Goal: Transaction & Acquisition: Purchase product/service

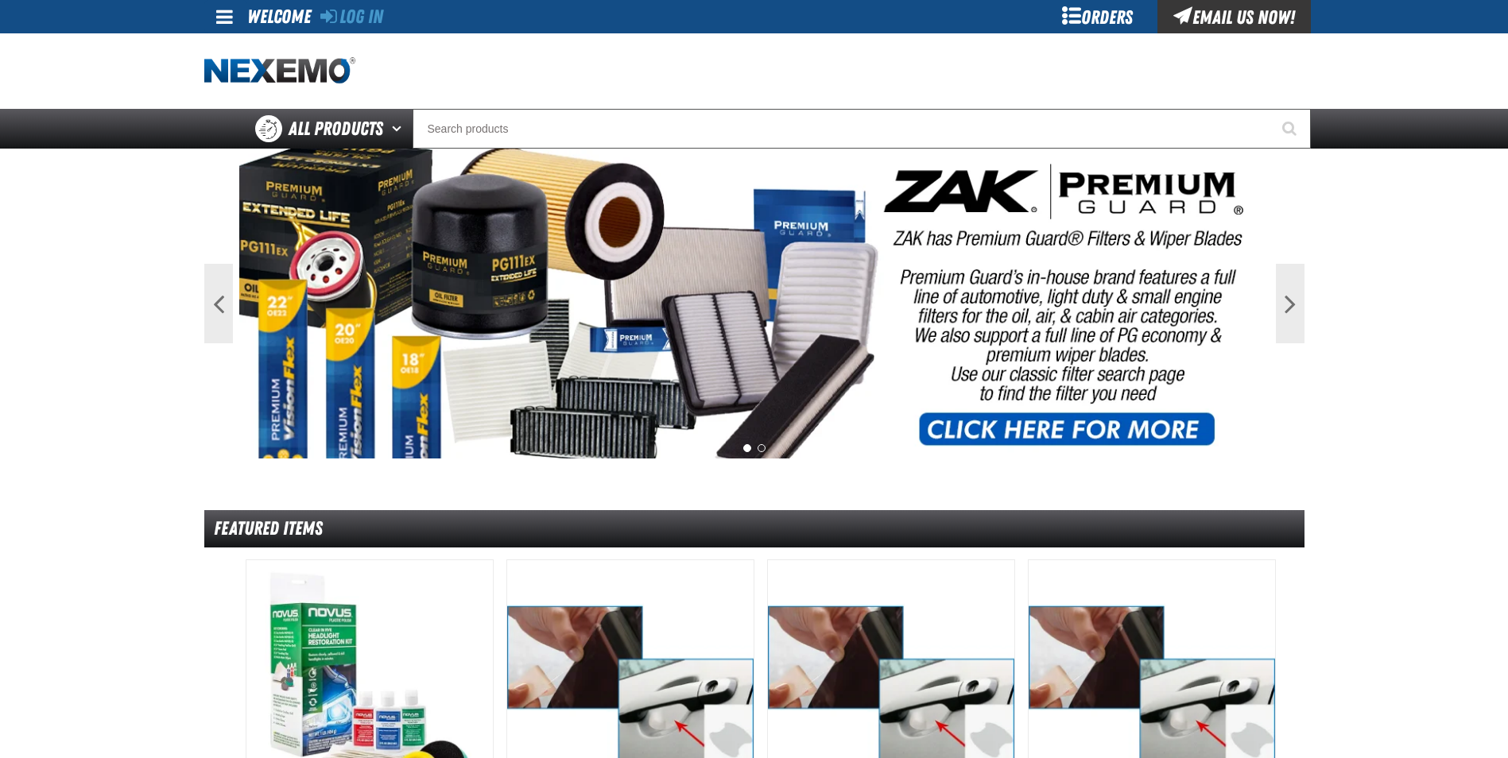
click at [1097, 17] on div "Orders" at bounding box center [1097, 16] width 119 height 33
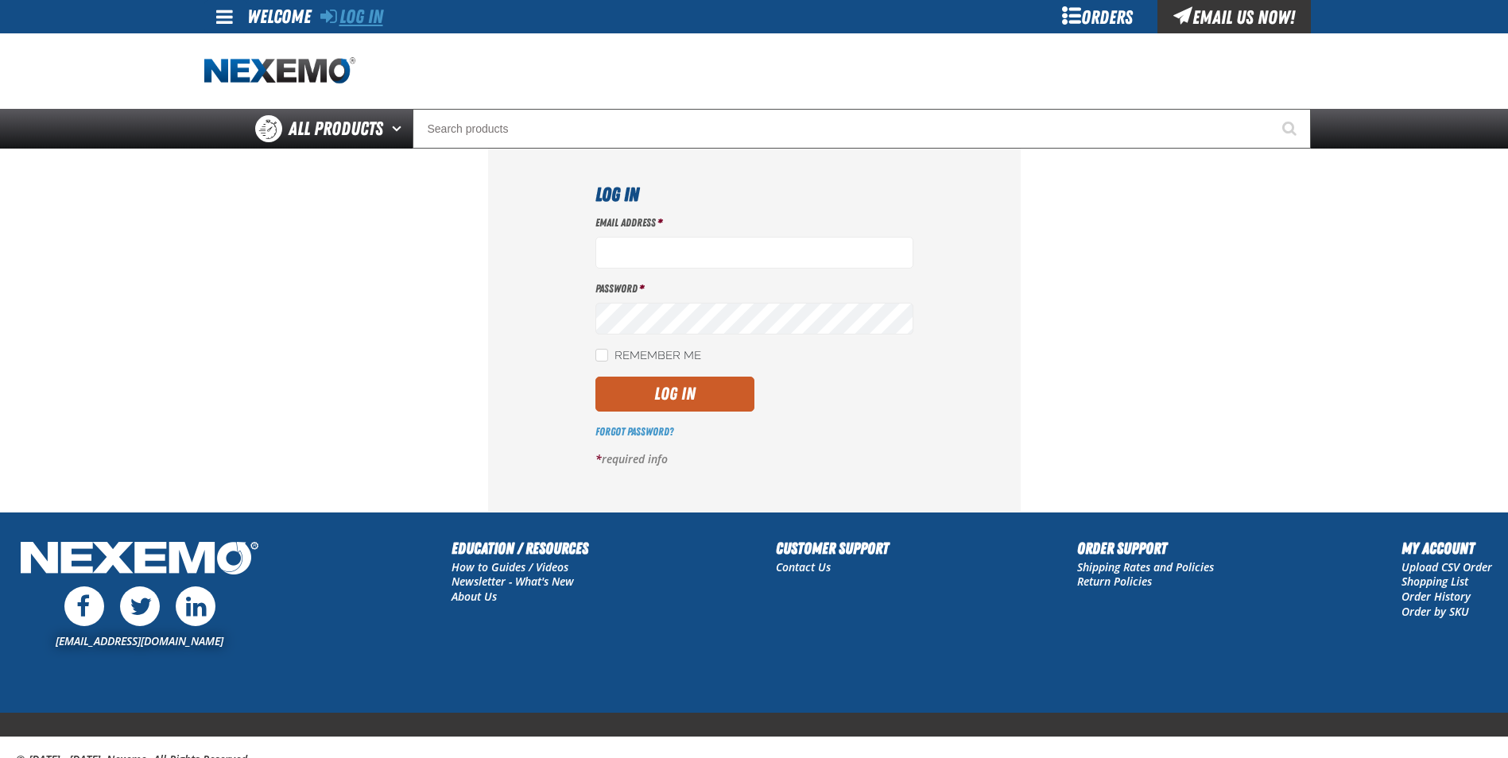
click at [381, 17] on link "Log In" at bounding box center [351, 17] width 63 height 22
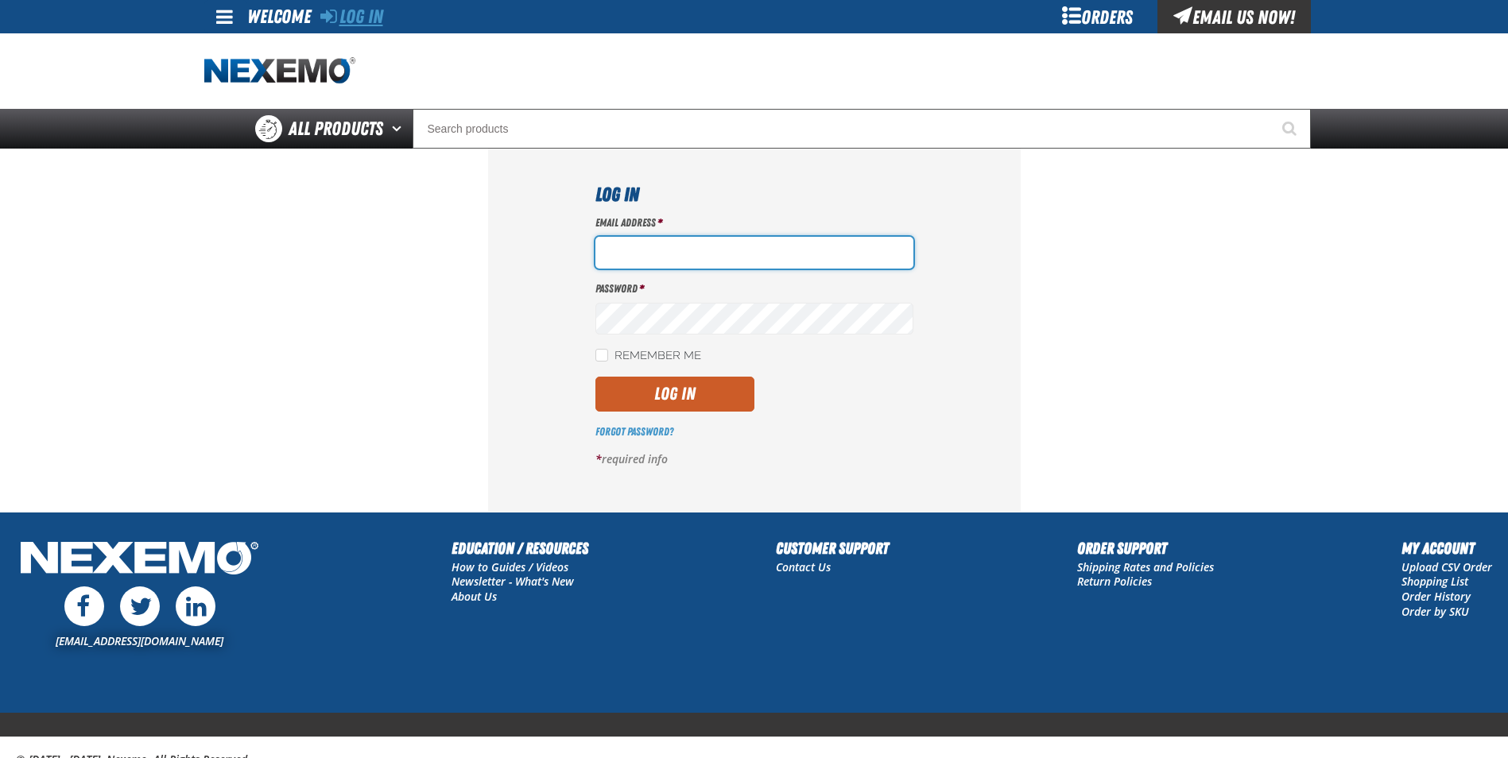
type input "rsandoval01@vtaig.com"
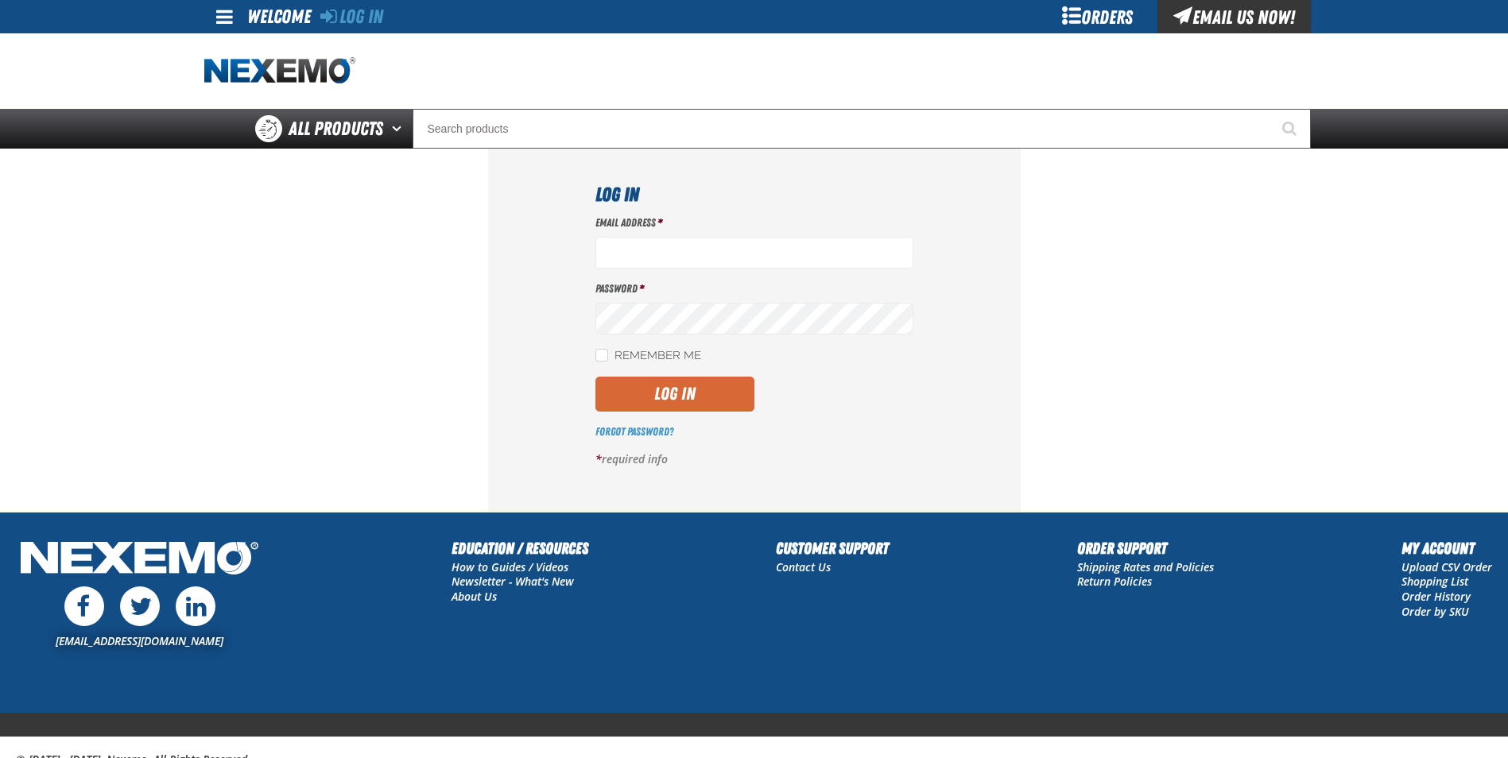
type input "[EMAIL_ADDRESS][DOMAIN_NAME]"
click at [700, 401] on button "Log In" at bounding box center [674, 394] width 159 height 35
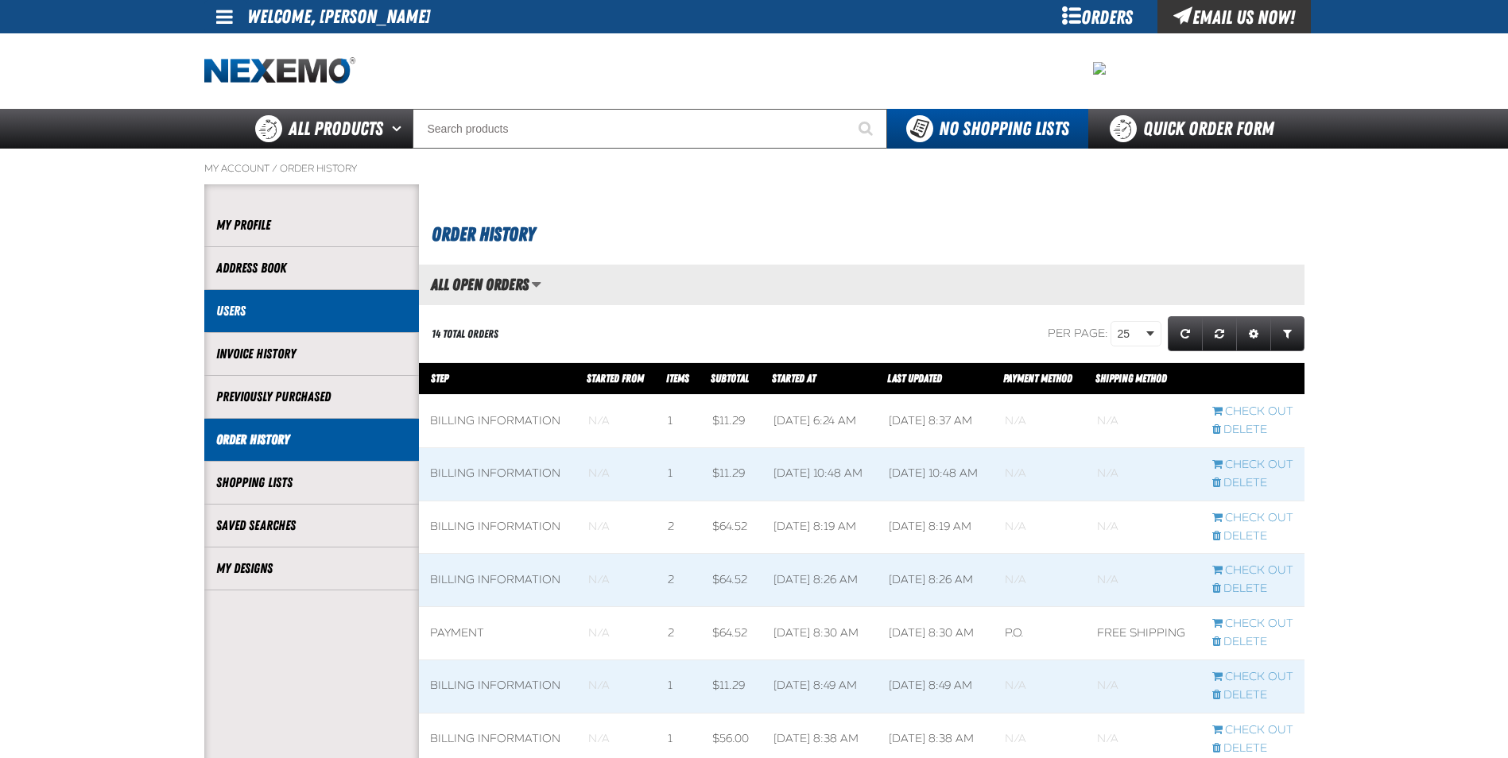
scroll to position [1, 1]
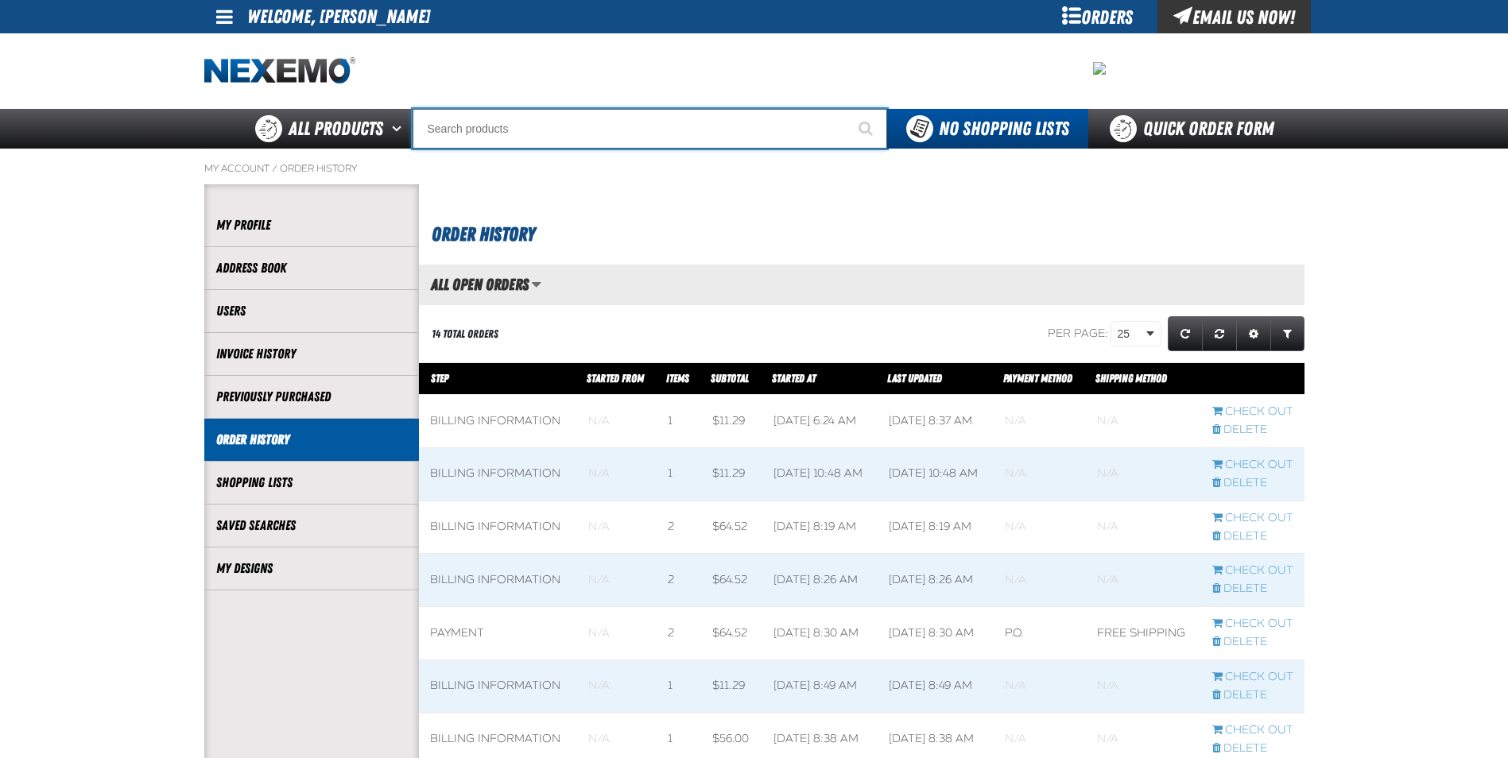
click at [762, 131] on input "Search" at bounding box center [649, 129] width 474 height 40
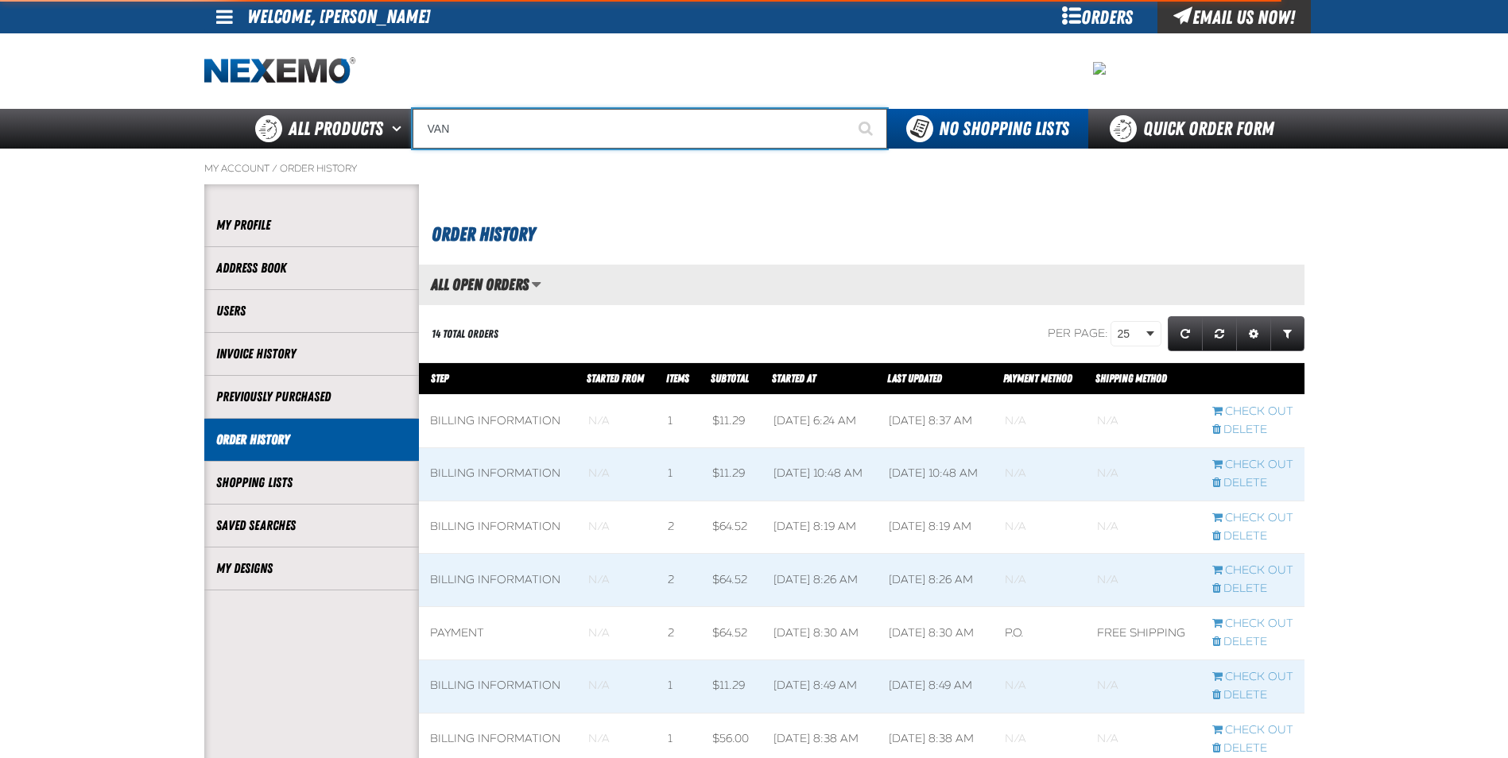
type input "VAND"
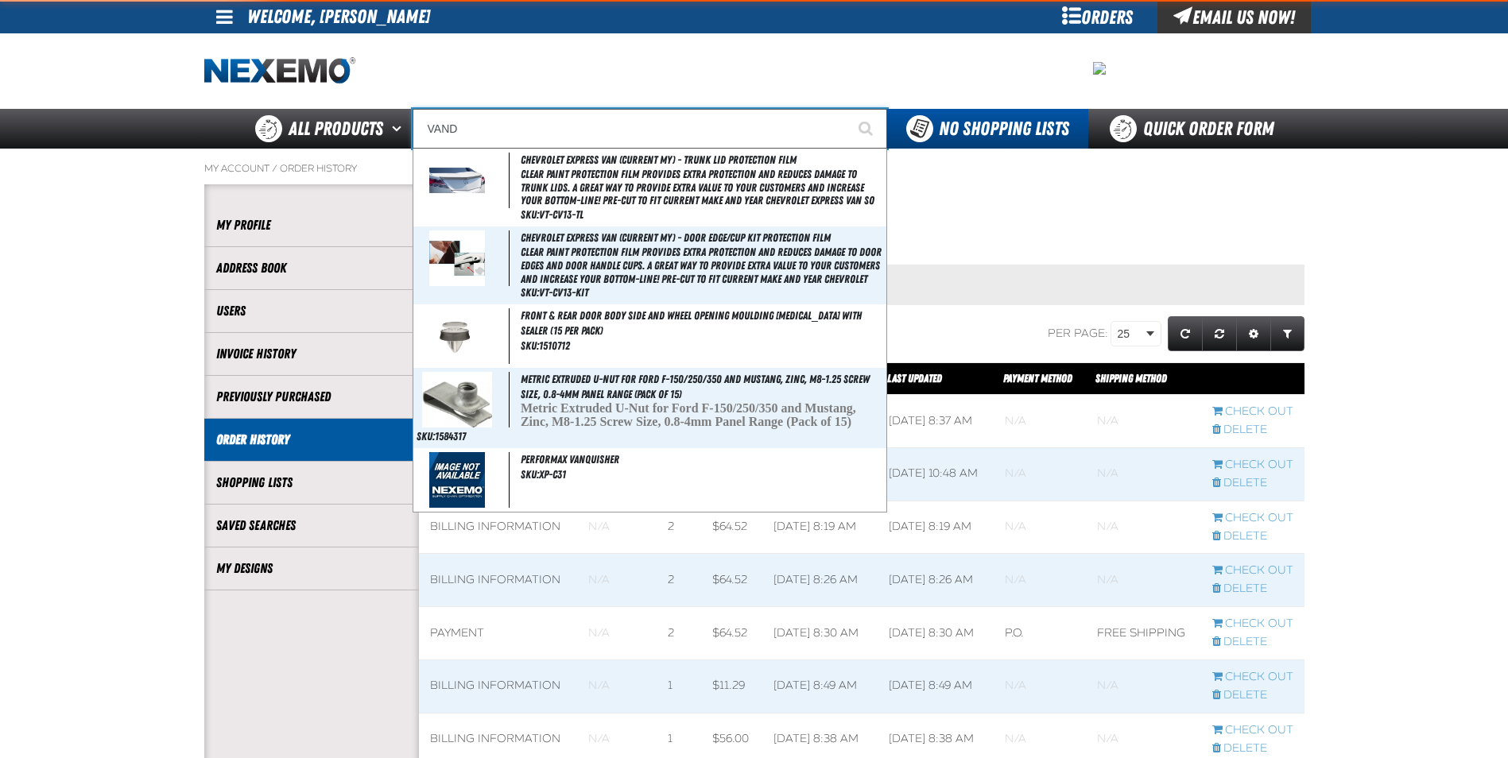
type input "VANDergriff 4 Dealership Business Card"
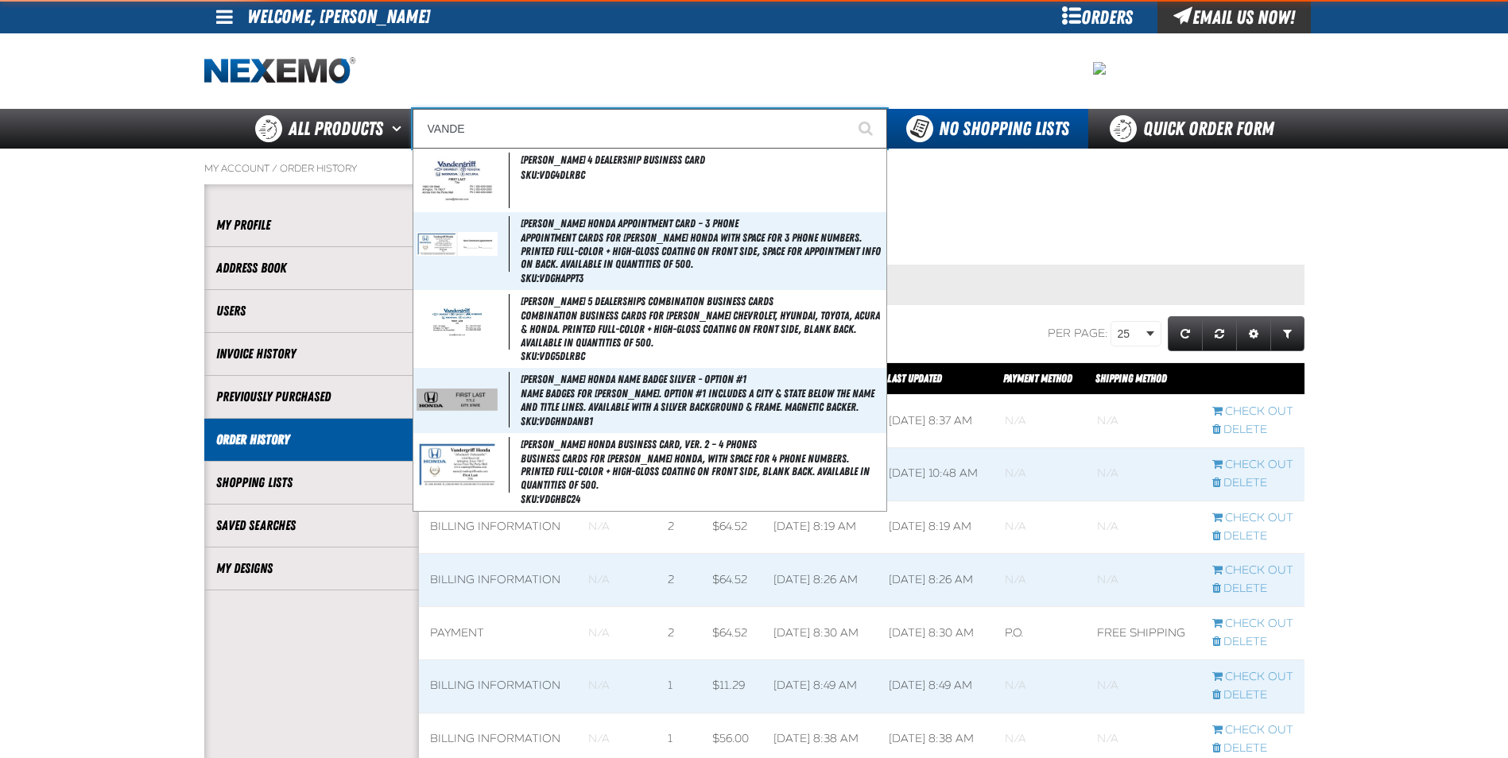
type input "VANDER"
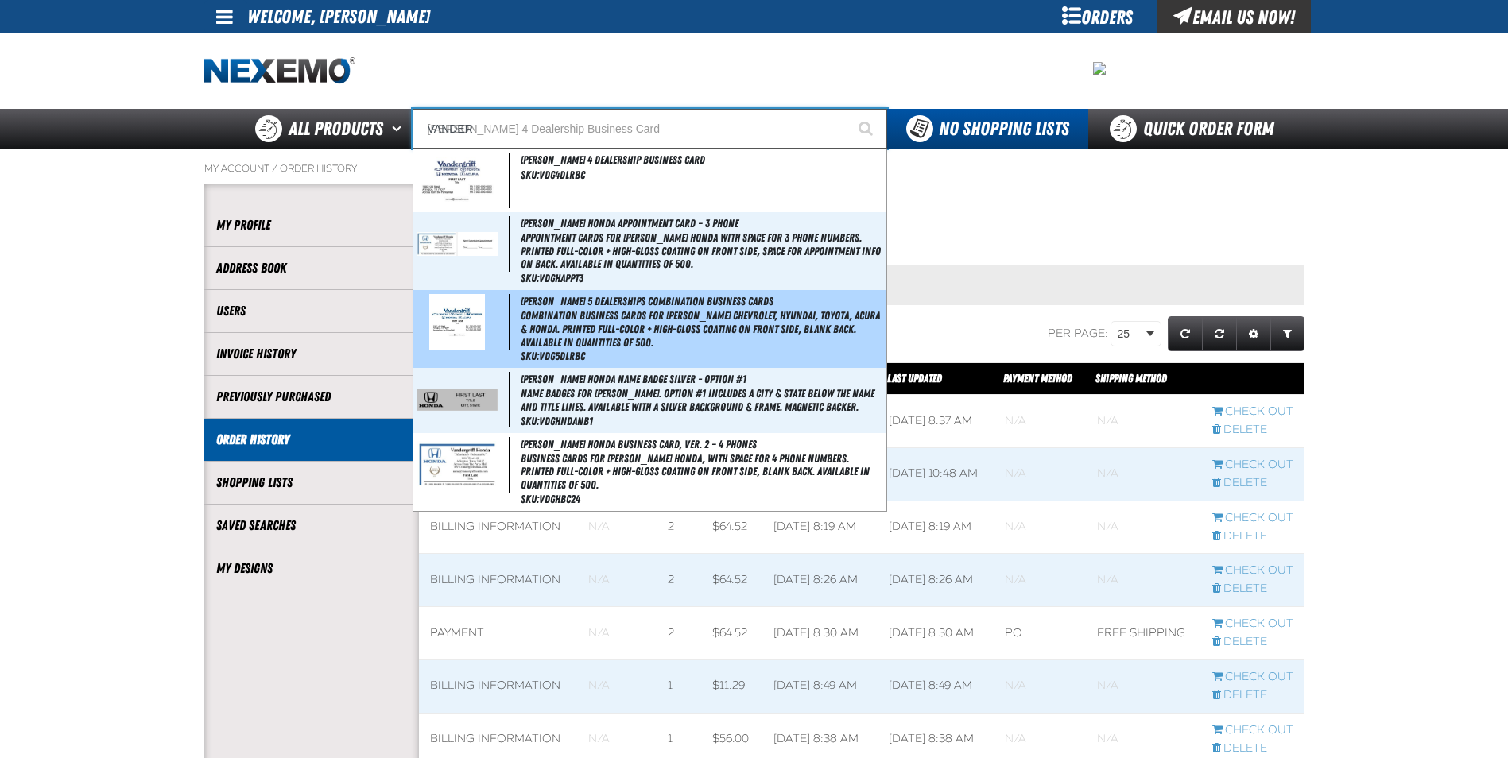
type input "VANDERgriff 4 Dealership Business Card"
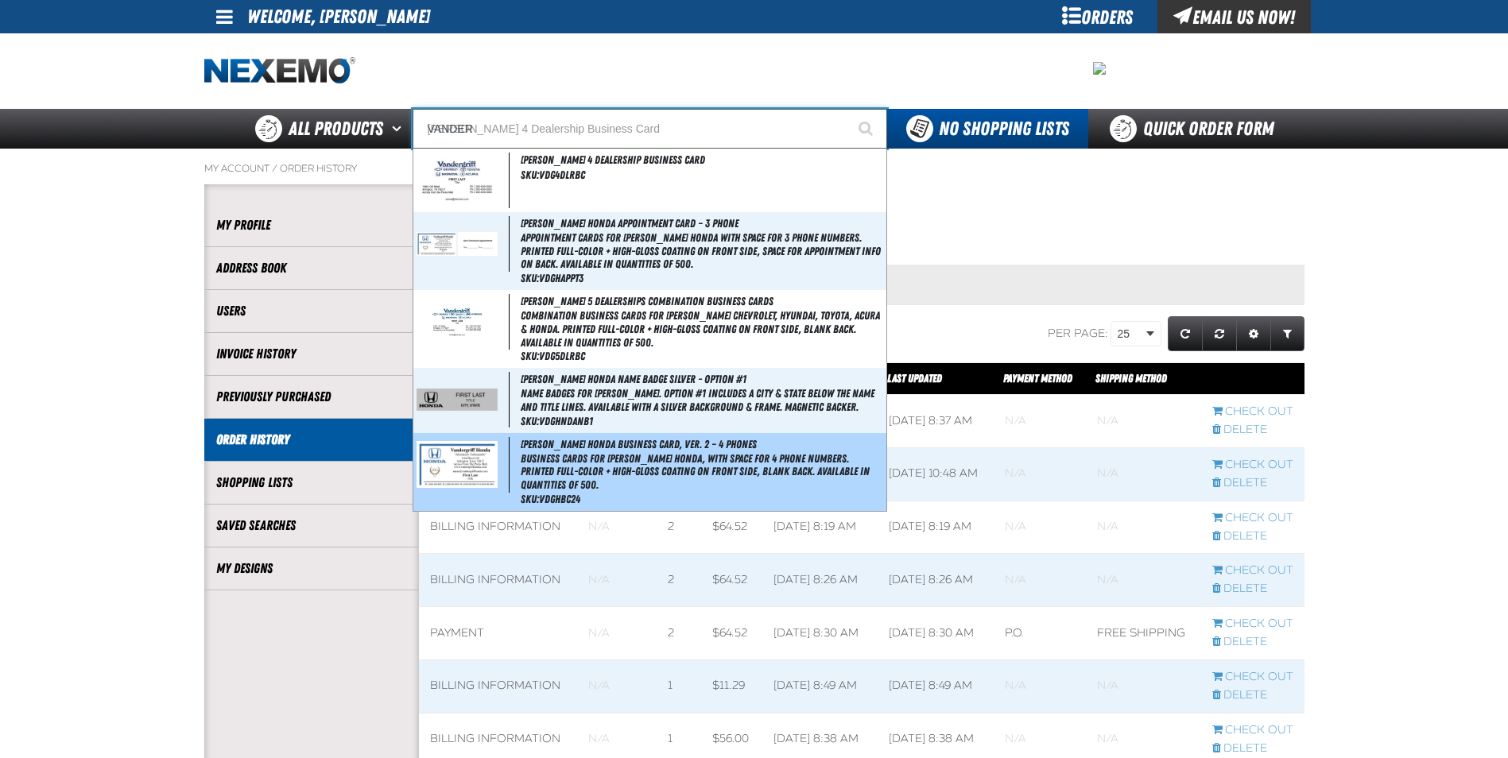
click at [485, 467] on img at bounding box center [456, 464] width 81 height 47
type input "[PERSON_NAME] Honda Business Card, Ver. 2 – 4 Phones"
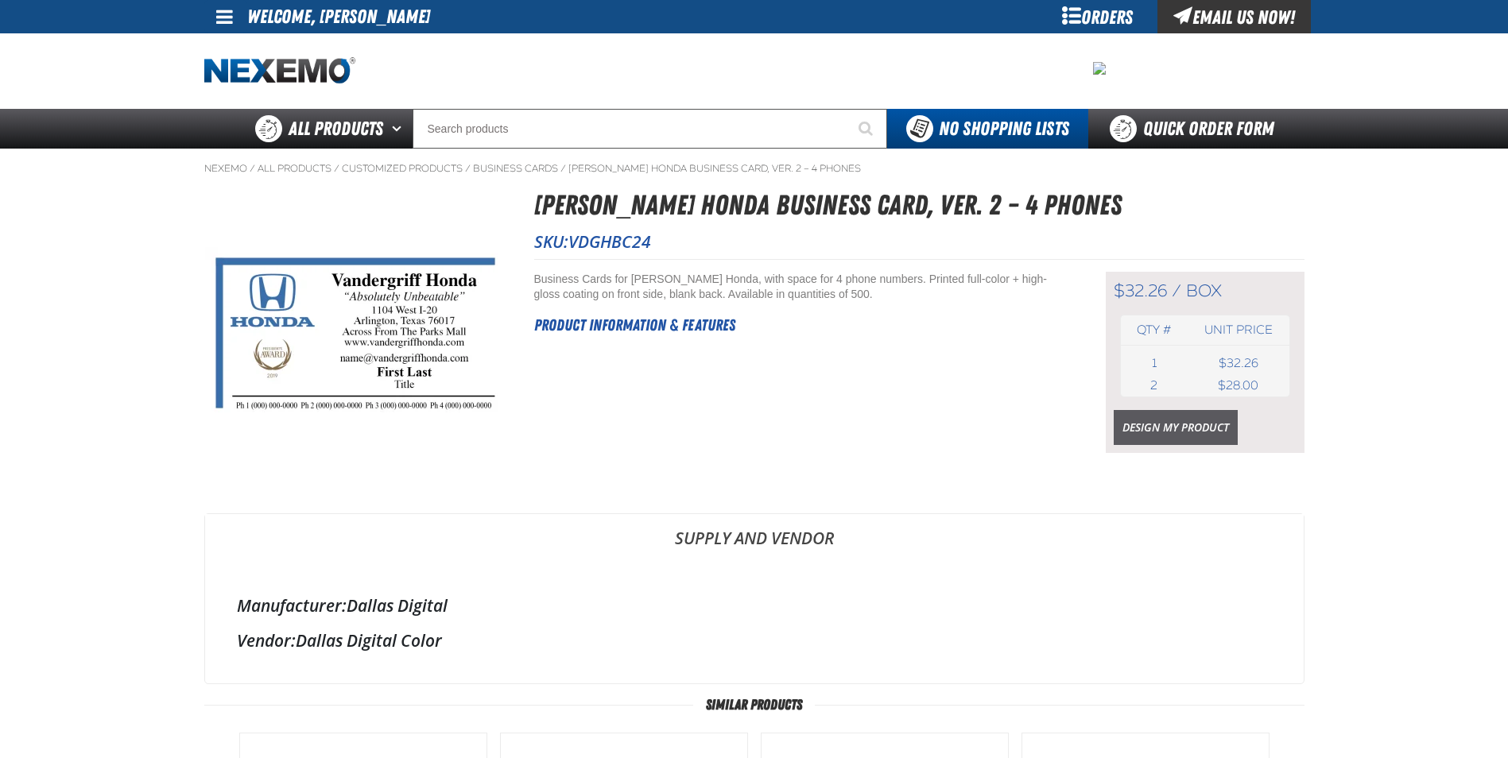
click at [1176, 429] on link "Design My Product" at bounding box center [1175, 427] width 124 height 35
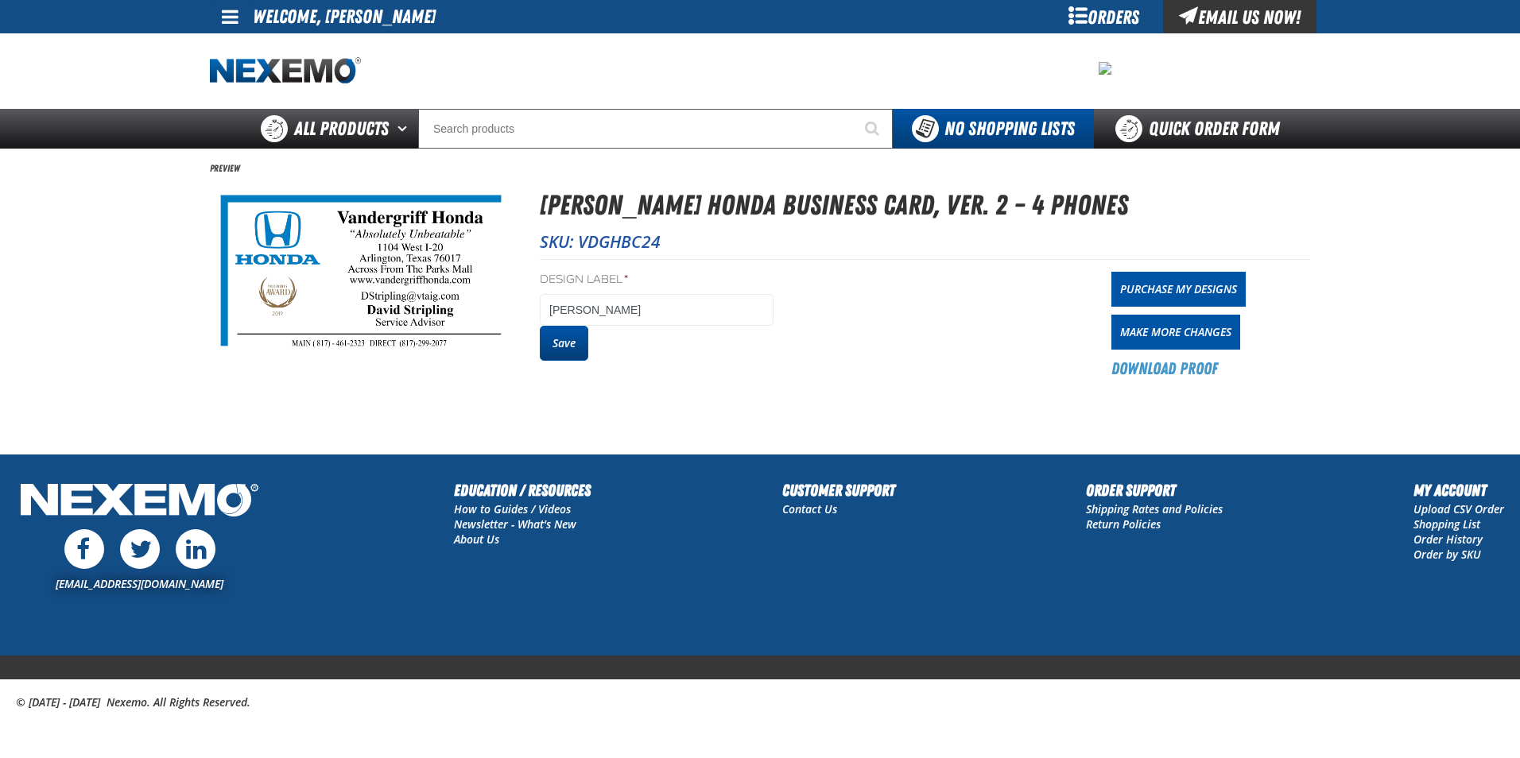
click at [567, 354] on button "Save" at bounding box center [564, 343] width 48 height 35
click at [1133, 287] on link "Purchase My Designs" at bounding box center [1178, 289] width 134 height 35
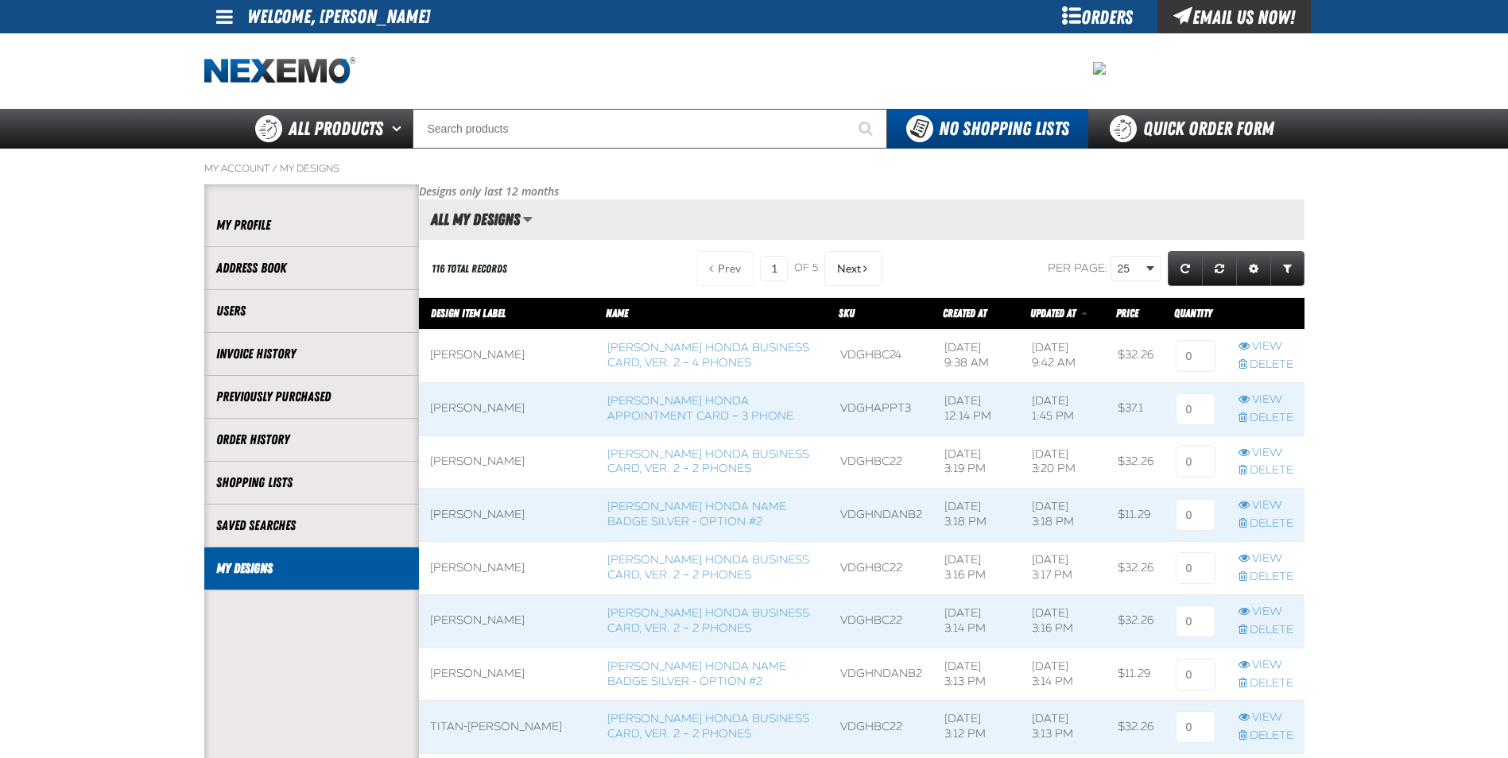
scroll to position [1, 1]
click at [1187, 362] on input at bounding box center [1195, 356] width 40 height 32
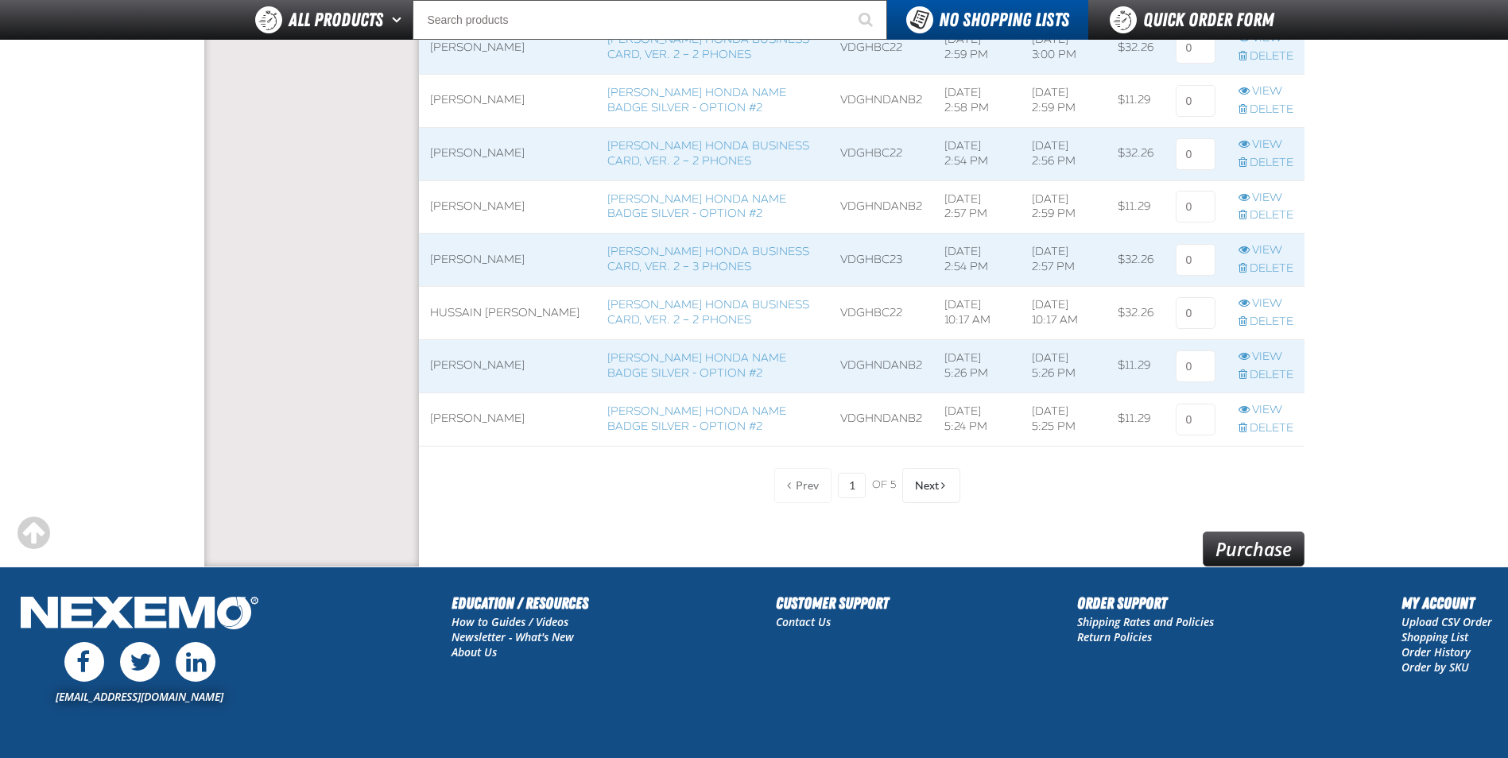
scroll to position [1284, 0]
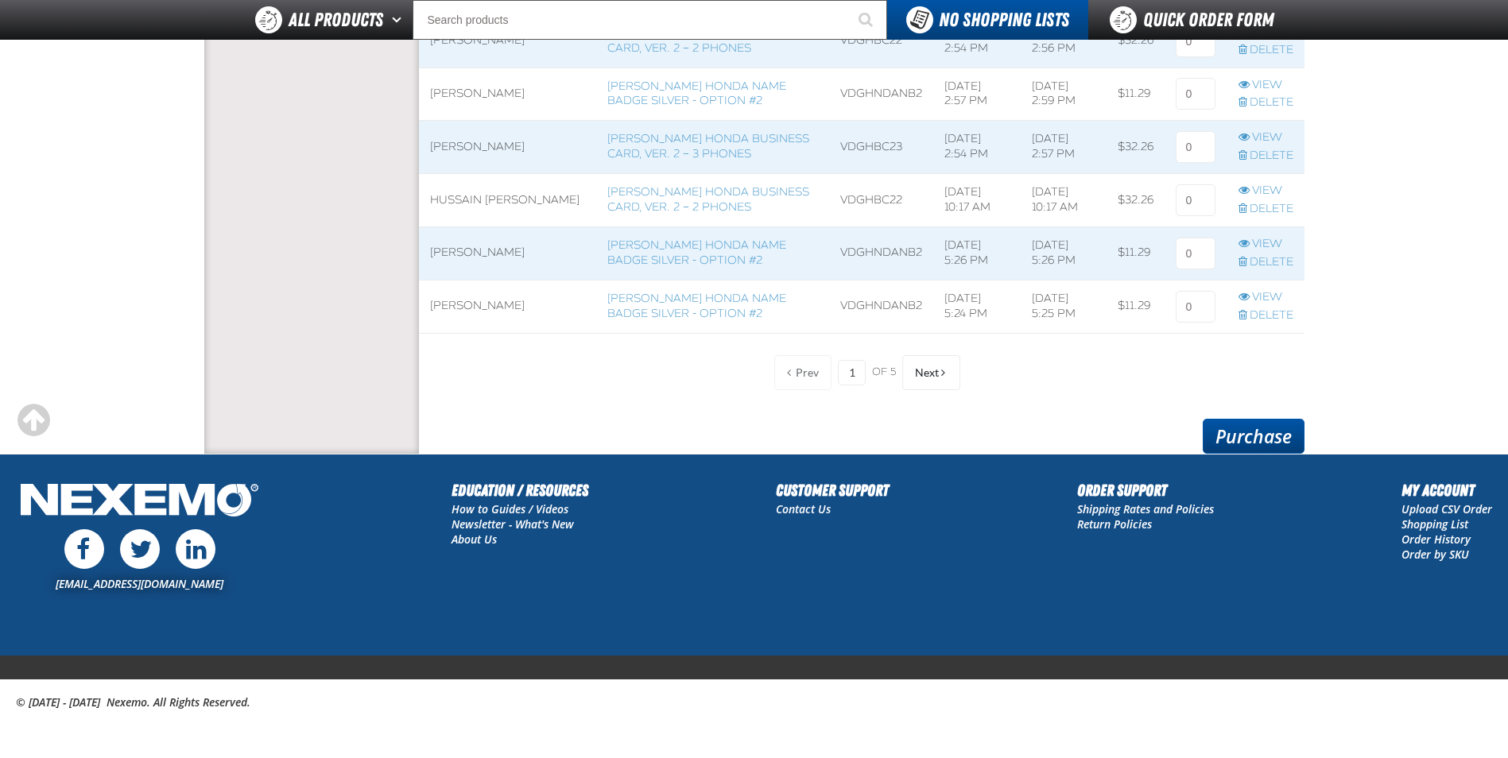
type input "1"
click at [1272, 436] on link "Purchase" at bounding box center [1253, 436] width 102 height 35
click at [1272, 437] on link "Purchase" at bounding box center [1253, 436] width 102 height 35
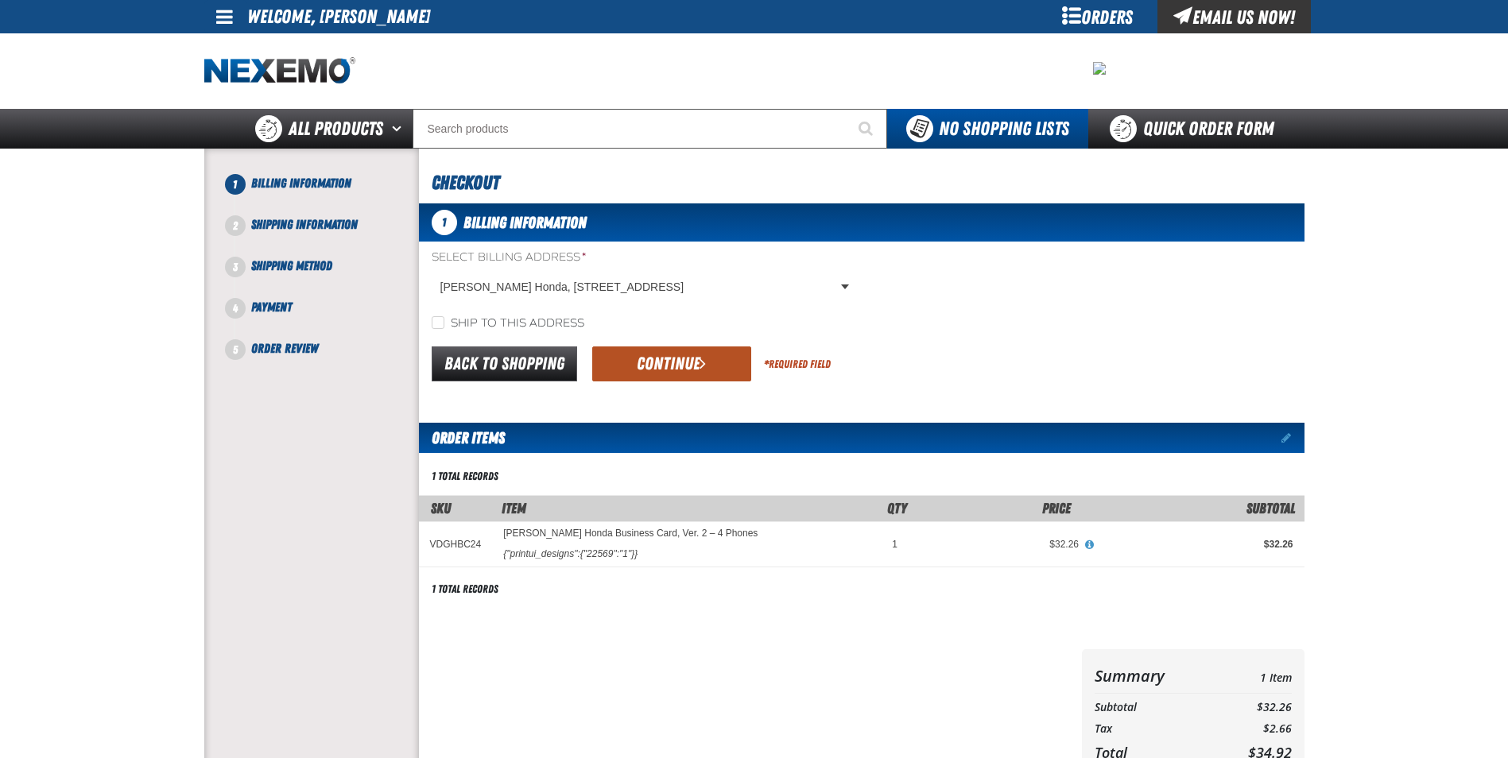
click at [673, 361] on button "Continue" at bounding box center [671, 364] width 159 height 35
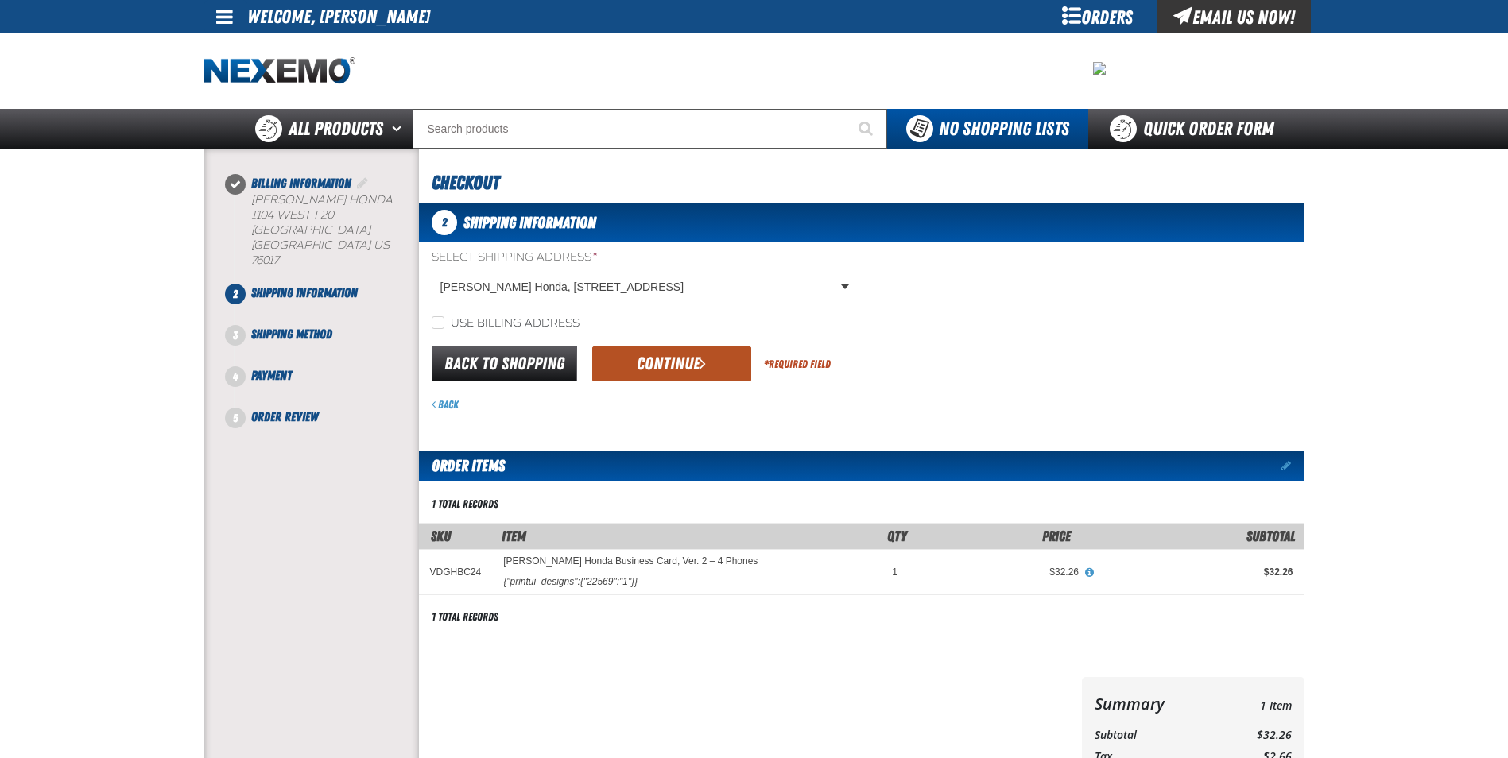
click at [684, 367] on button "Continue" at bounding box center [671, 364] width 159 height 35
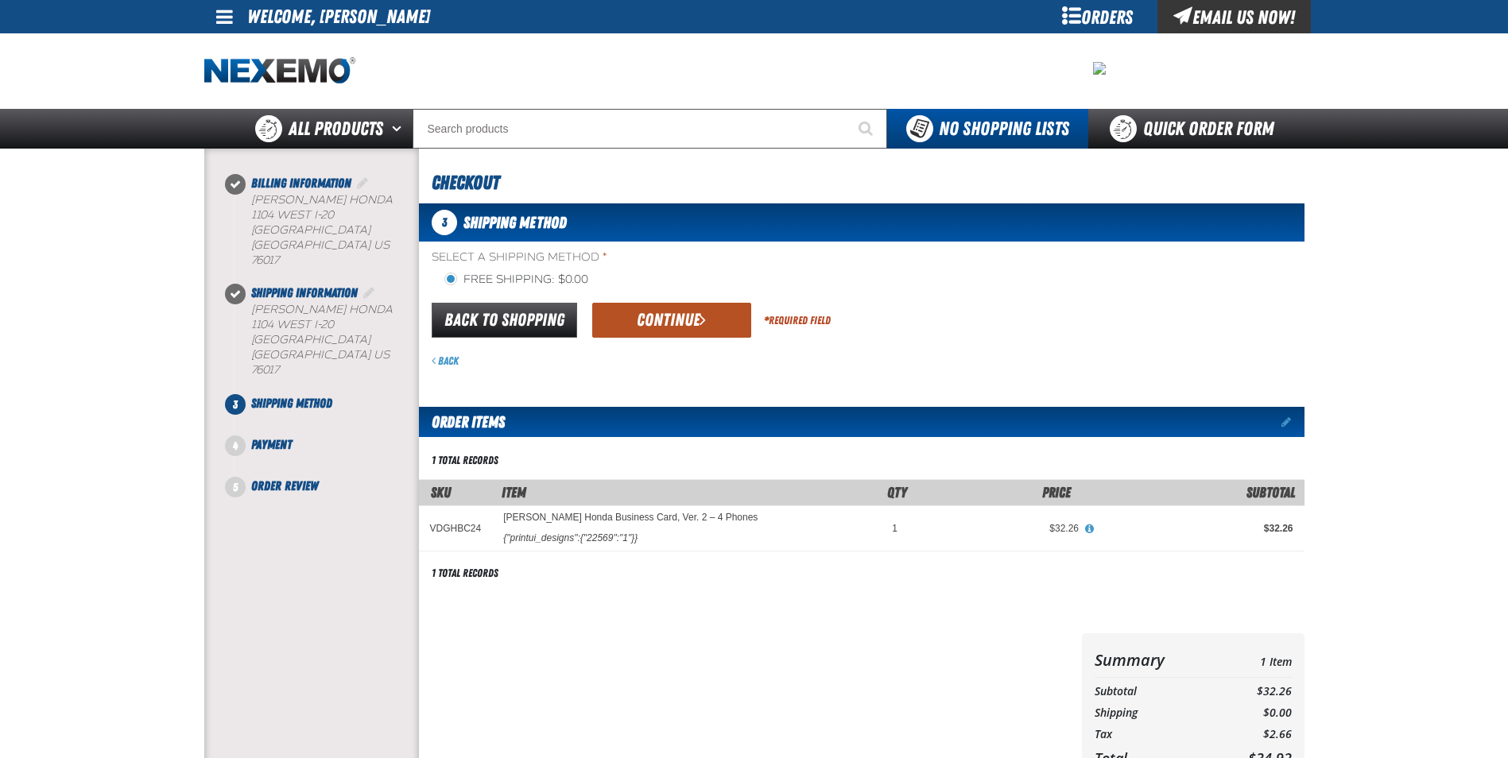
click at [664, 327] on button "Continue" at bounding box center [671, 320] width 159 height 35
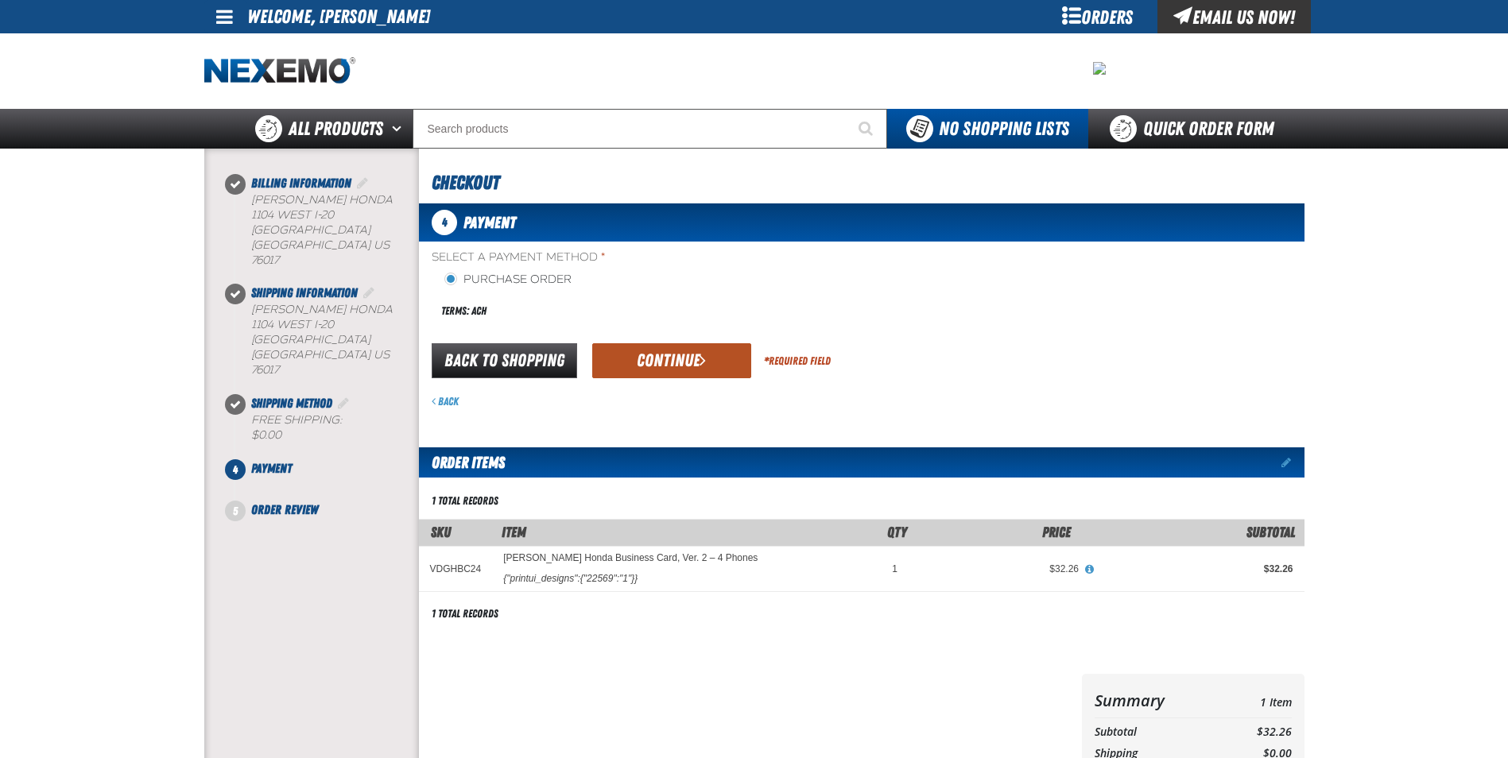
click at [684, 360] on button "Continue" at bounding box center [671, 360] width 159 height 35
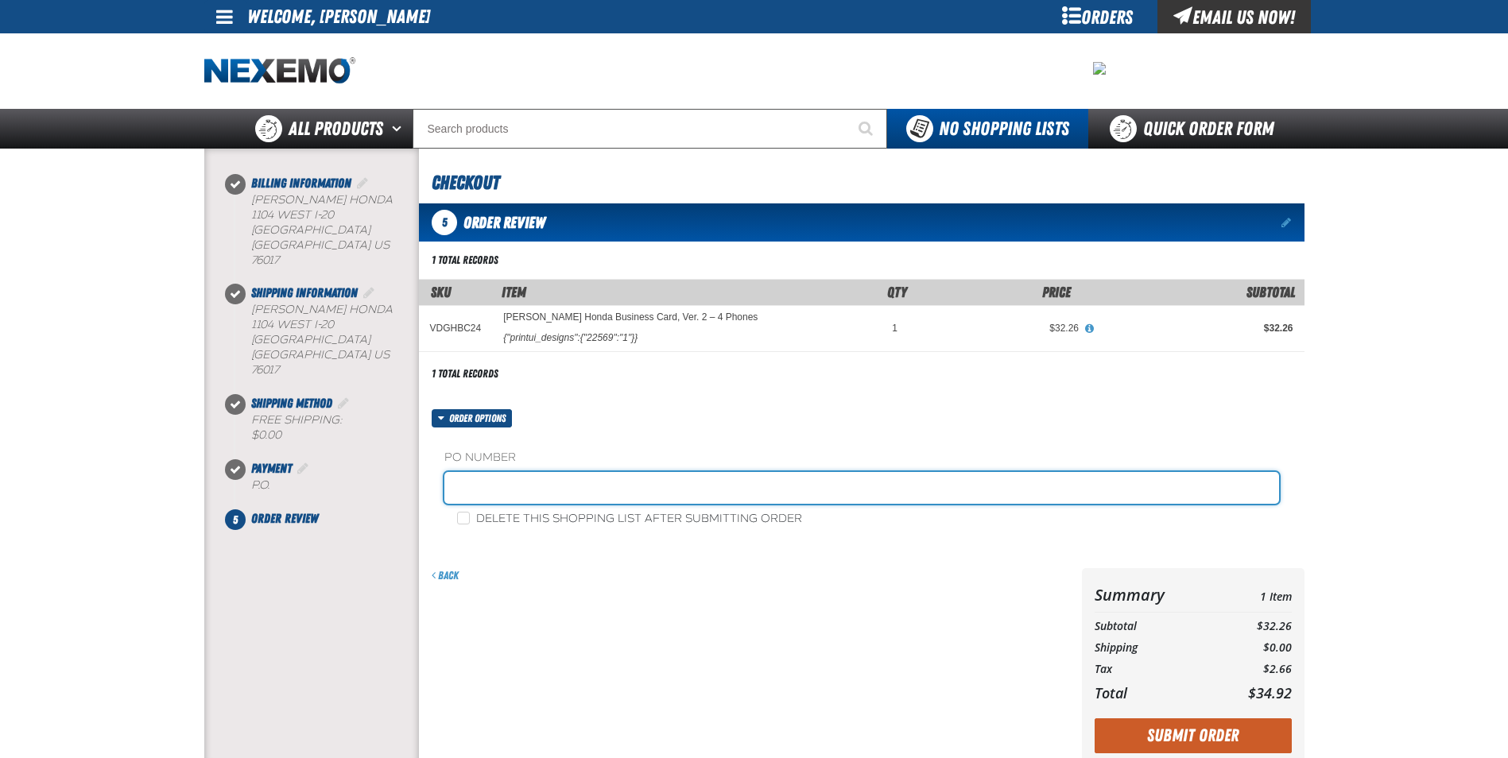
click at [589, 487] on input "text" at bounding box center [861, 488] width 835 height 32
type input "RICKY SANDOVAL SERVICE"
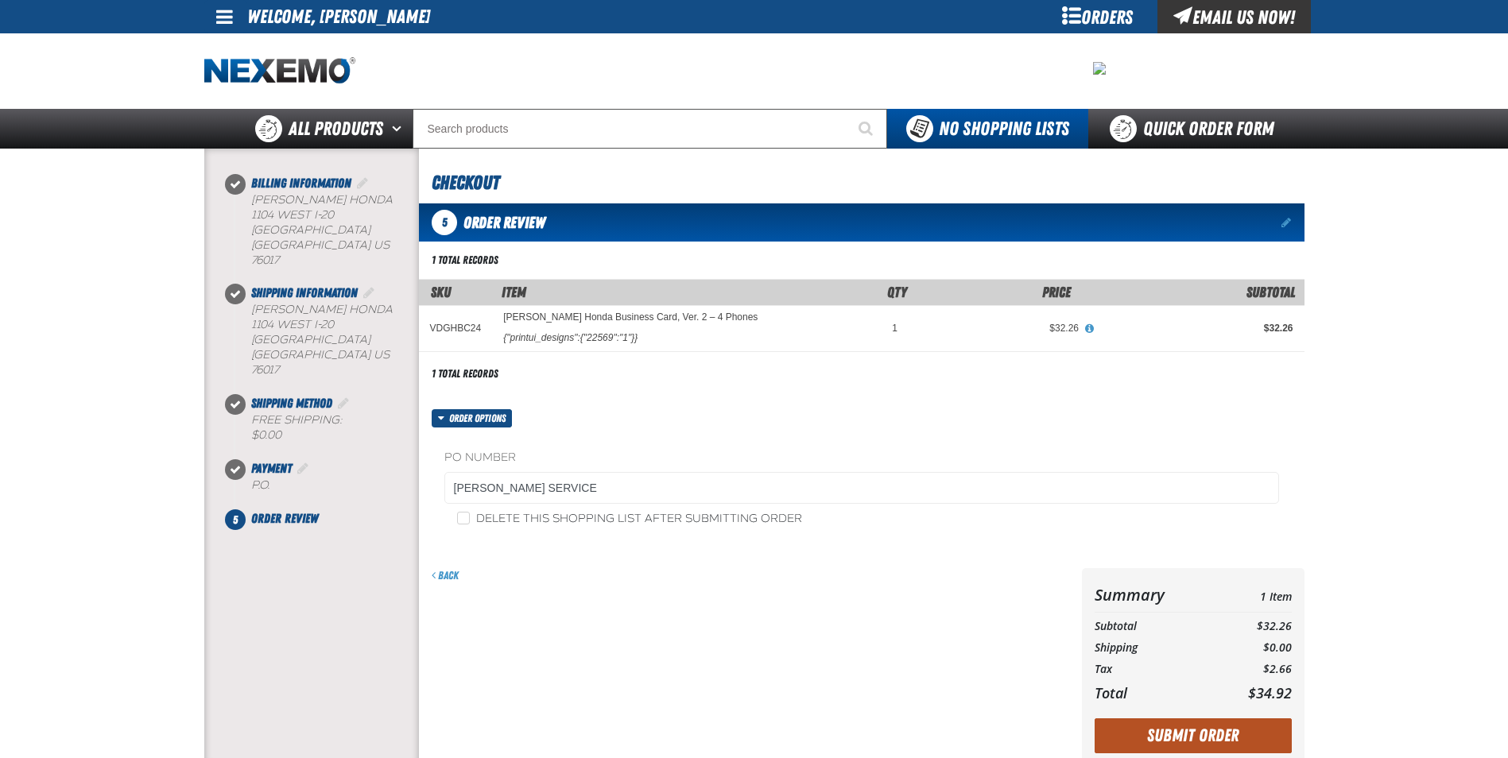
click at [1194, 748] on button "Submit Order" at bounding box center [1192, 735] width 197 height 35
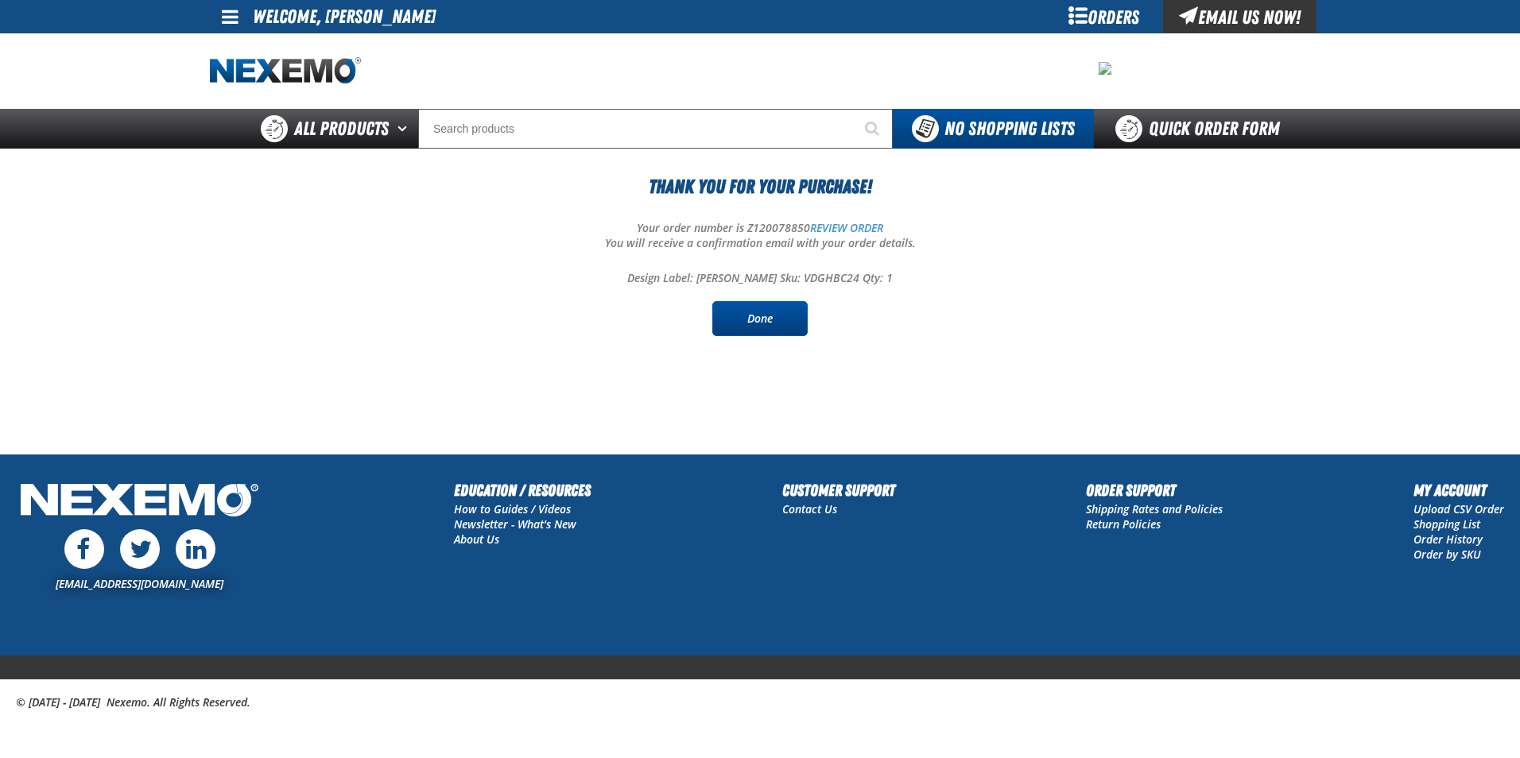
click at [749, 332] on link "Done" at bounding box center [759, 318] width 95 height 35
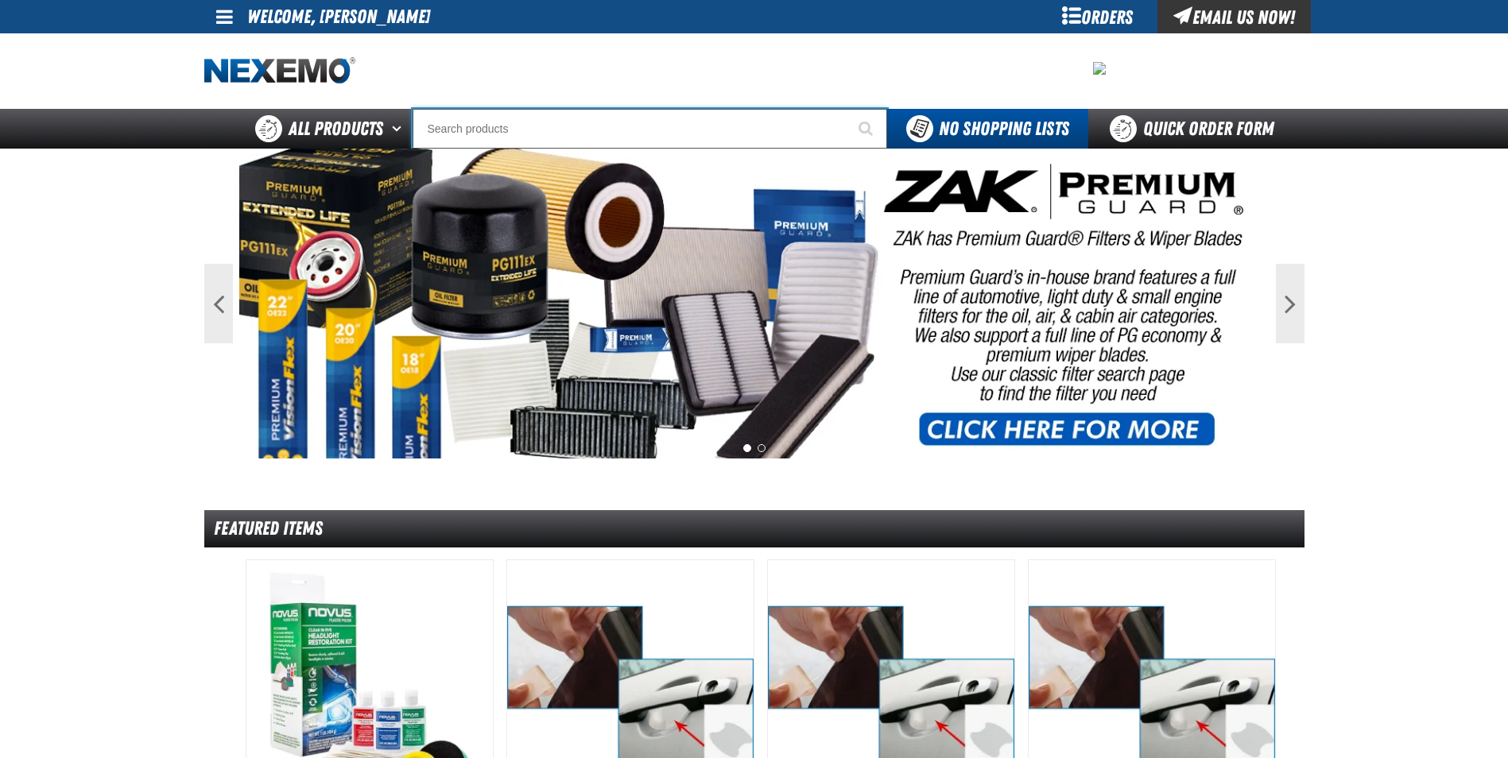
click at [471, 122] on input "Search" at bounding box center [649, 129] width 474 height 40
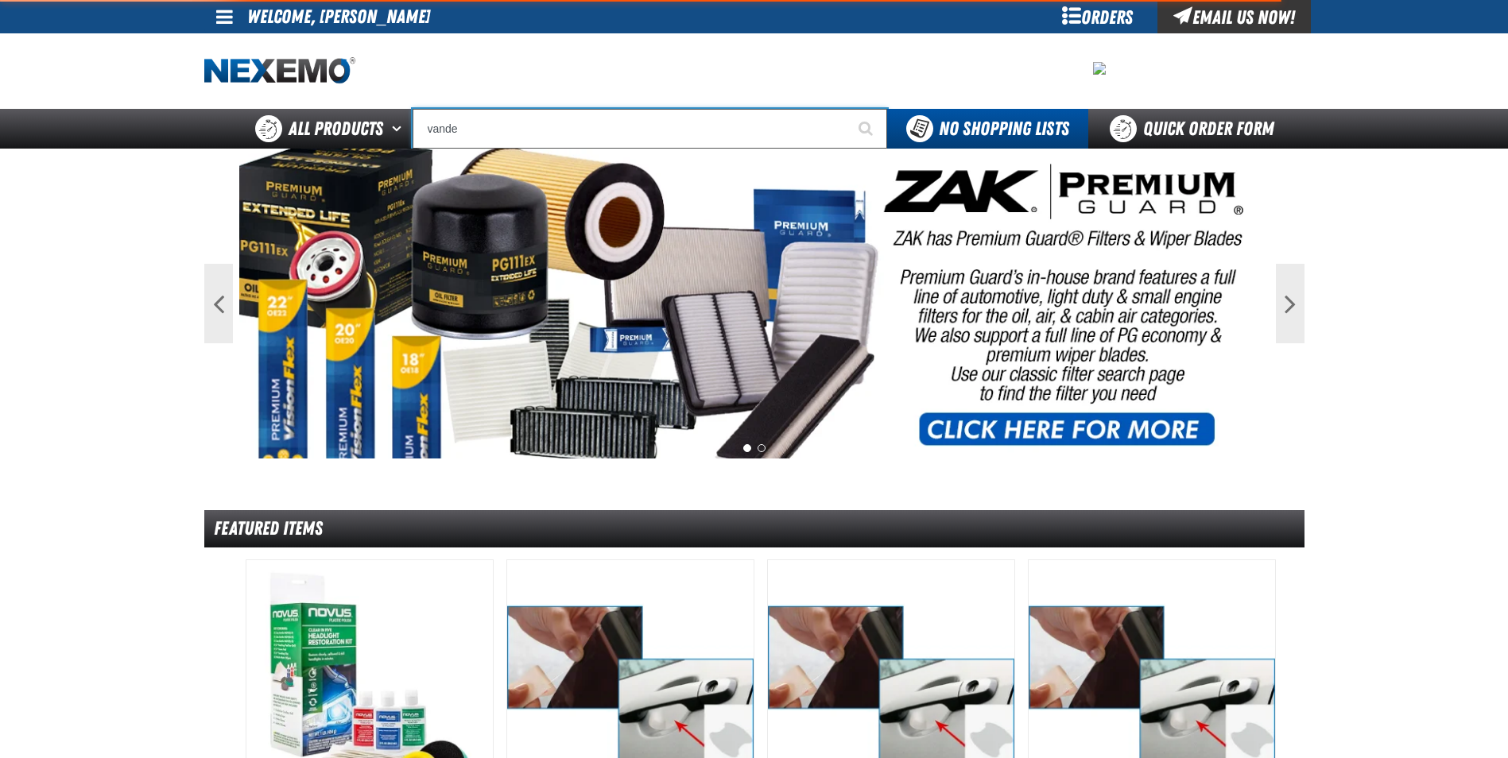
type input "vander"
type input "vandergriff 4 Dealership Business Card"
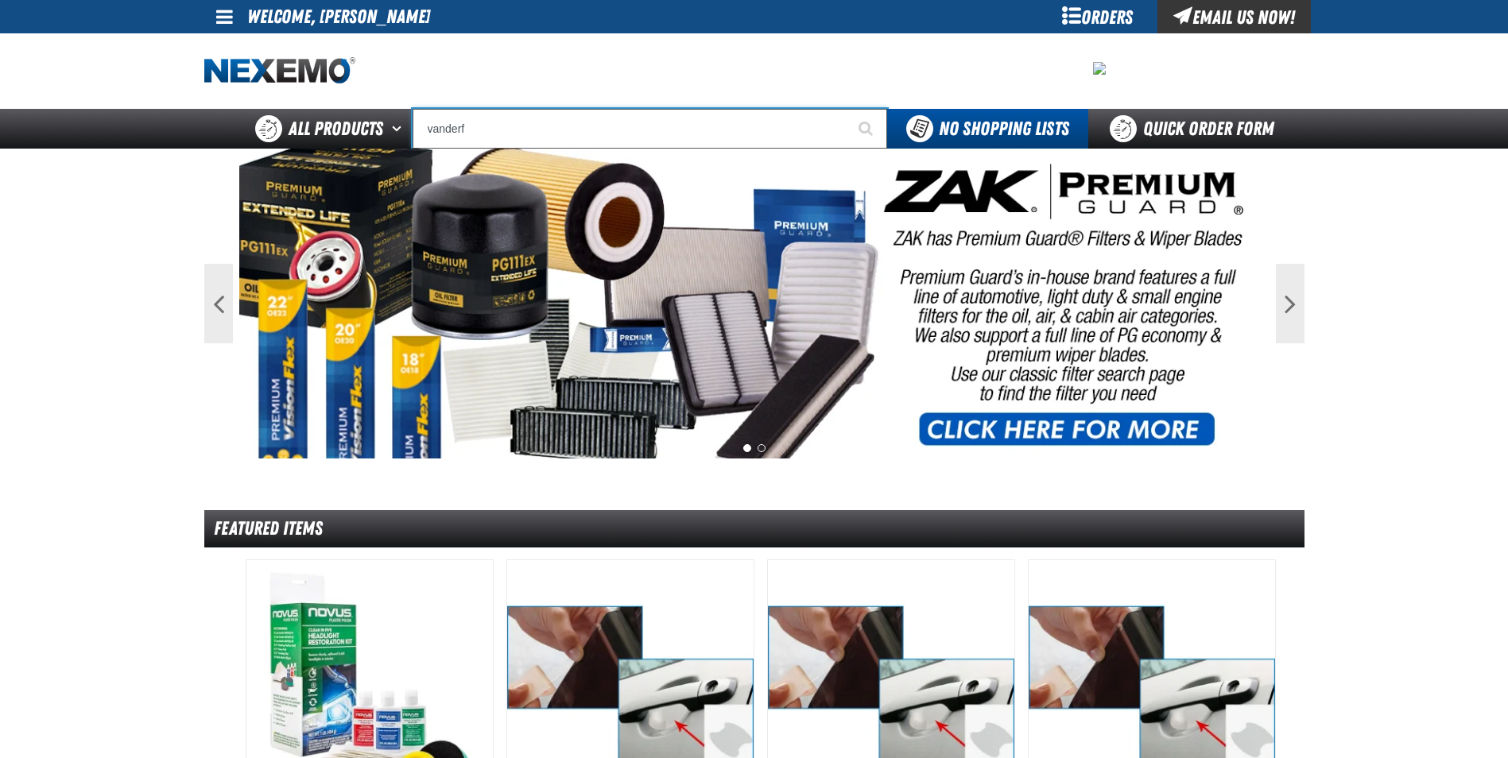
type input "vander"
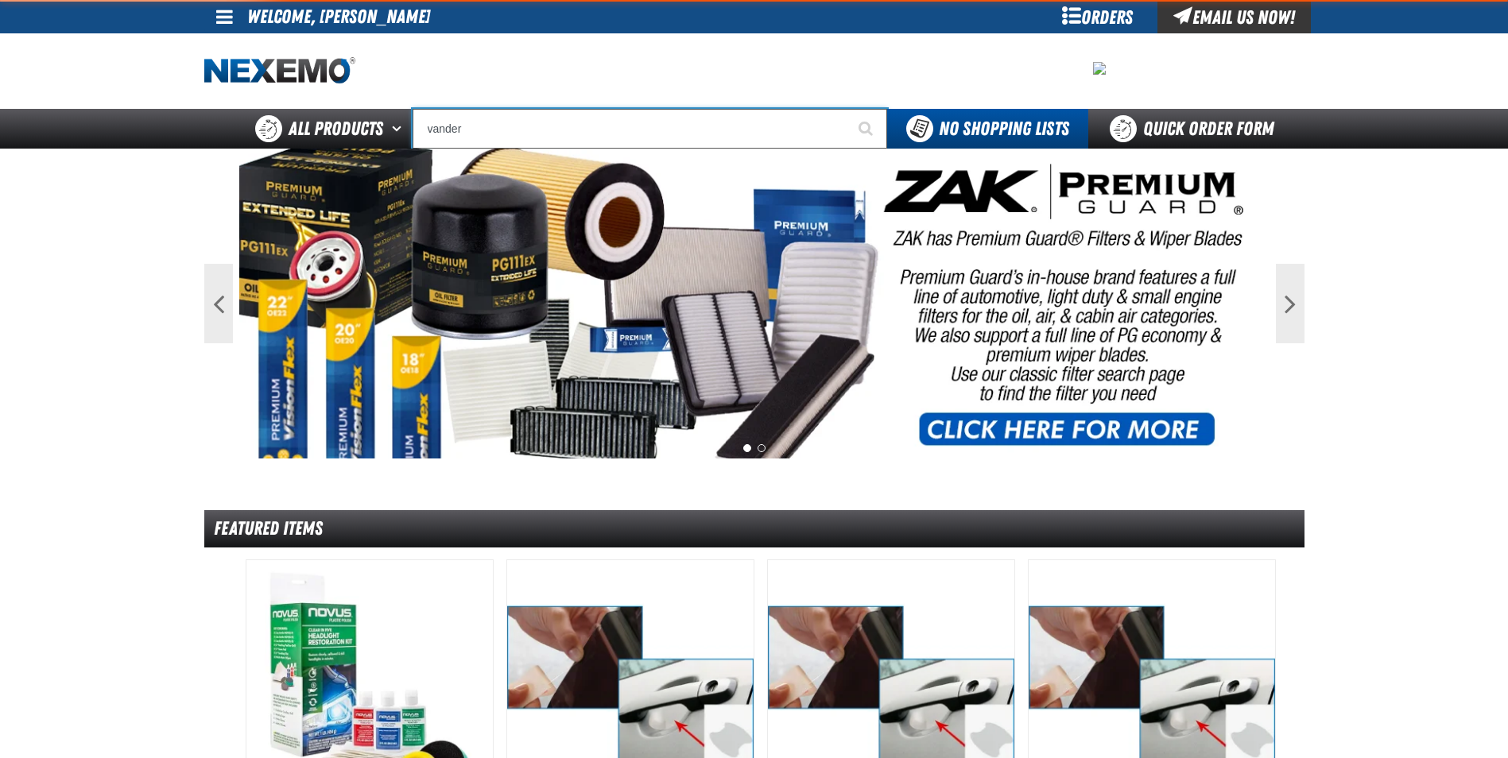
type input "vandergriff 4 Dealership Business Card"
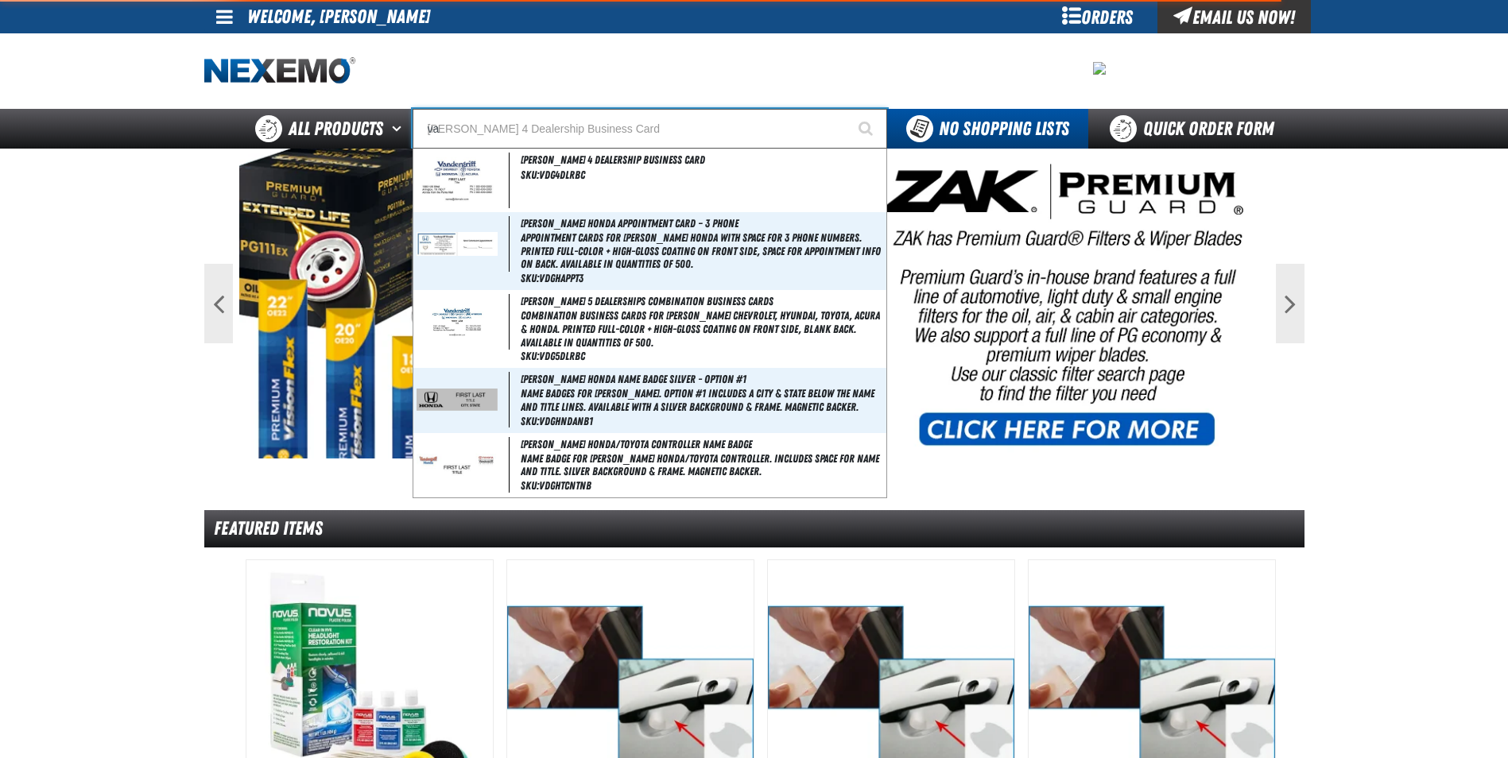
type input "v"
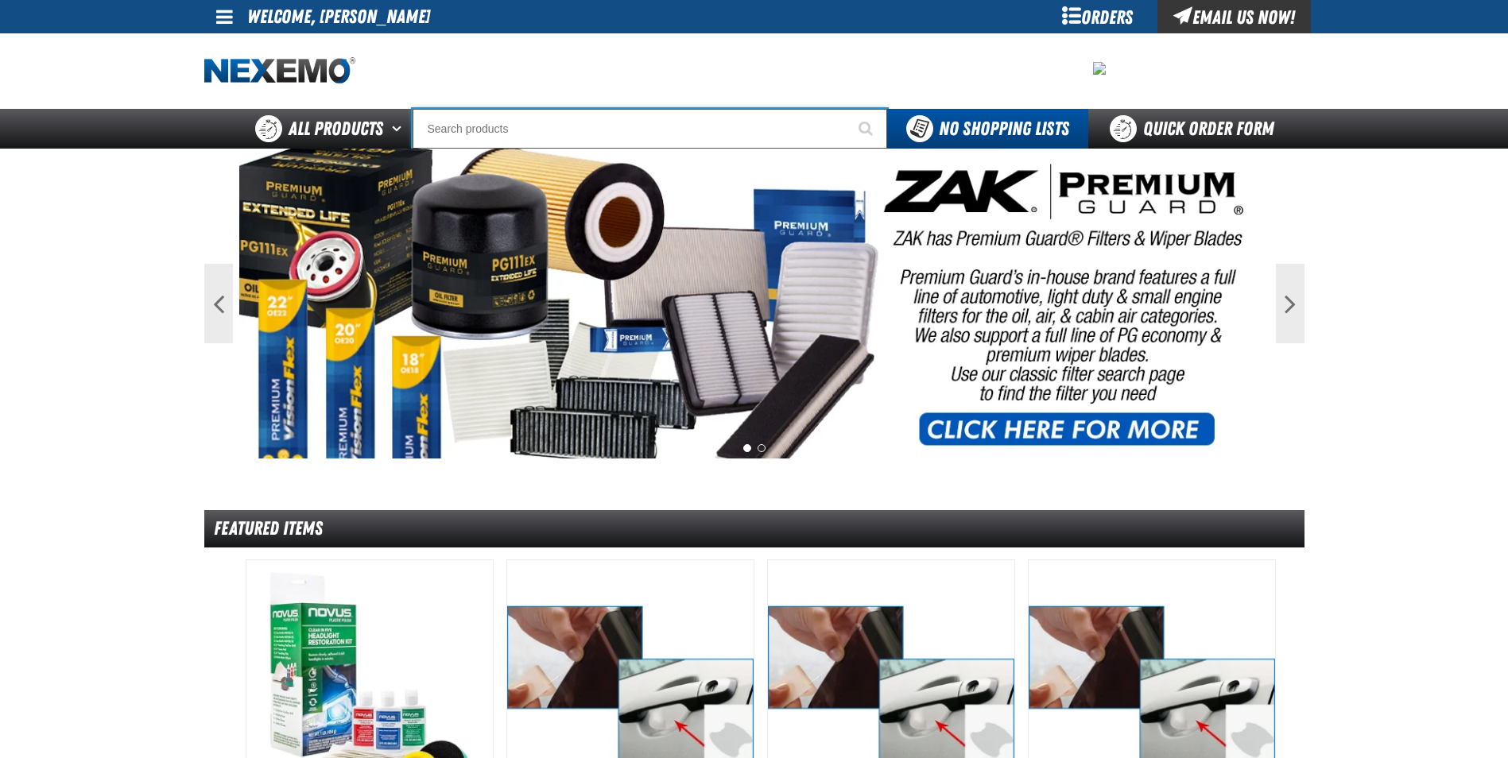
type input "B"
type input "VA"
type input "VALUE PRIC"
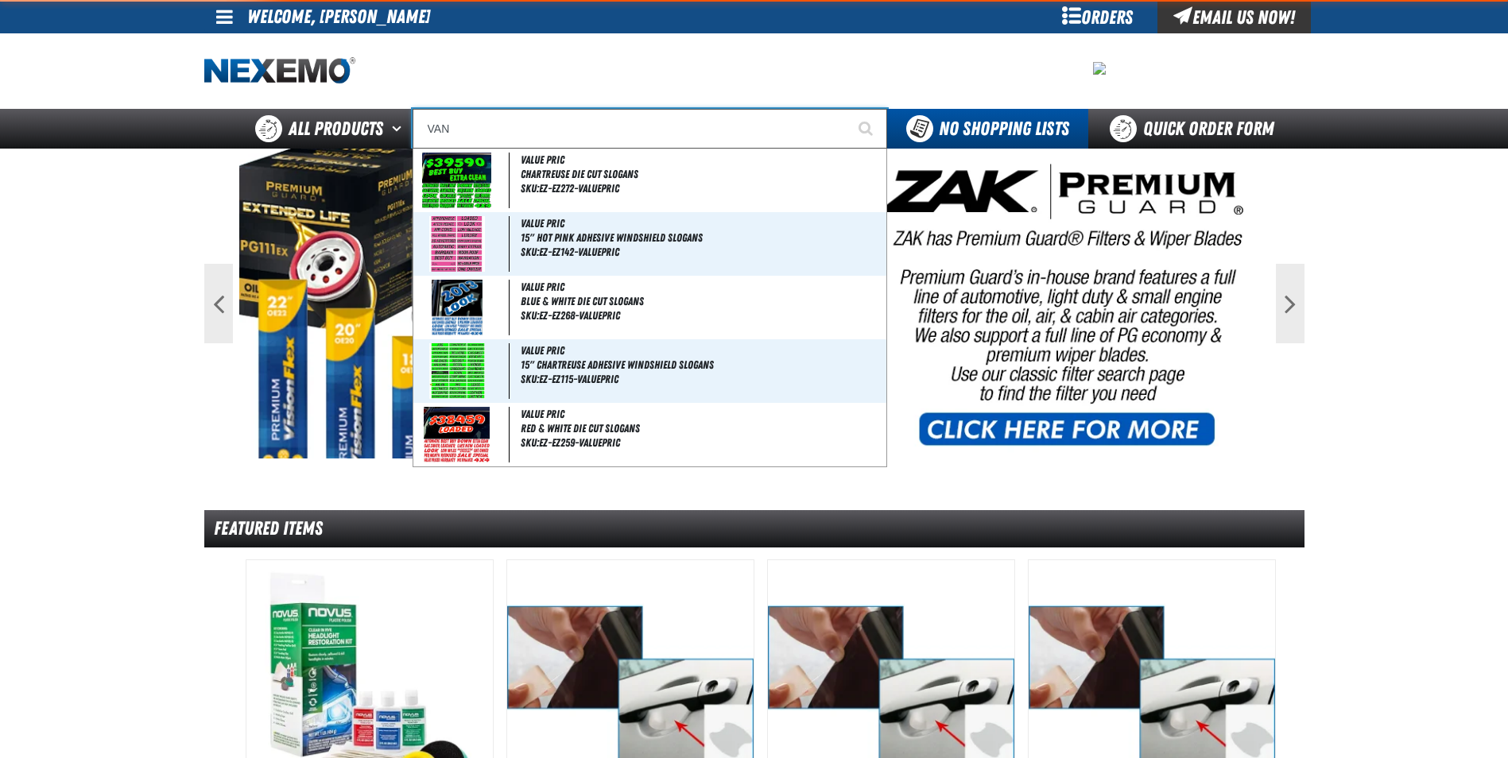
type input "VAND"
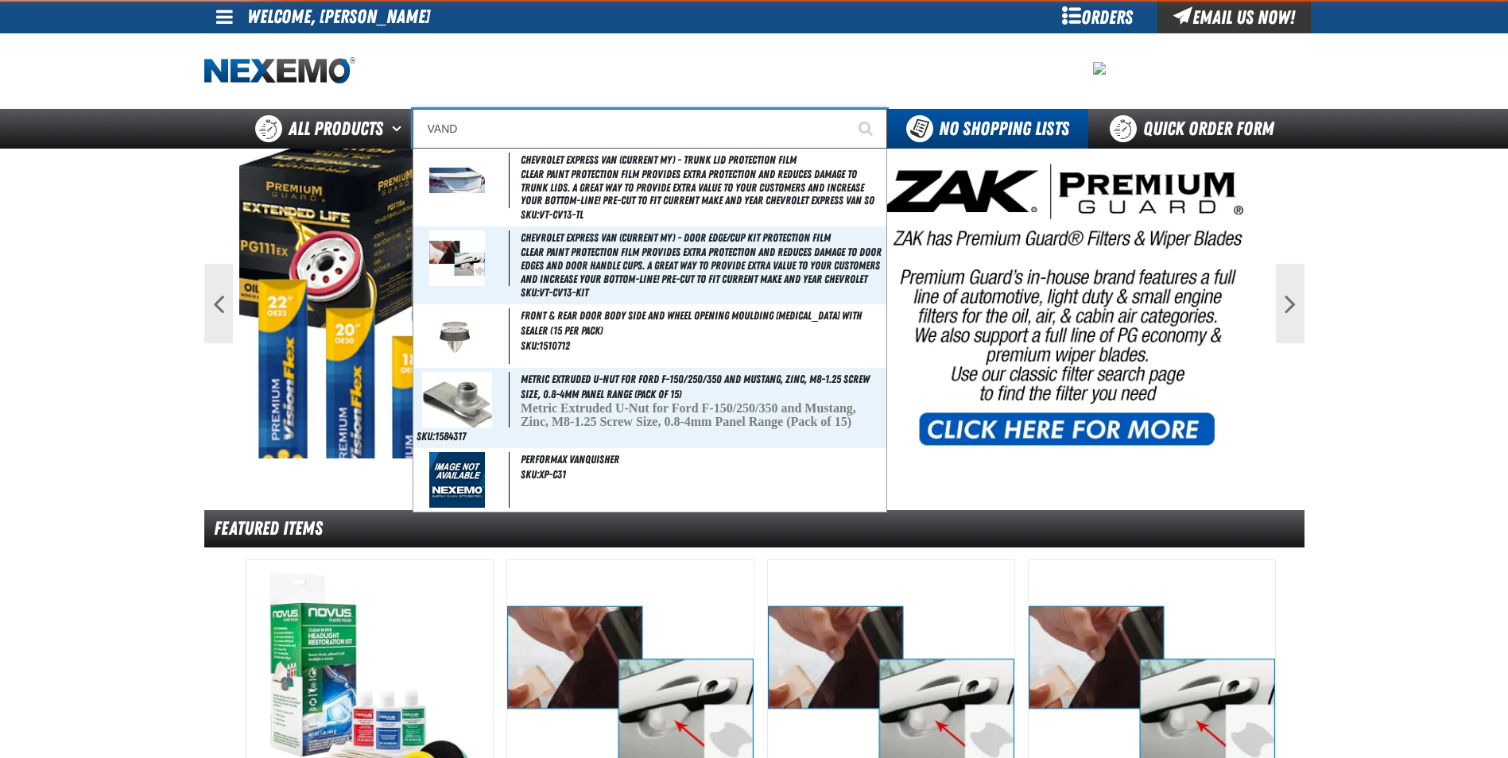
type input "VANDergriff 4 Dealership Business Card"
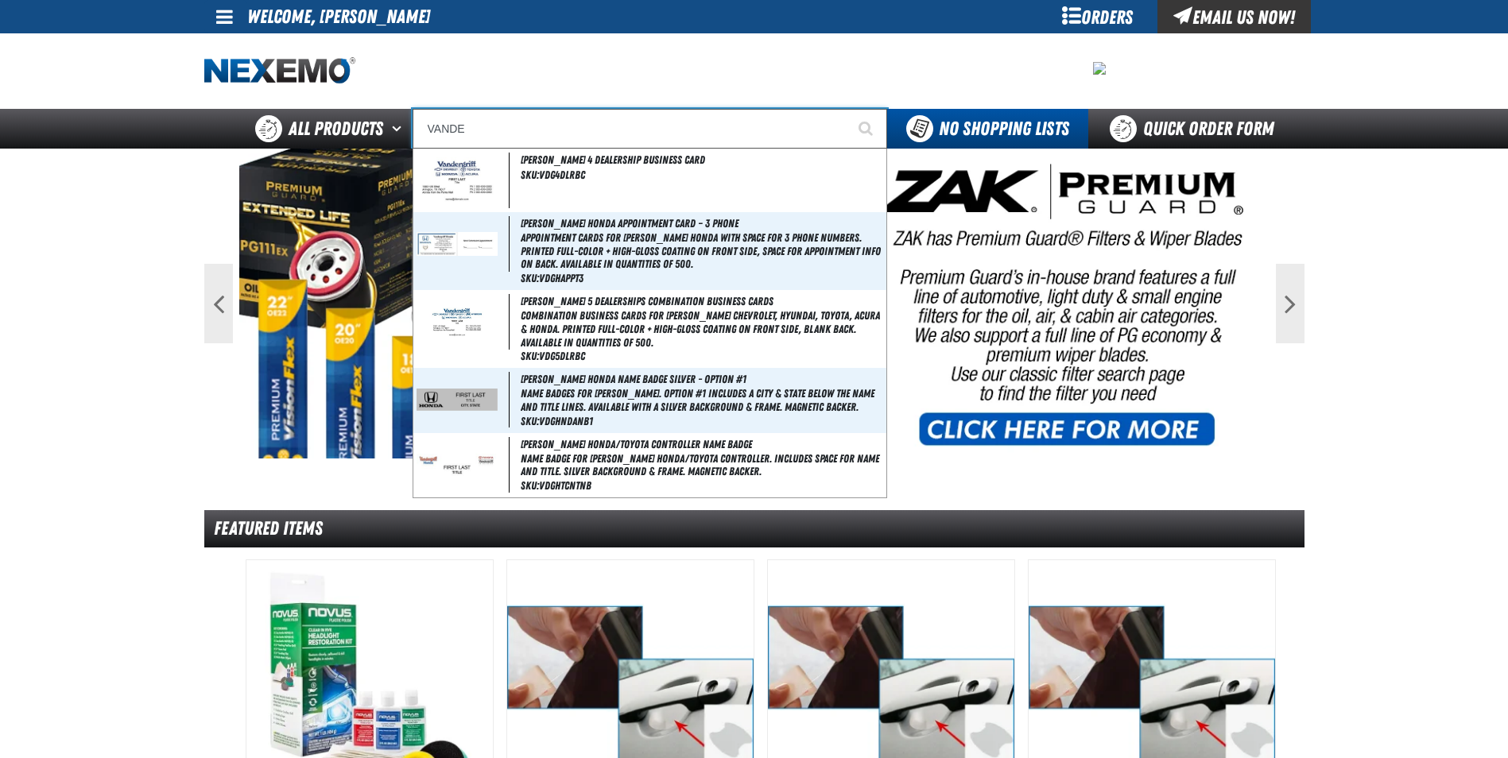
type input "VANDER"
type input "VANDERgriff 4 Dealership Business Card"
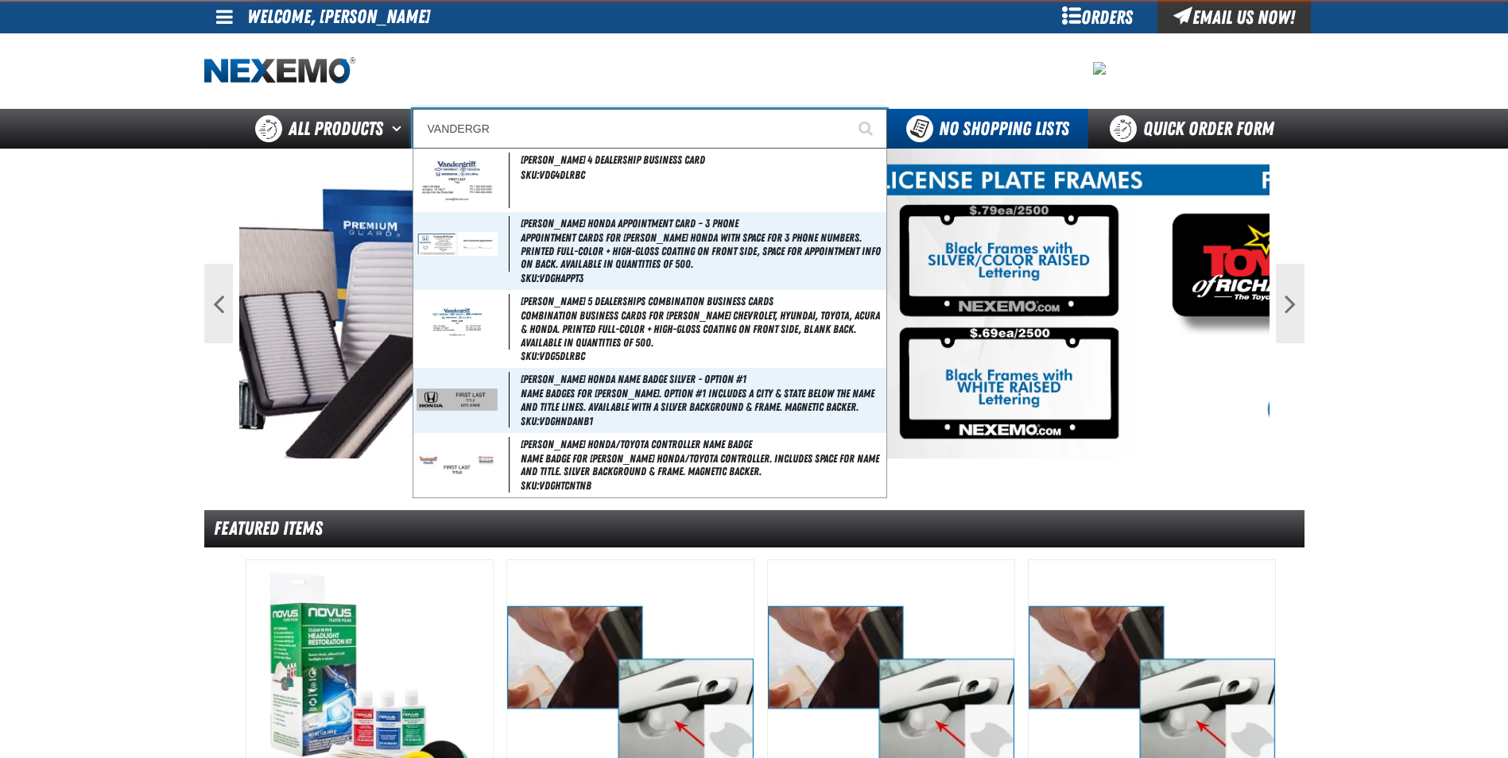
type input "VANDERGRI"
type input "VANDERGRIff 4 Dealership Business Card"
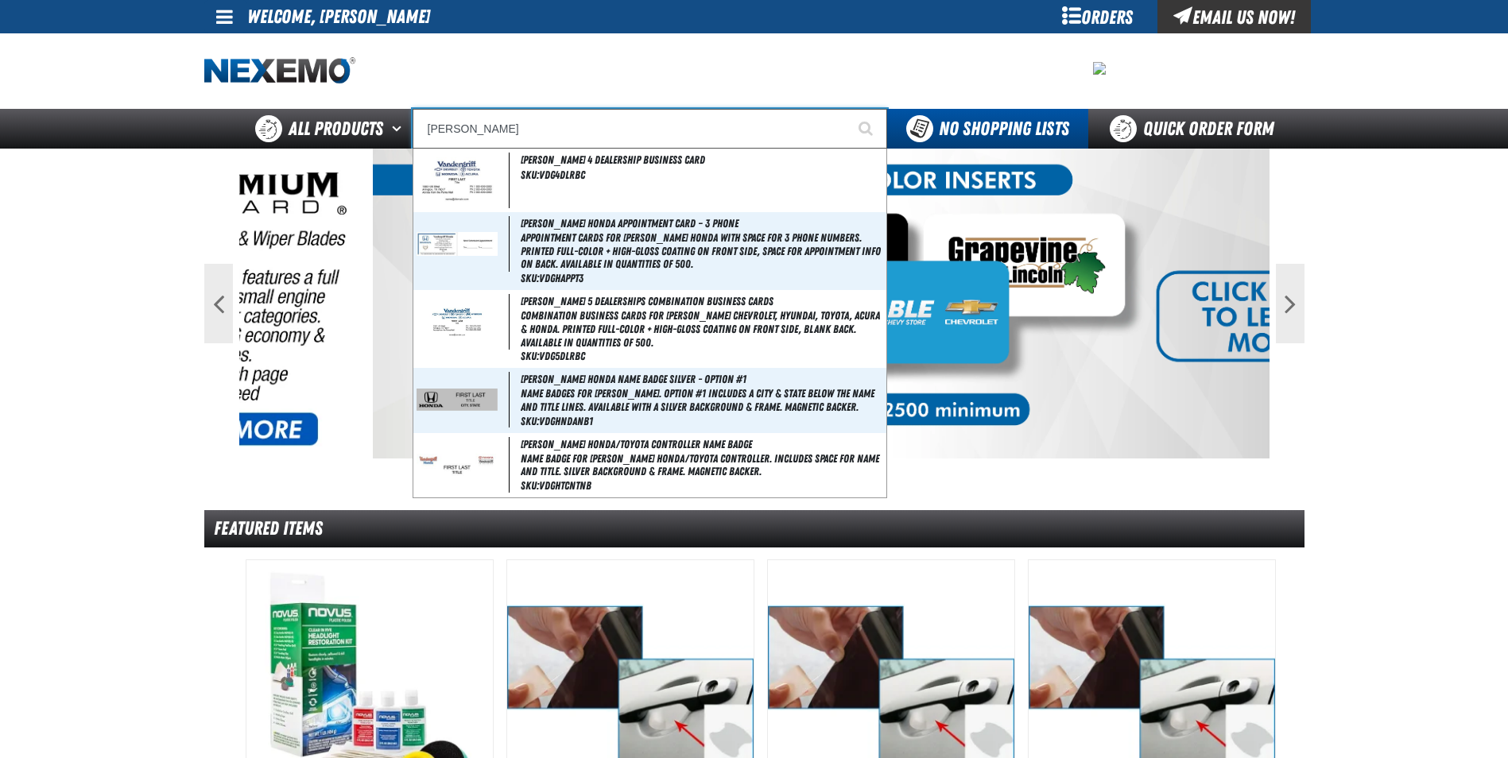
type input "VANDERGRIFF"
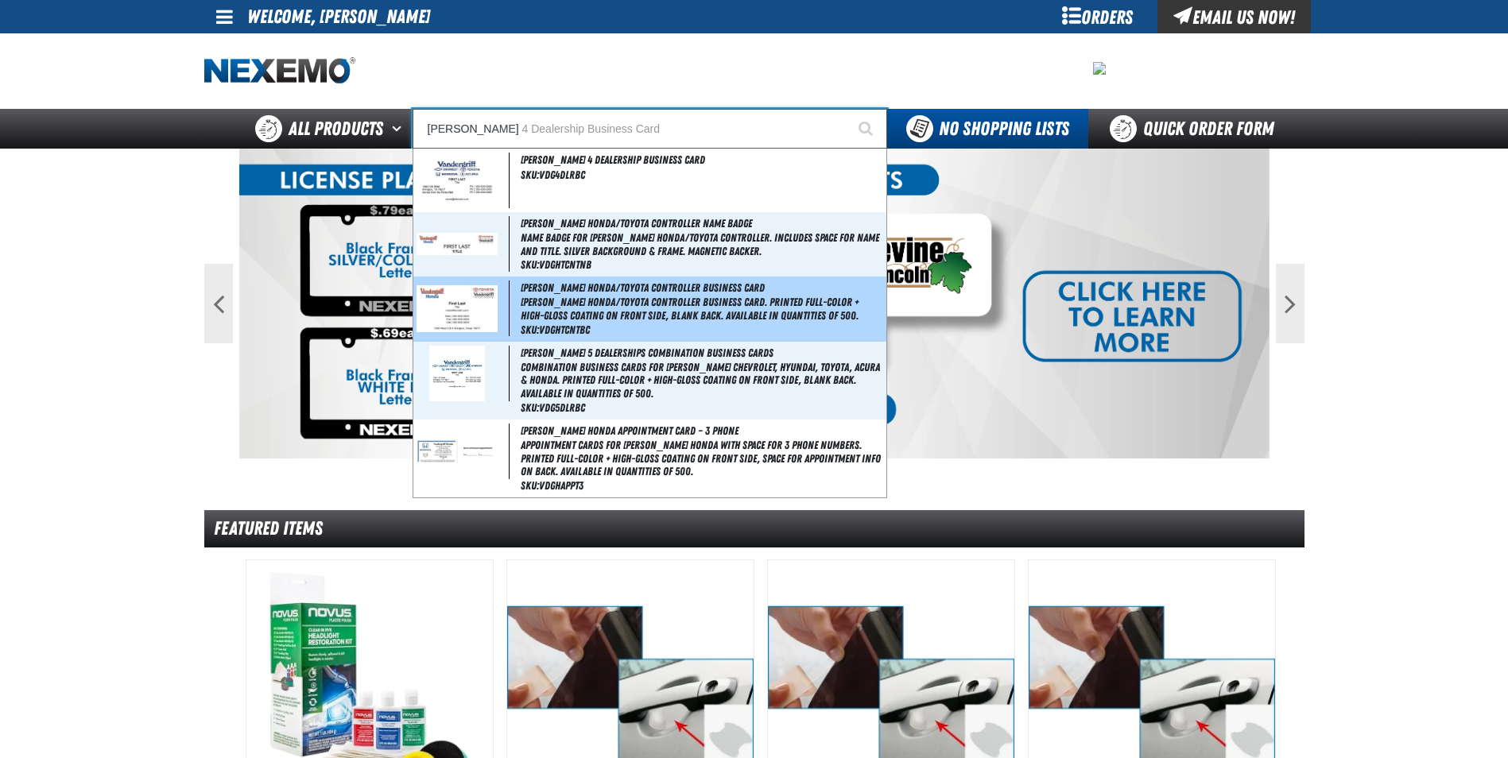
type input "VANDERGRIFF 4 Dealership Business Card"
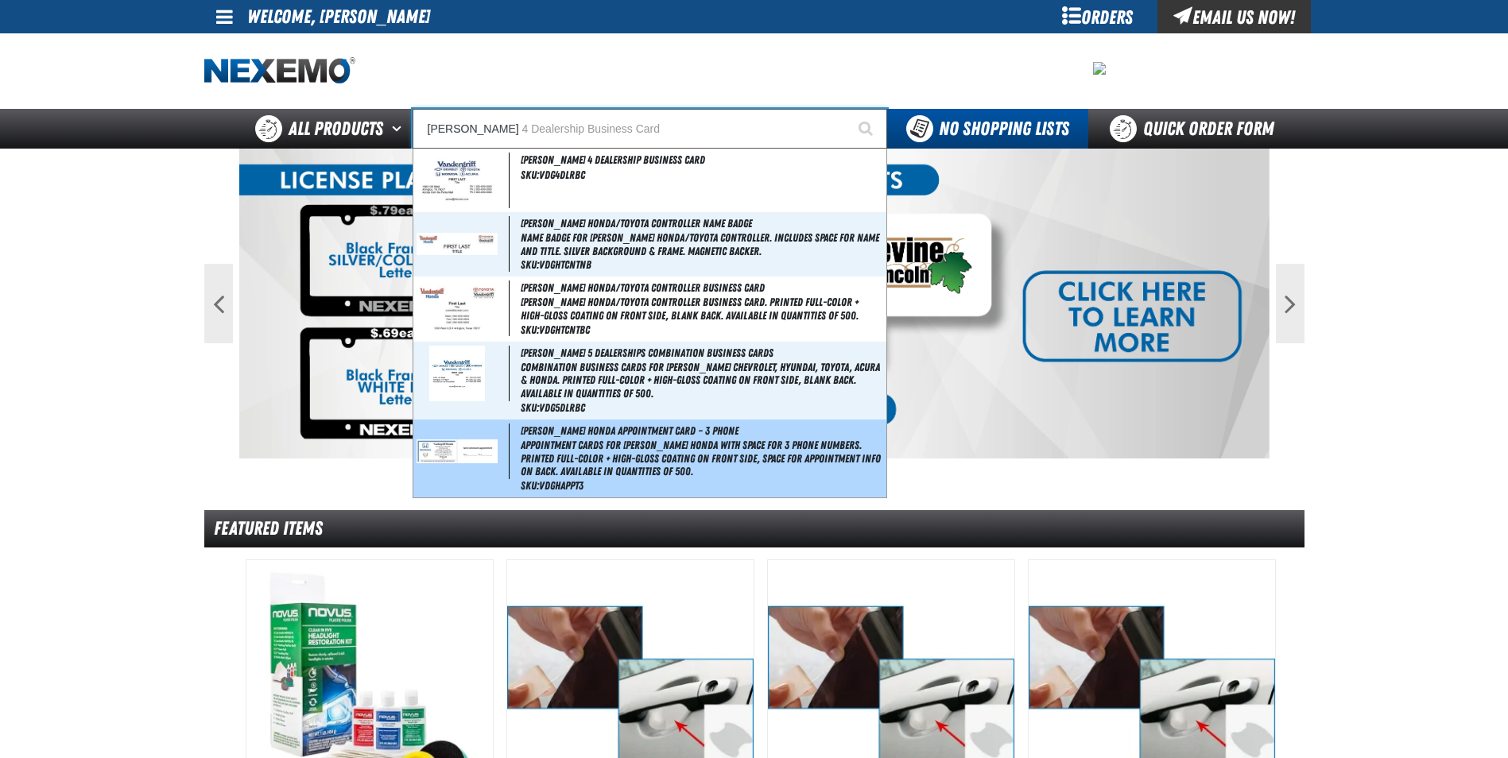
click at [448, 451] on img at bounding box center [456, 451] width 81 height 23
type input "Vandergriff Honda Appointment Card – 3 Phone"
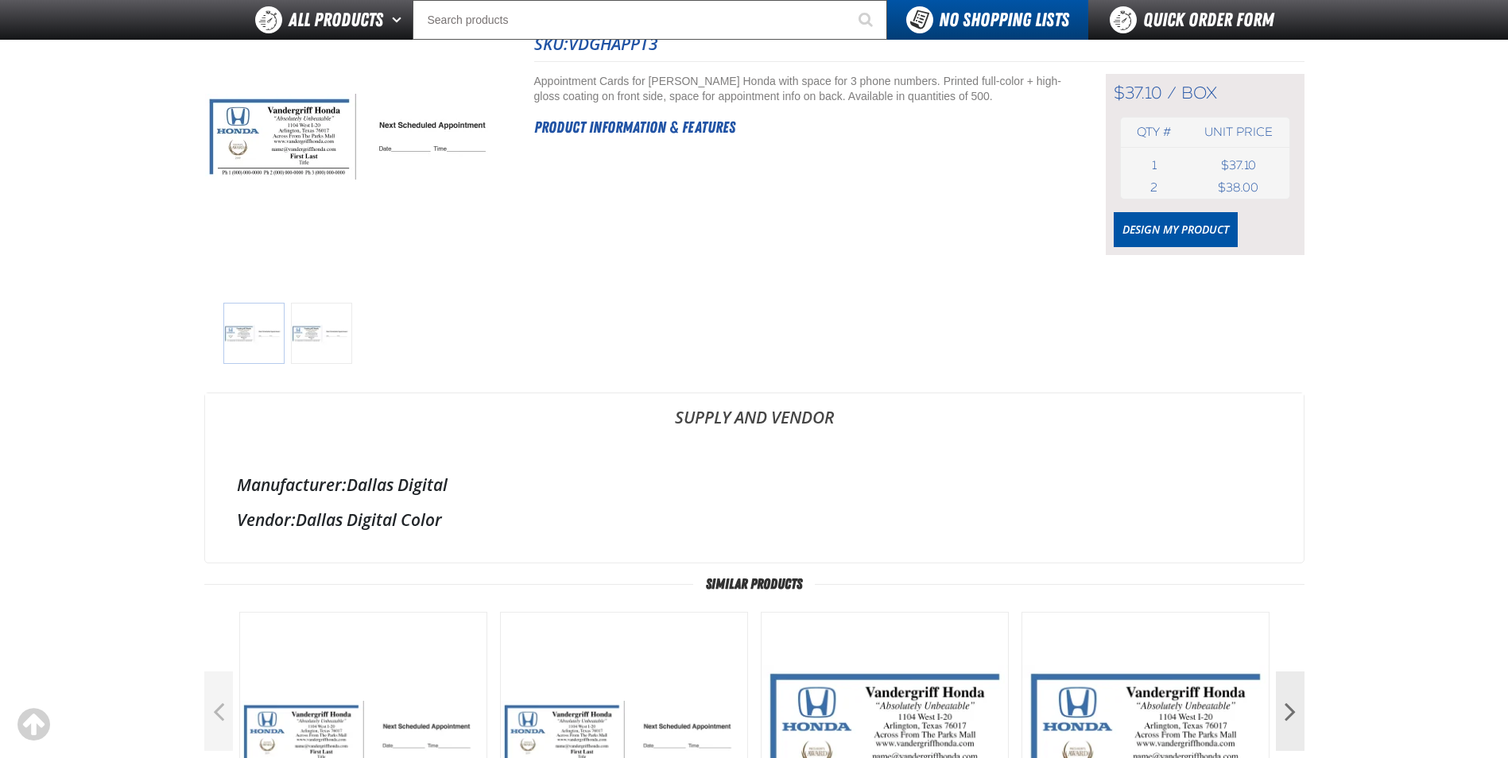
scroll to position [159, 0]
click at [1167, 230] on link "Design My Product" at bounding box center [1175, 228] width 124 height 35
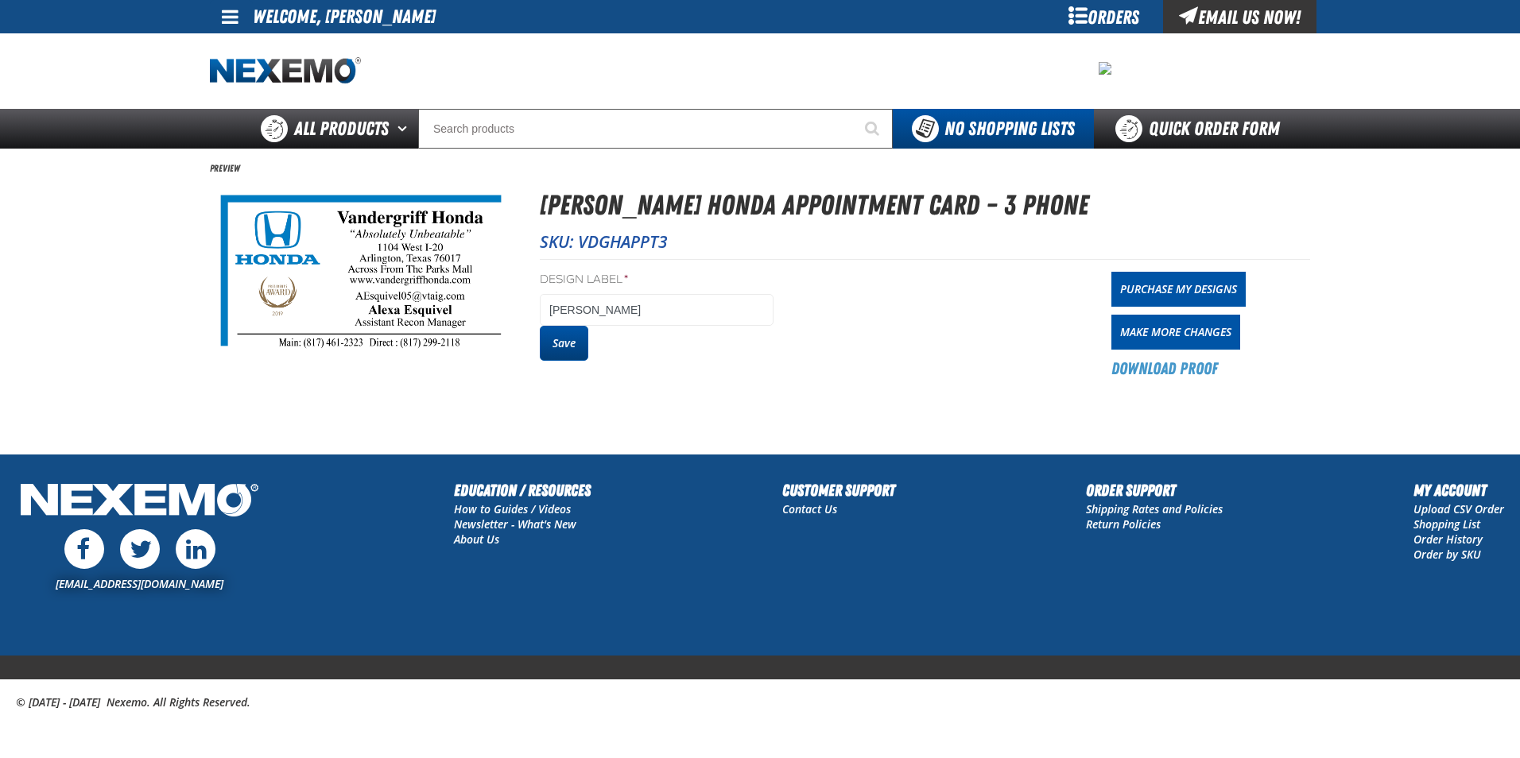
click at [559, 345] on button "Save" at bounding box center [564, 343] width 48 height 35
click at [1185, 287] on link "Purchase My Designs" at bounding box center [1178, 289] width 134 height 35
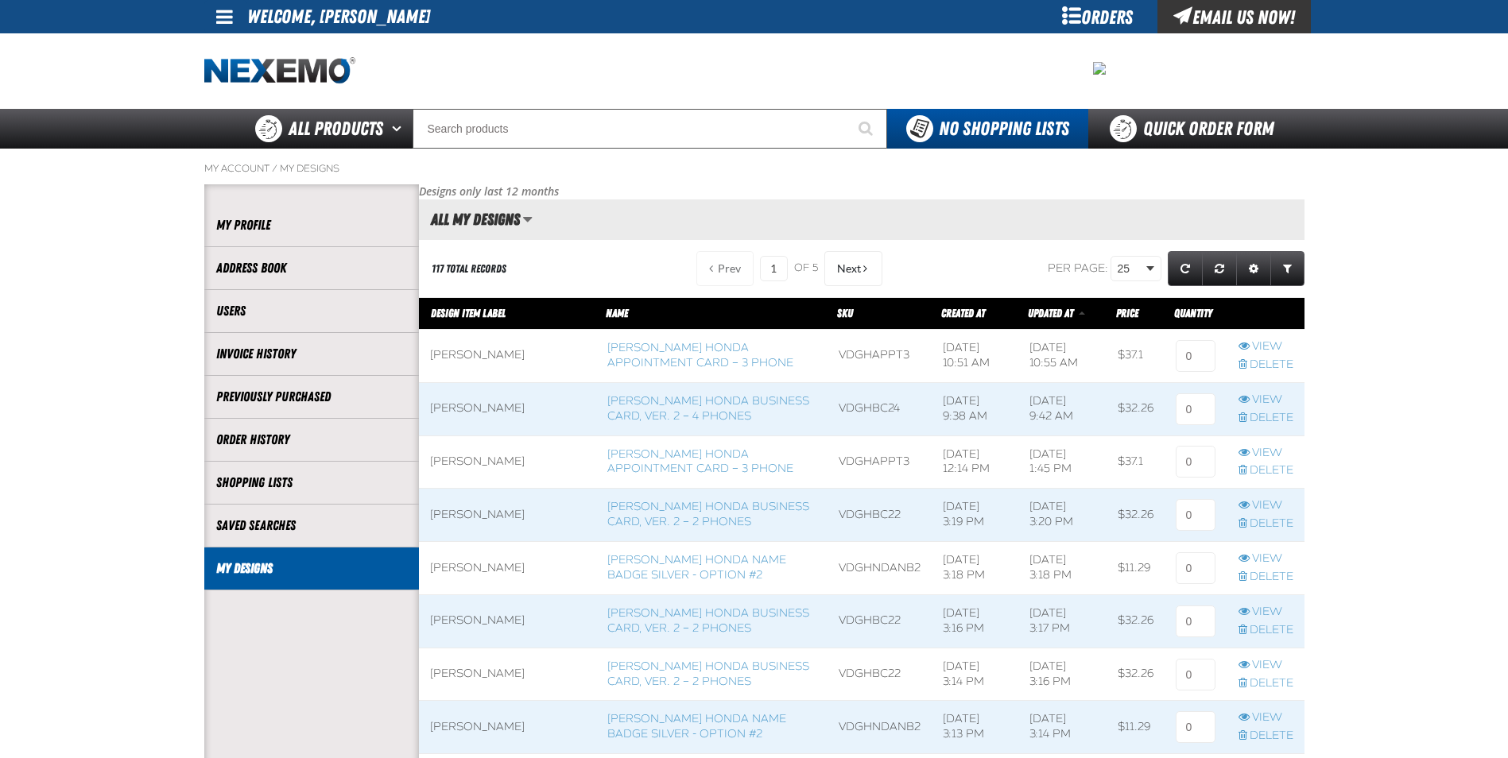
scroll to position [1, 1]
click at [1189, 359] on input at bounding box center [1195, 356] width 40 height 32
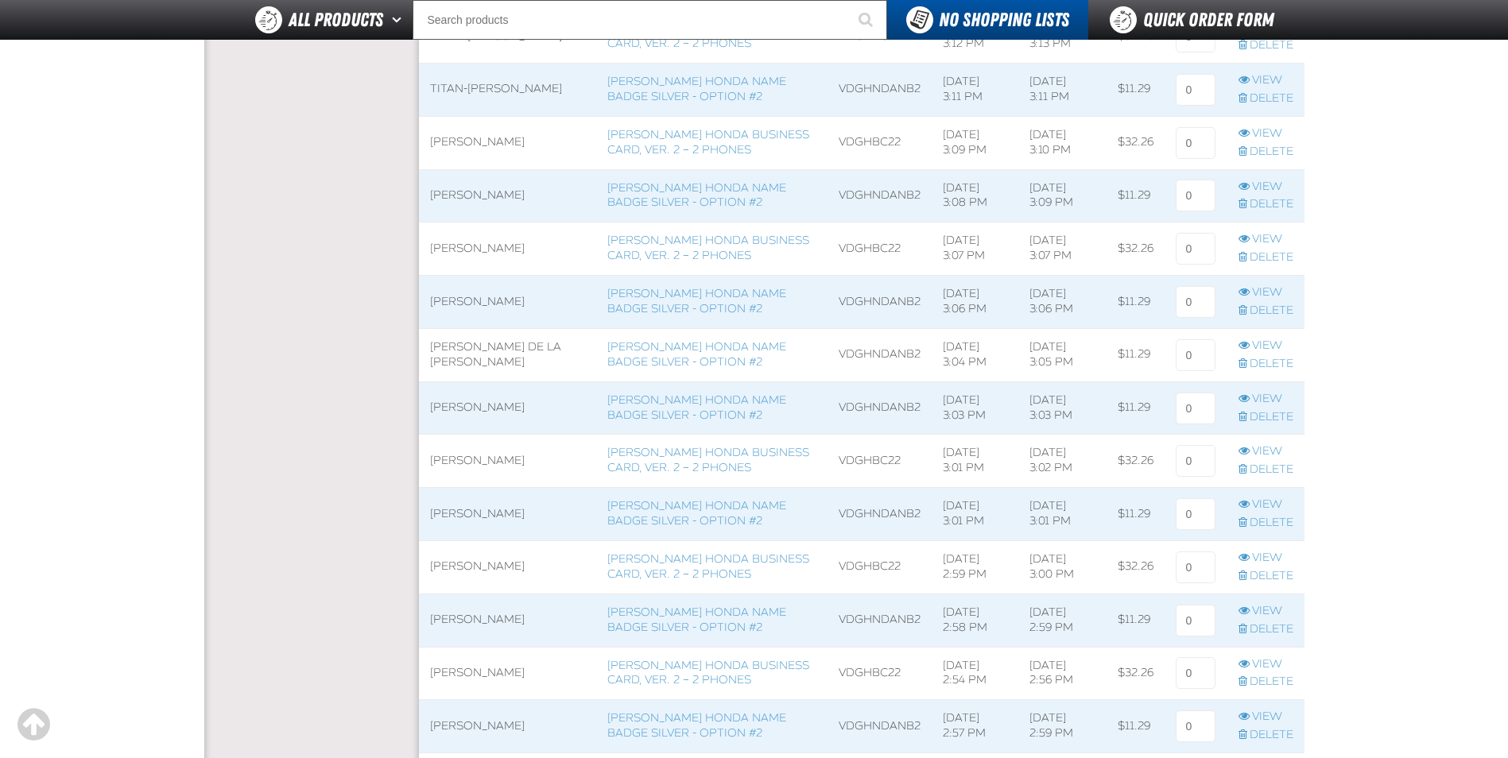
scroll to position [1272, 0]
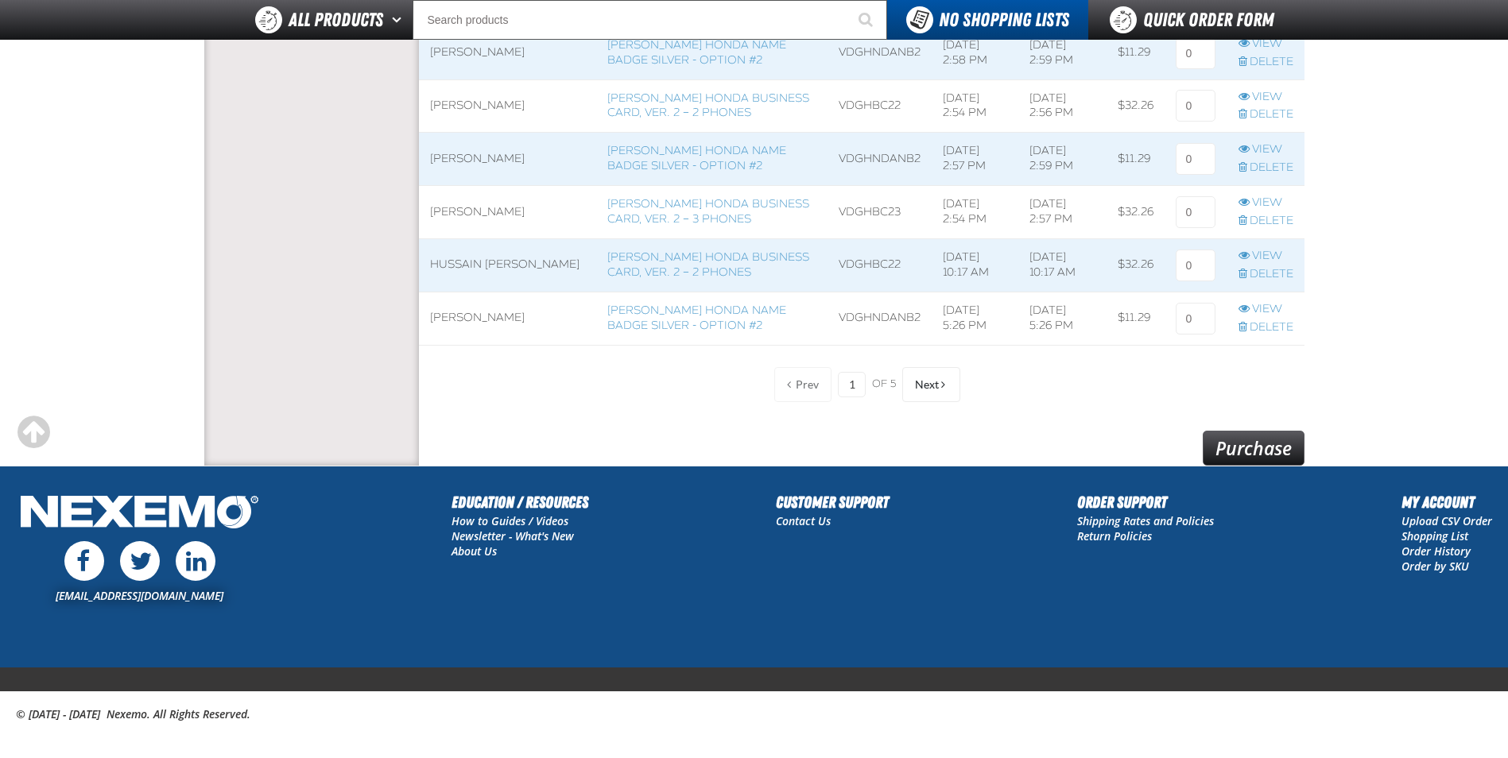
type input "1"
click at [1262, 450] on link "Purchase" at bounding box center [1253, 448] width 102 height 35
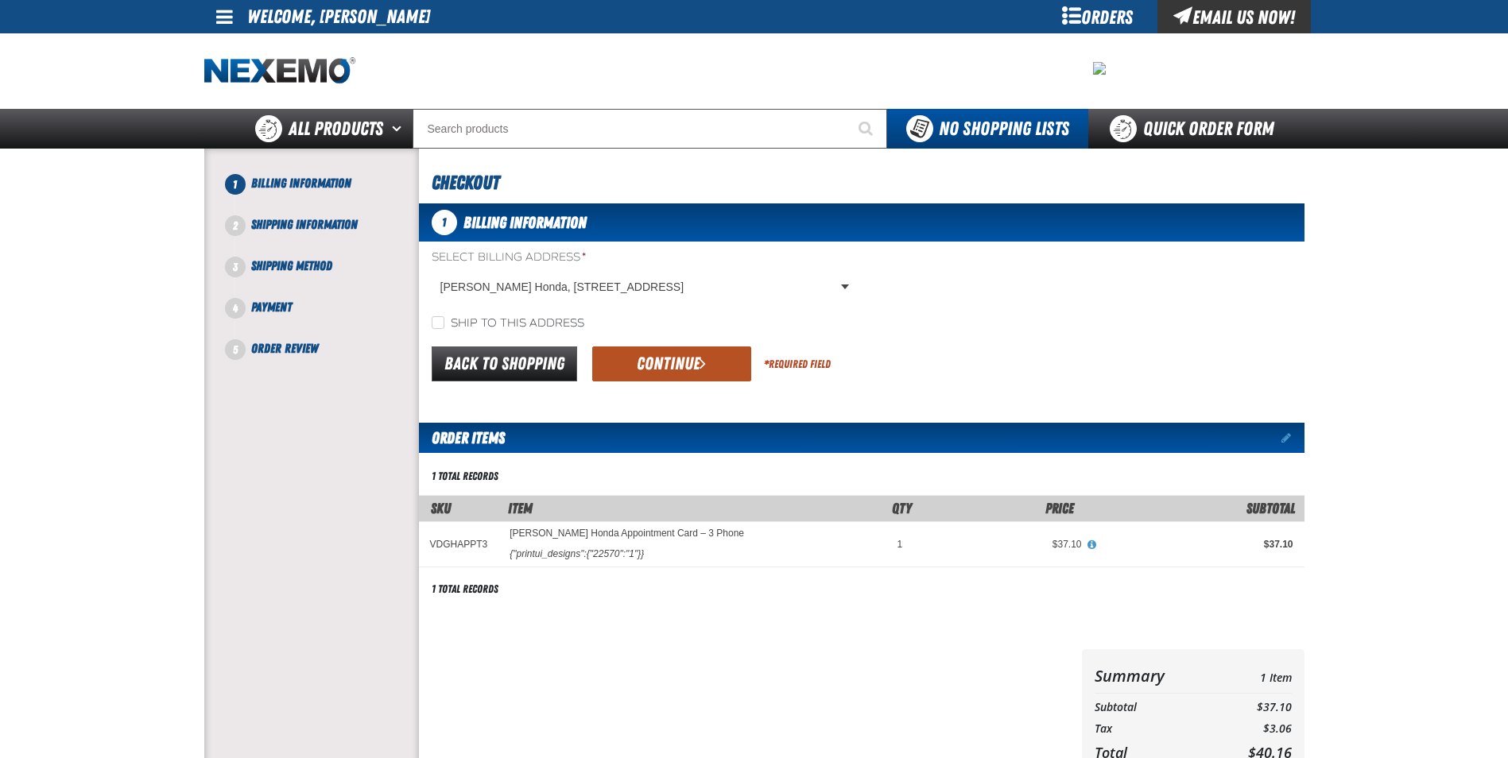
click at [634, 363] on button "Continue" at bounding box center [671, 364] width 159 height 35
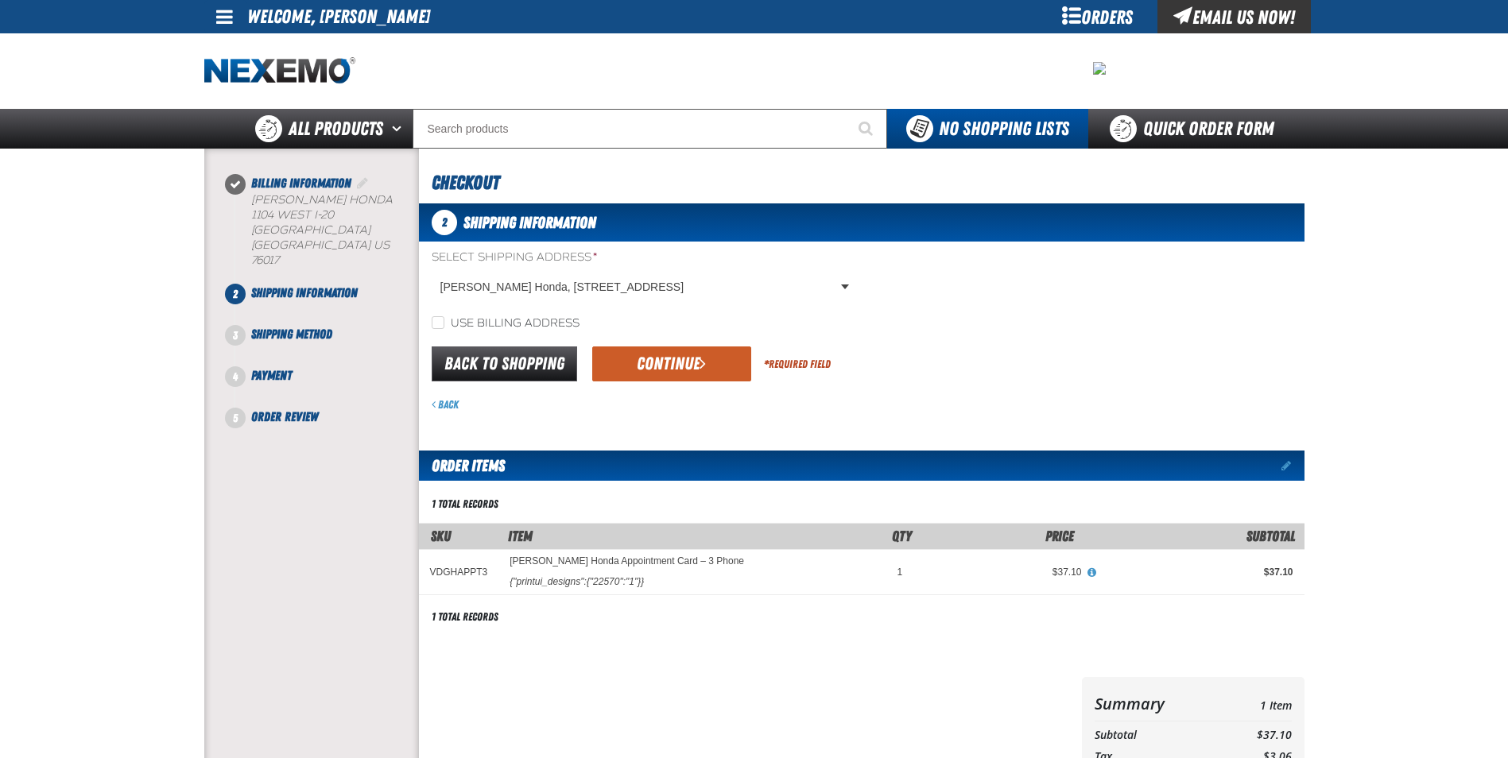
click at [630, 367] on button "Continue" at bounding box center [671, 364] width 159 height 35
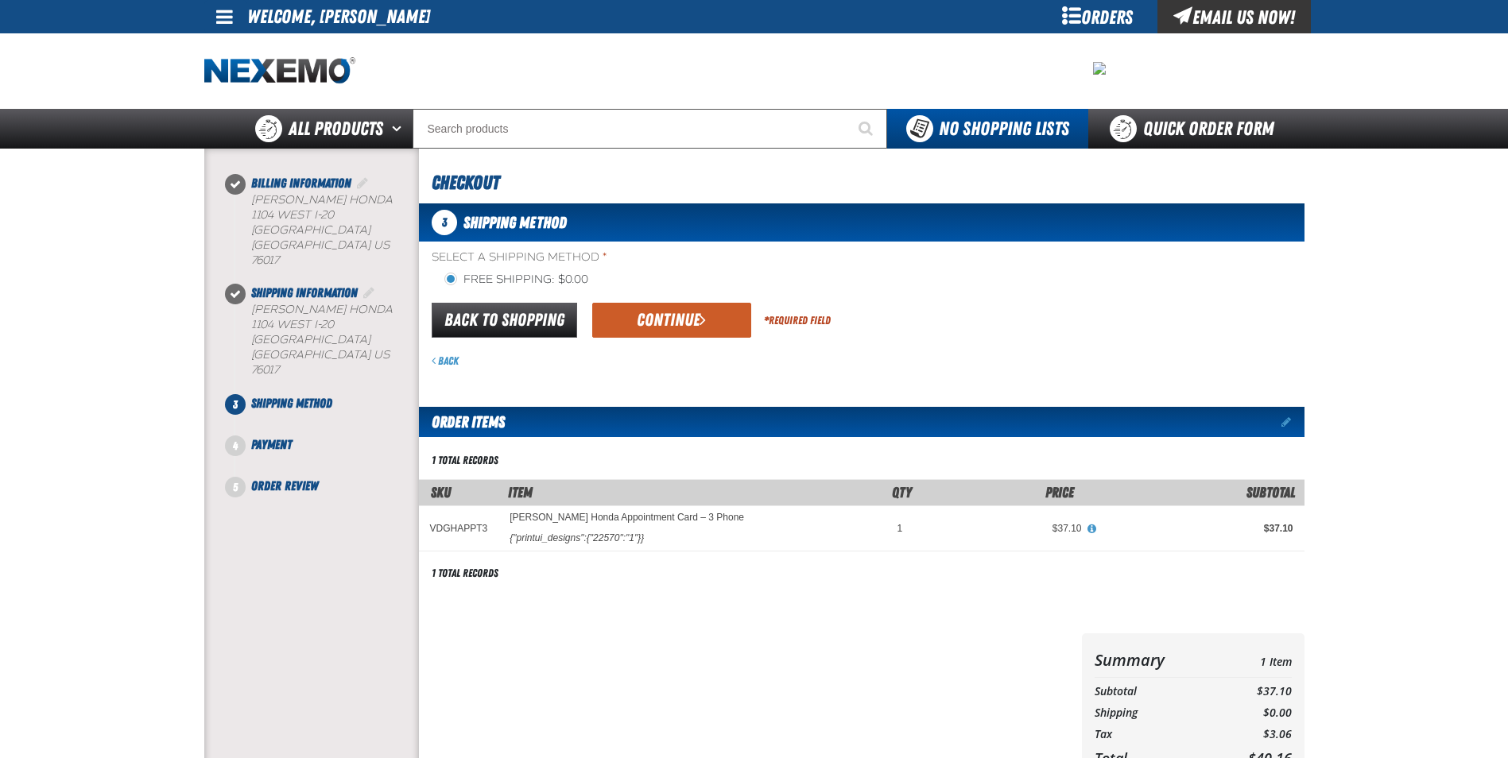
click at [660, 323] on button "Continue" at bounding box center [671, 320] width 159 height 35
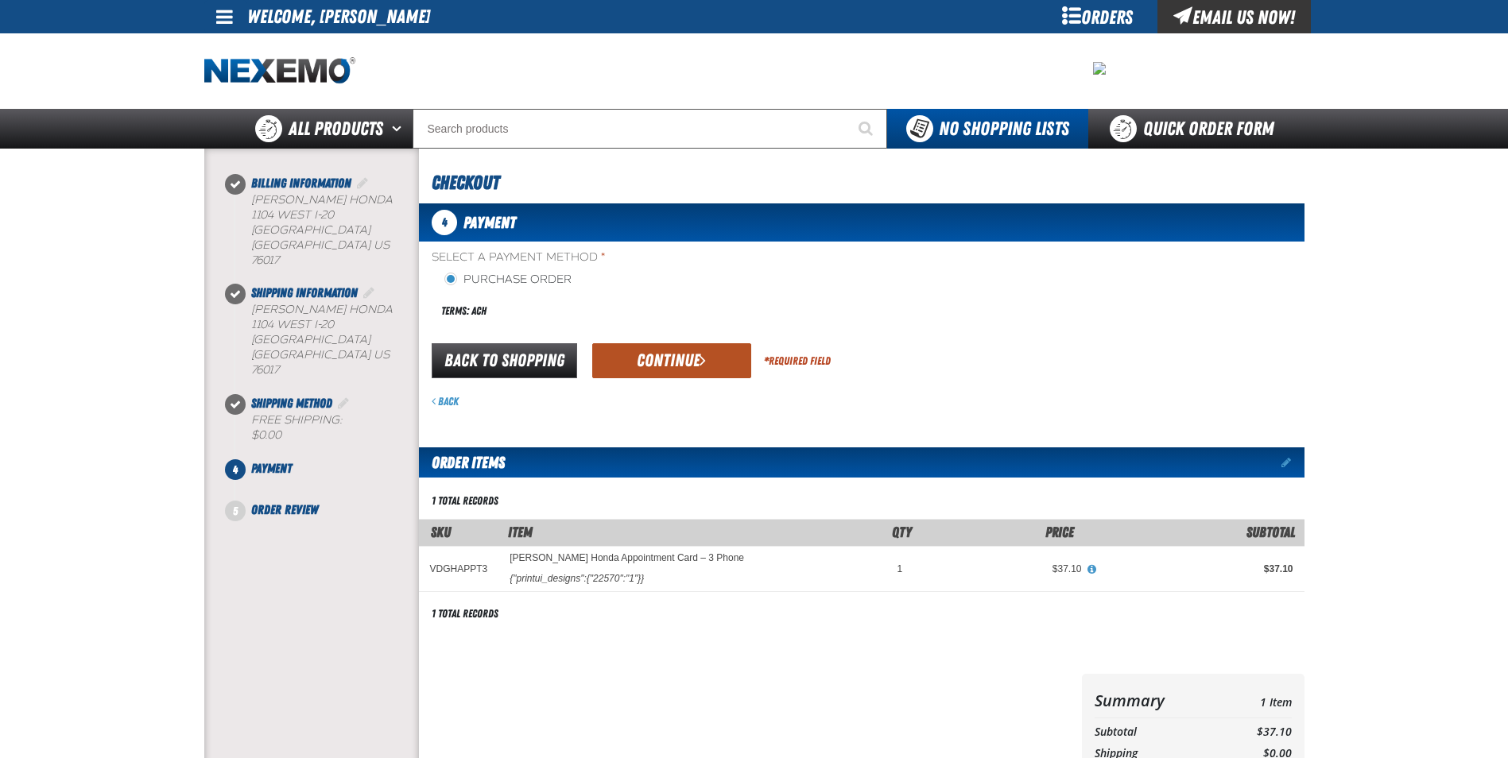
click at [646, 360] on button "Continue" at bounding box center [671, 360] width 159 height 35
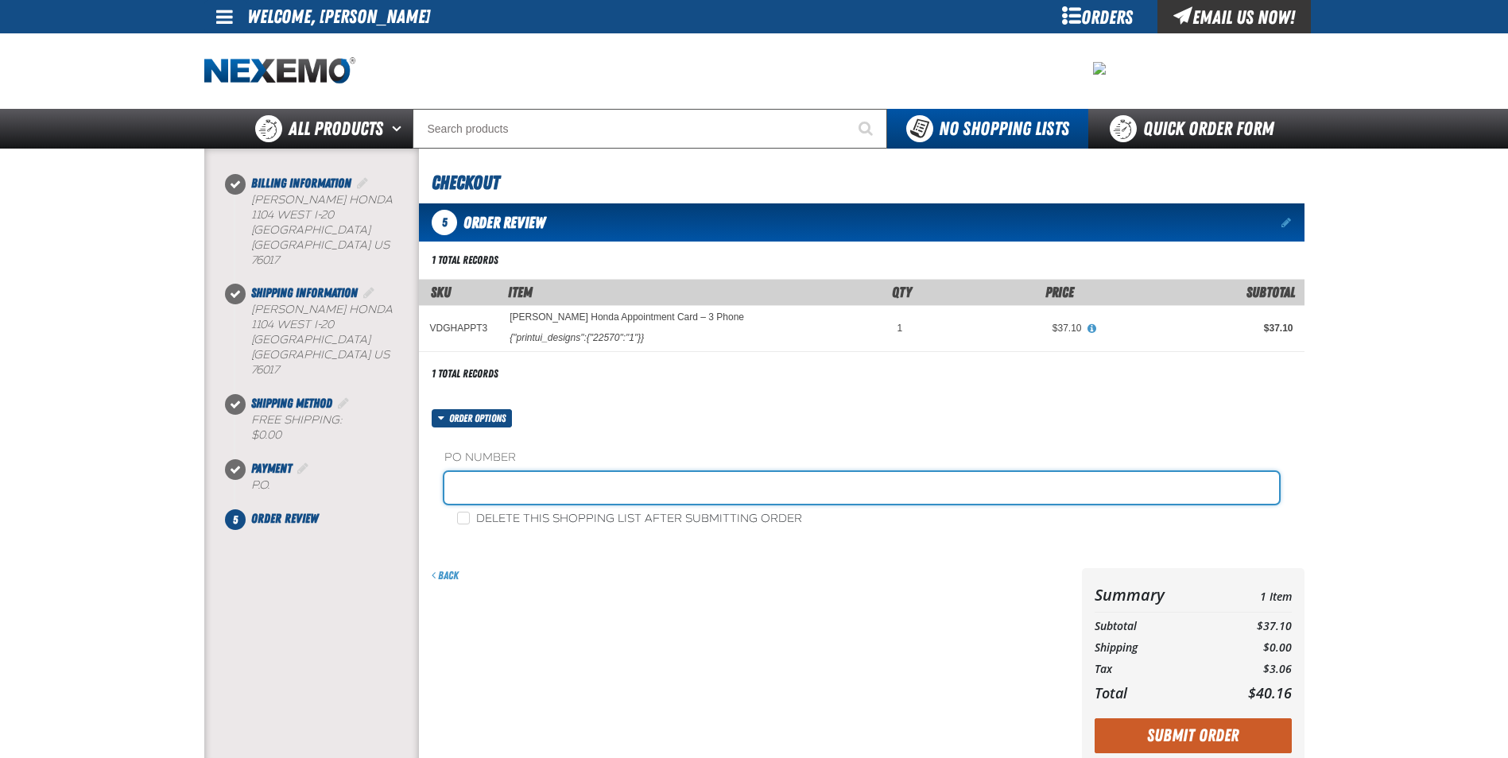
click at [615, 494] on input "text" at bounding box center [861, 488] width 835 height 32
type input "RICKY SANDOVAL SERVICE"
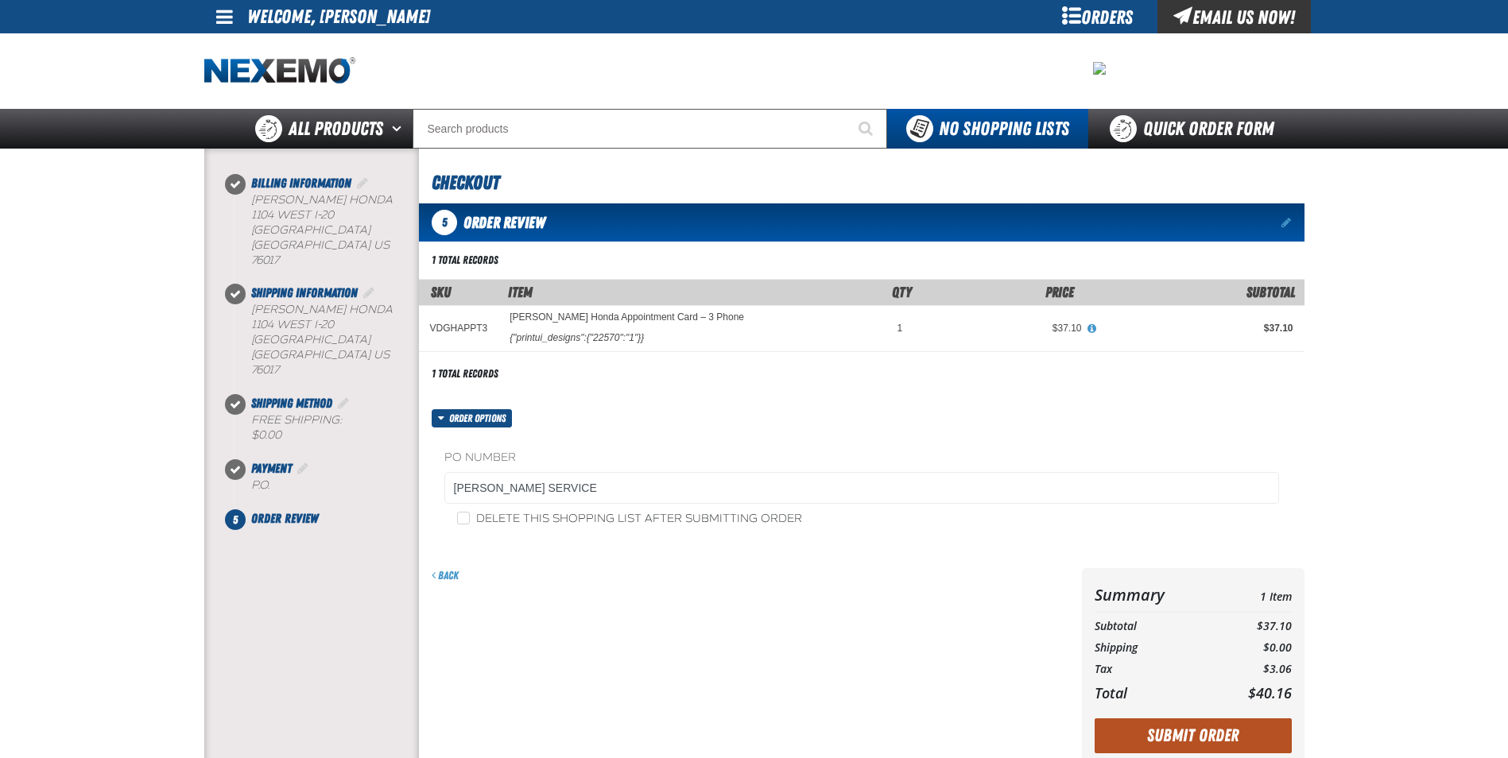
click at [1187, 734] on button "Submit Order" at bounding box center [1192, 735] width 197 height 35
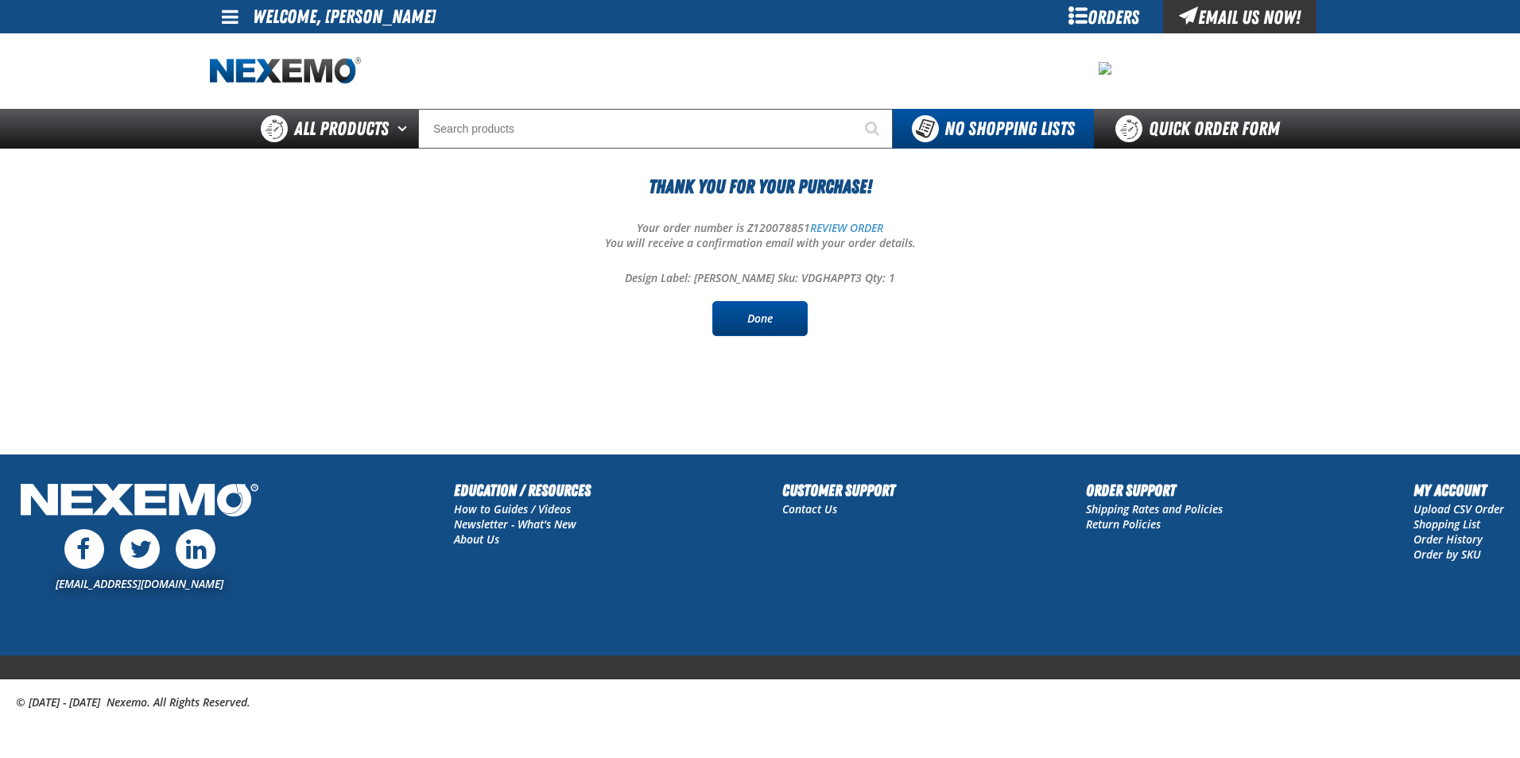
click at [785, 330] on link "Done" at bounding box center [759, 318] width 95 height 35
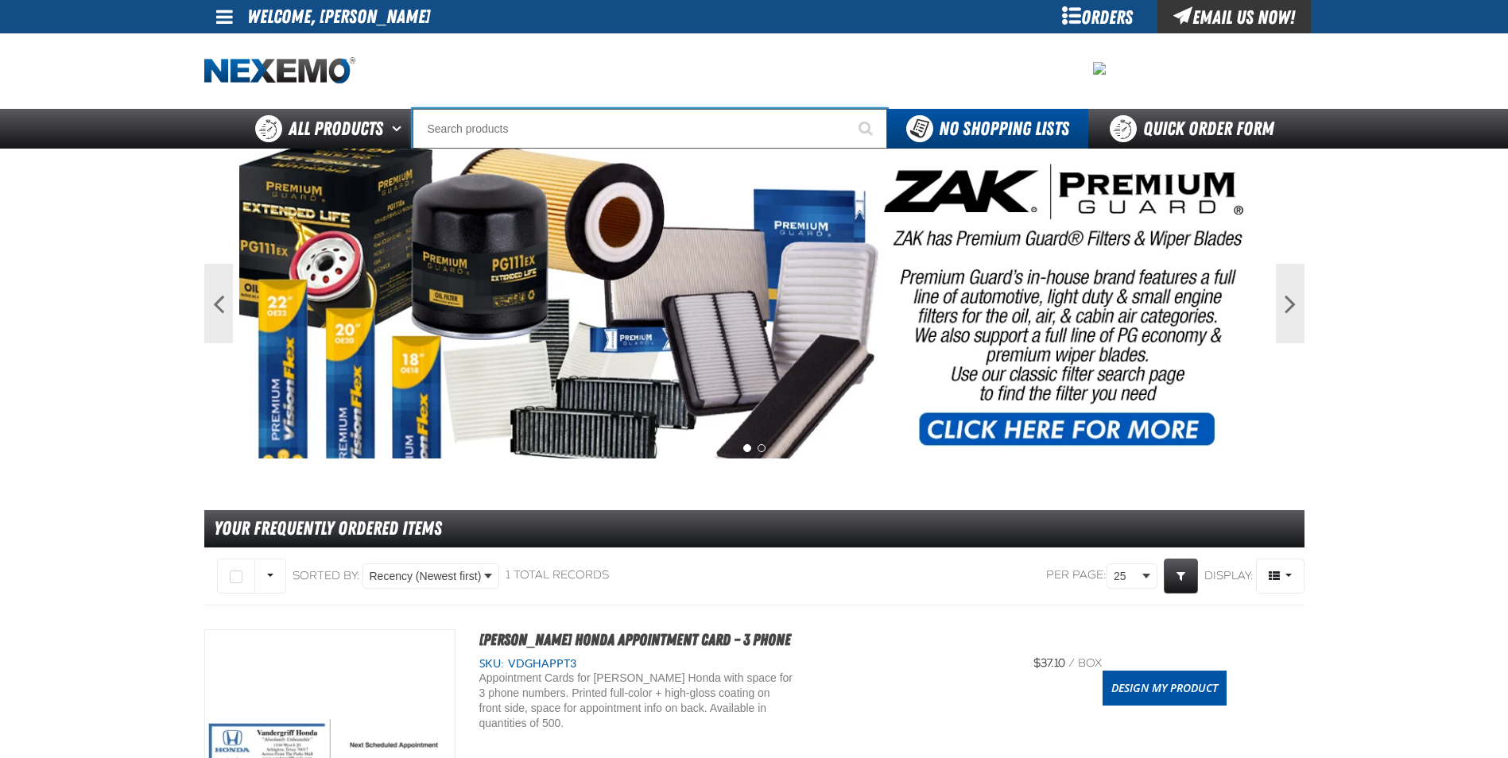
click at [581, 131] on input "Search" at bounding box center [649, 129] width 474 height 40
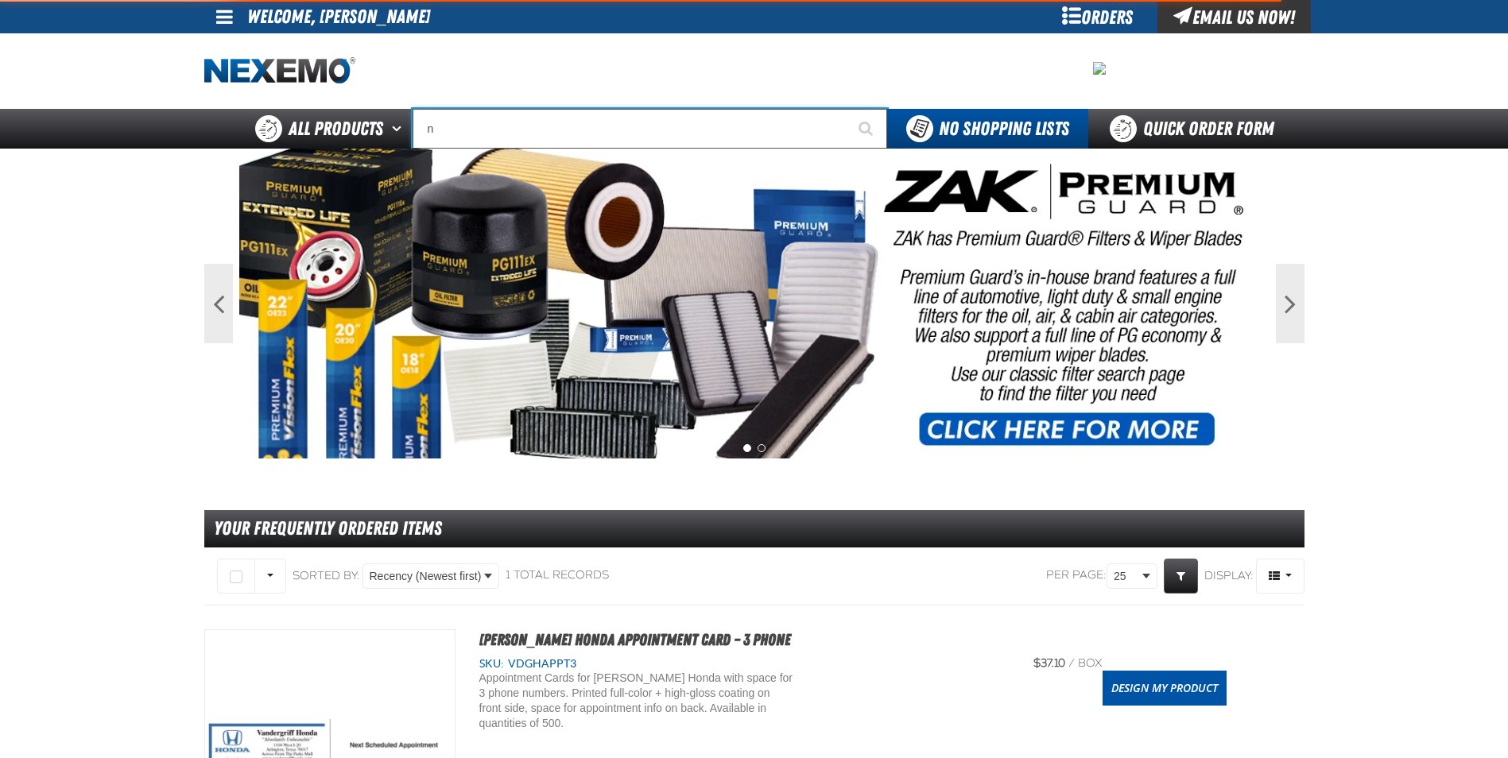
type input "na"
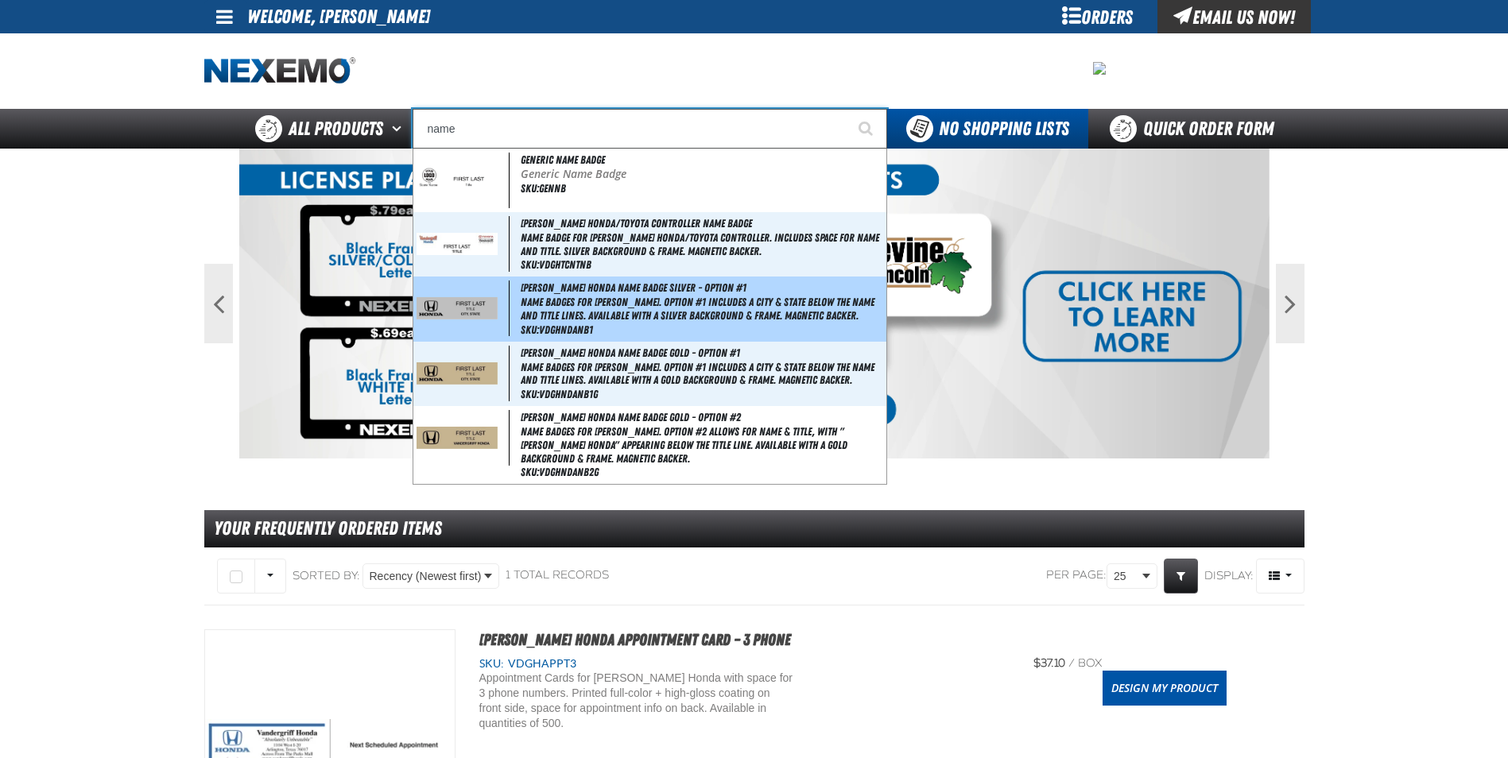
click at [487, 311] on img at bounding box center [456, 308] width 81 height 22
type input "Vandergriff Honda Name Badge Silver - Option #1"
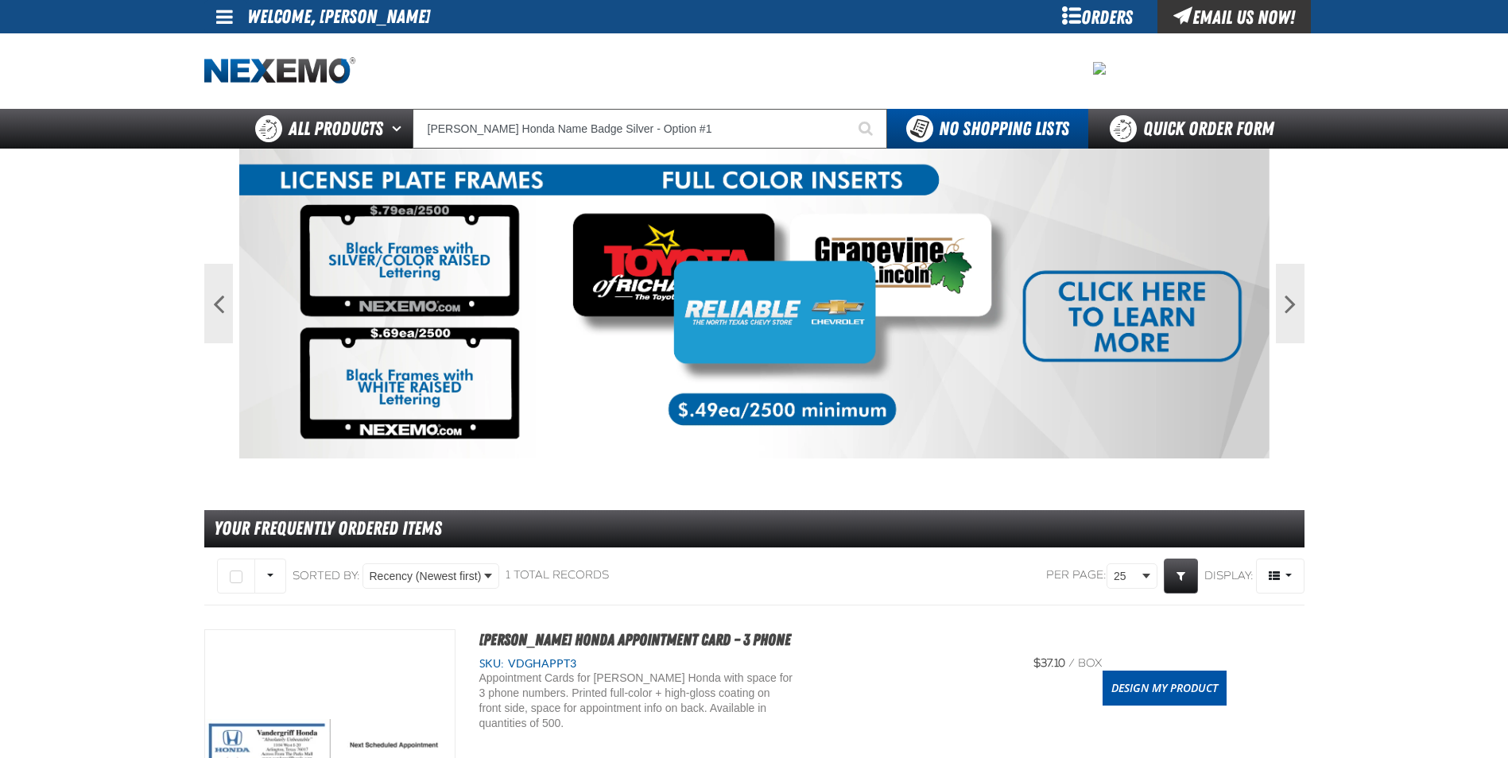
click at [487, 311] on img at bounding box center [754, 304] width 1030 height 310
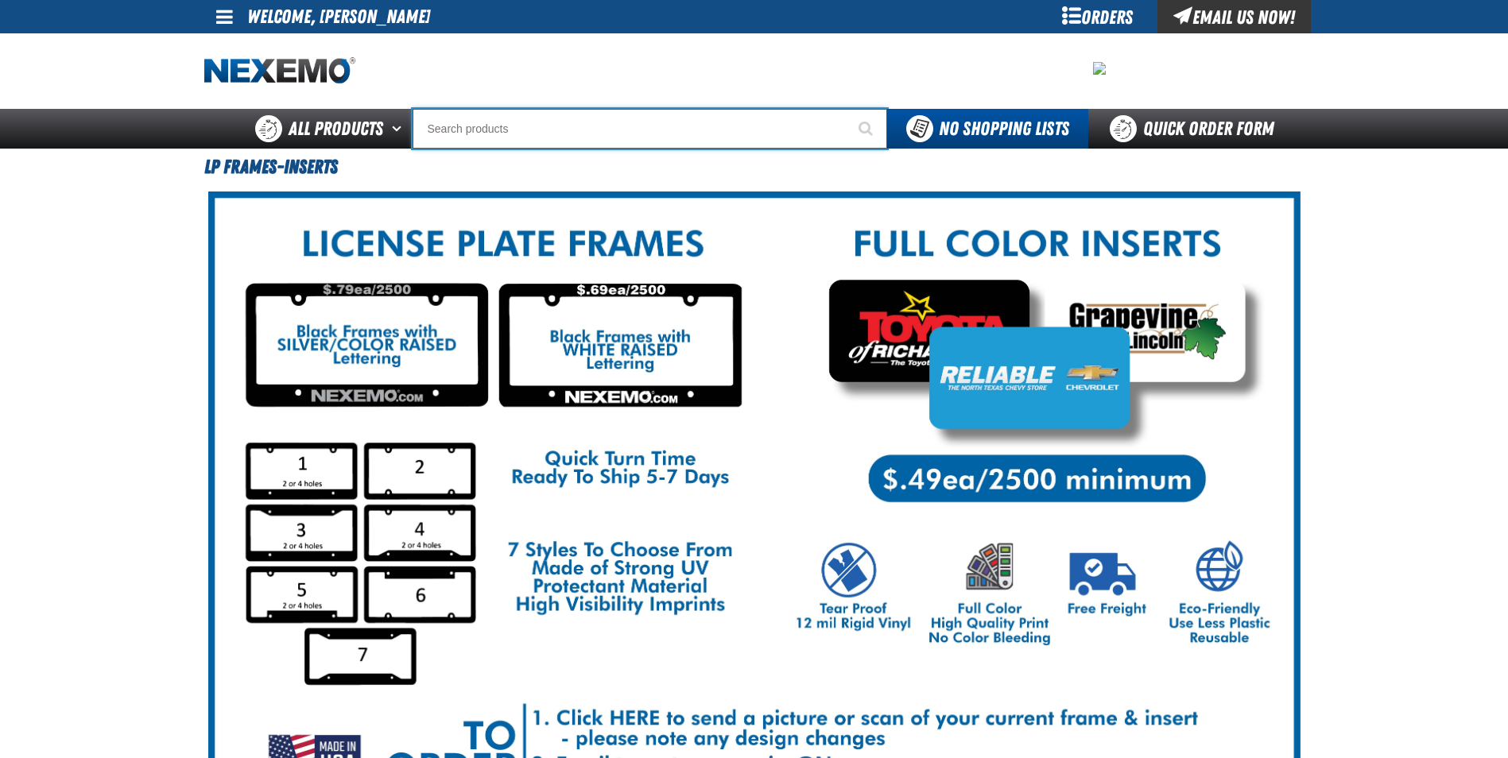
click at [606, 130] on input "Search" at bounding box center [649, 129] width 474 height 40
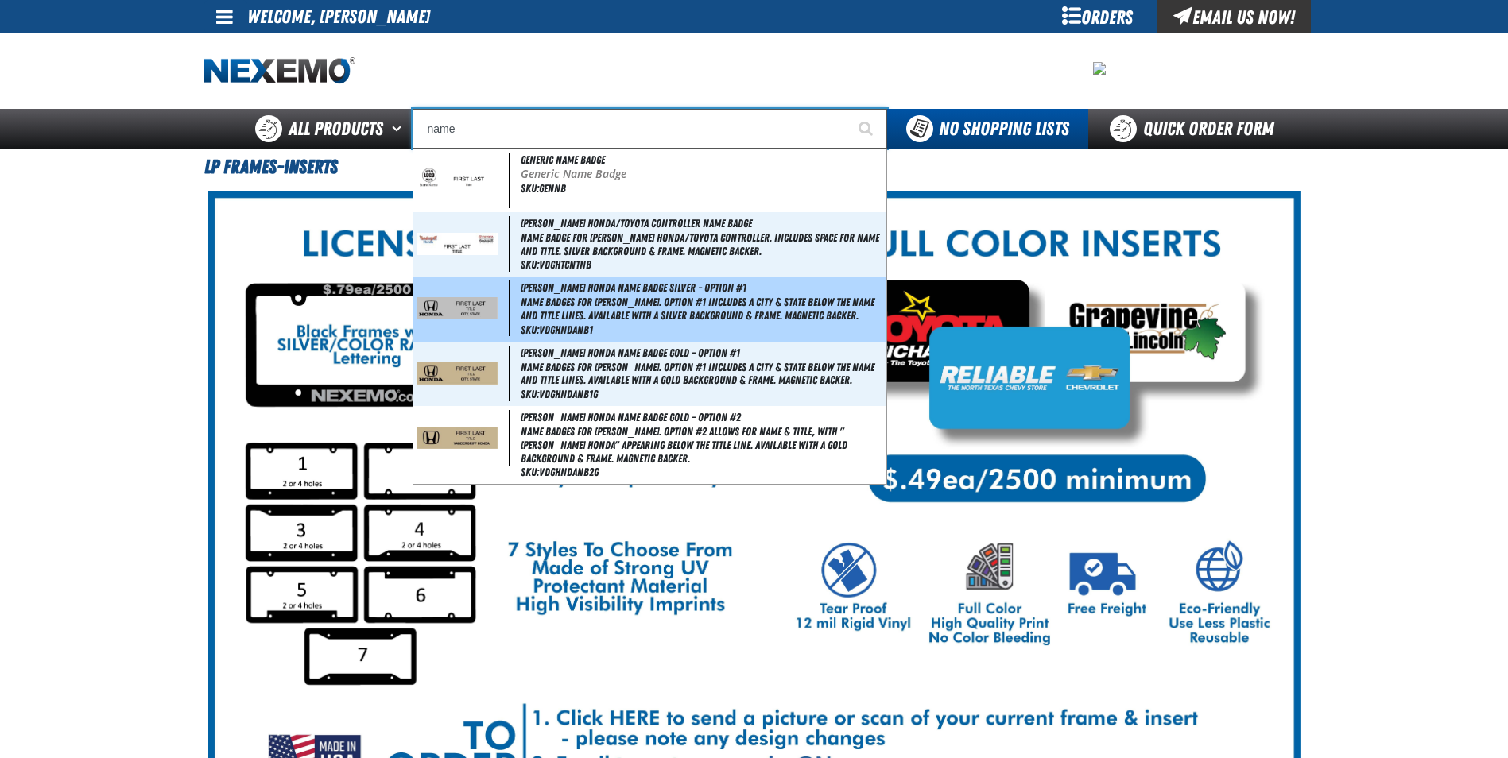
click at [478, 306] on img at bounding box center [456, 308] width 81 height 22
type input "[PERSON_NAME] Honda Name Badge Silver - Option #1"
click at [478, 306] on img at bounding box center [754, 517] width 1092 height 650
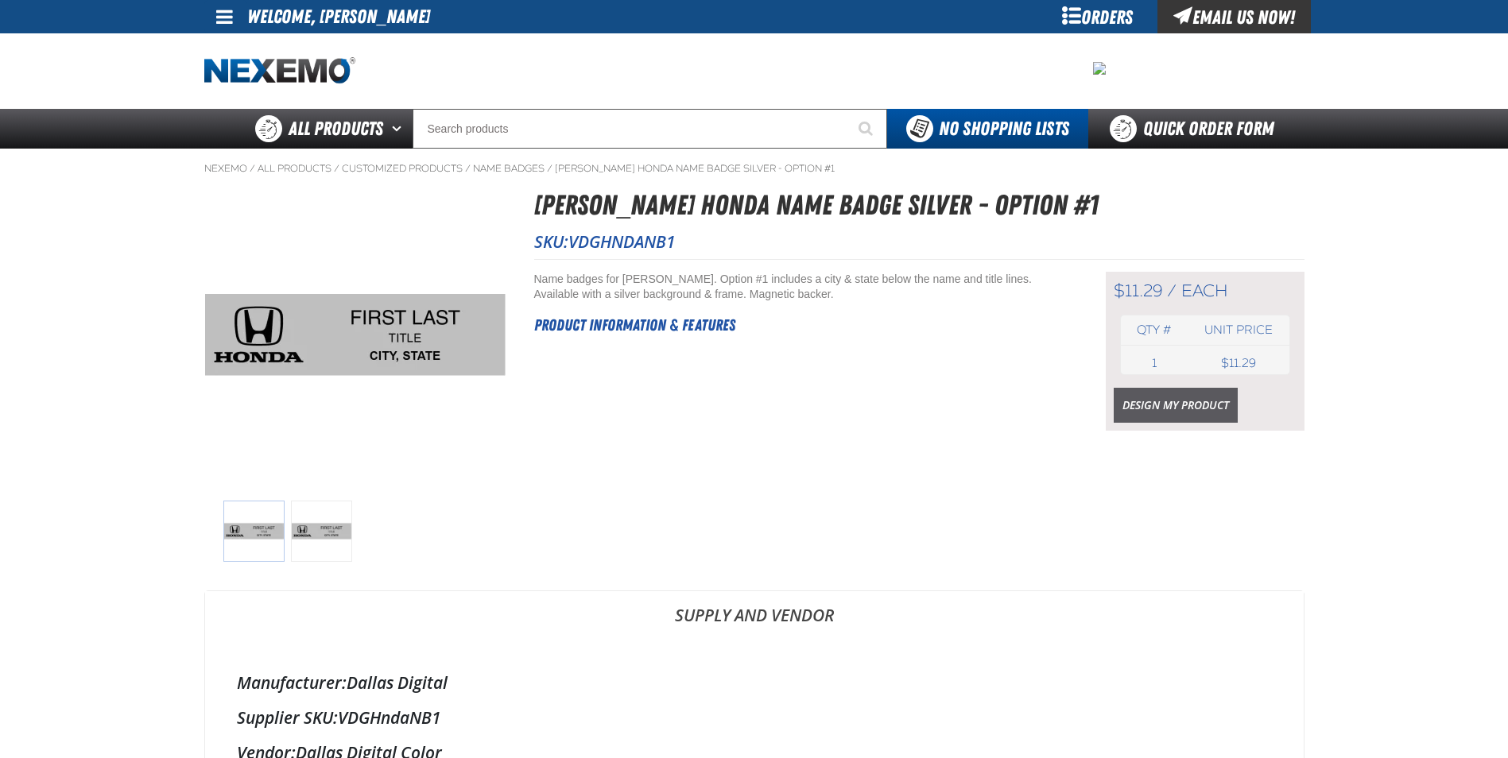
click at [1152, 405] on link "Design My Product" at bounding box center [1175, 405] width 124 height 35
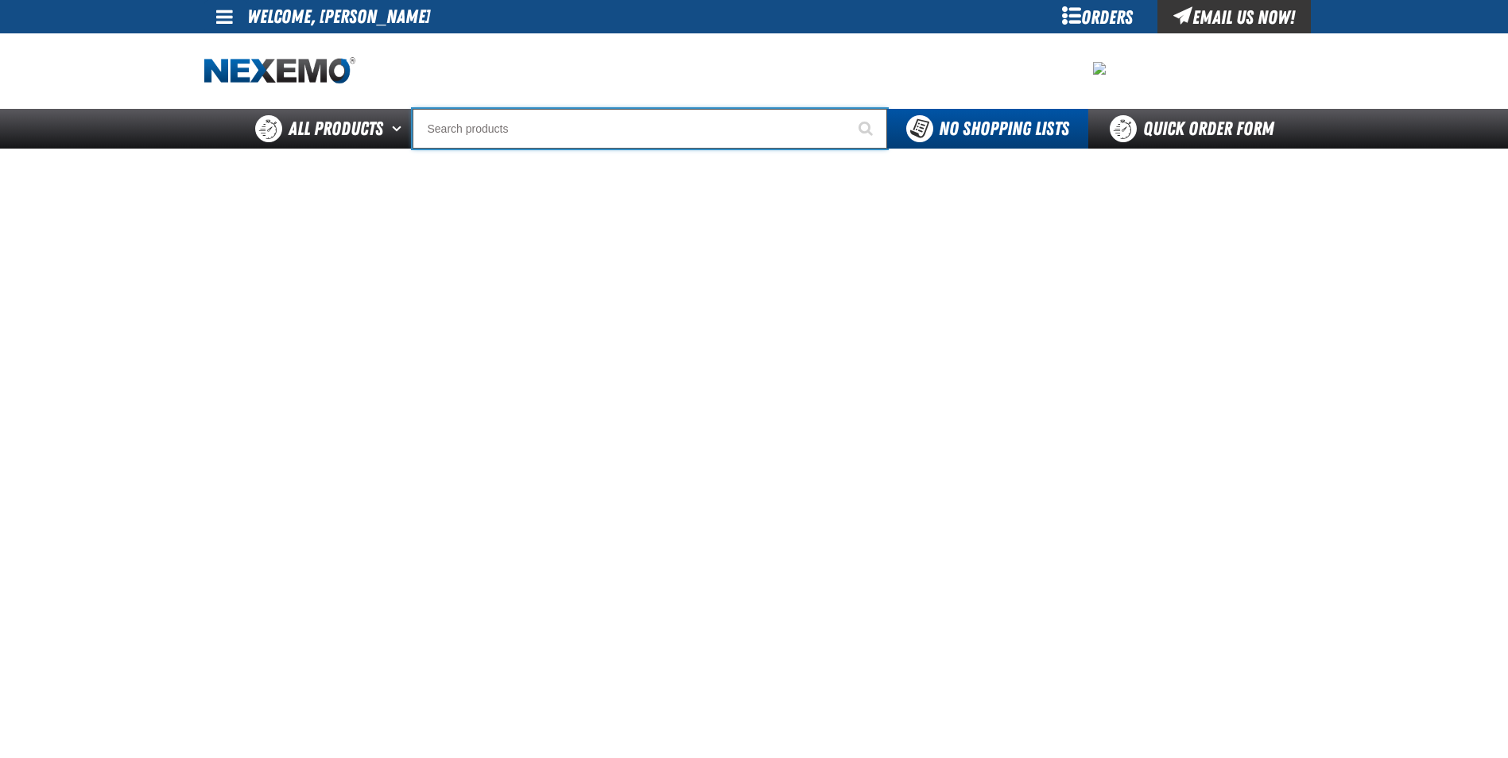
click at [498, 130] on input "Search" at bounding box center [649, 129] width 474 height 40
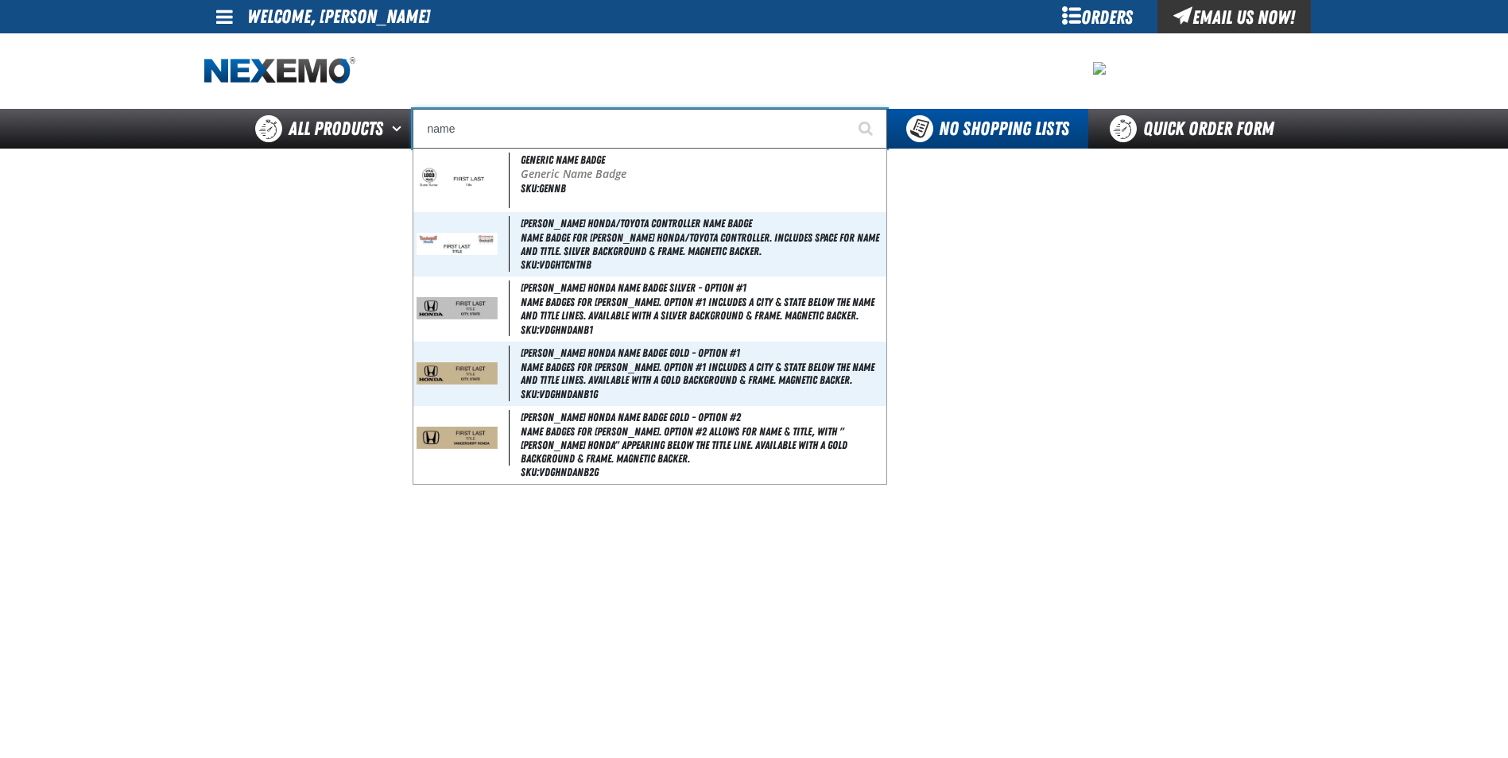
click at [518, 127] on input "name" at bounding box center [649, 129] width 474 height 40
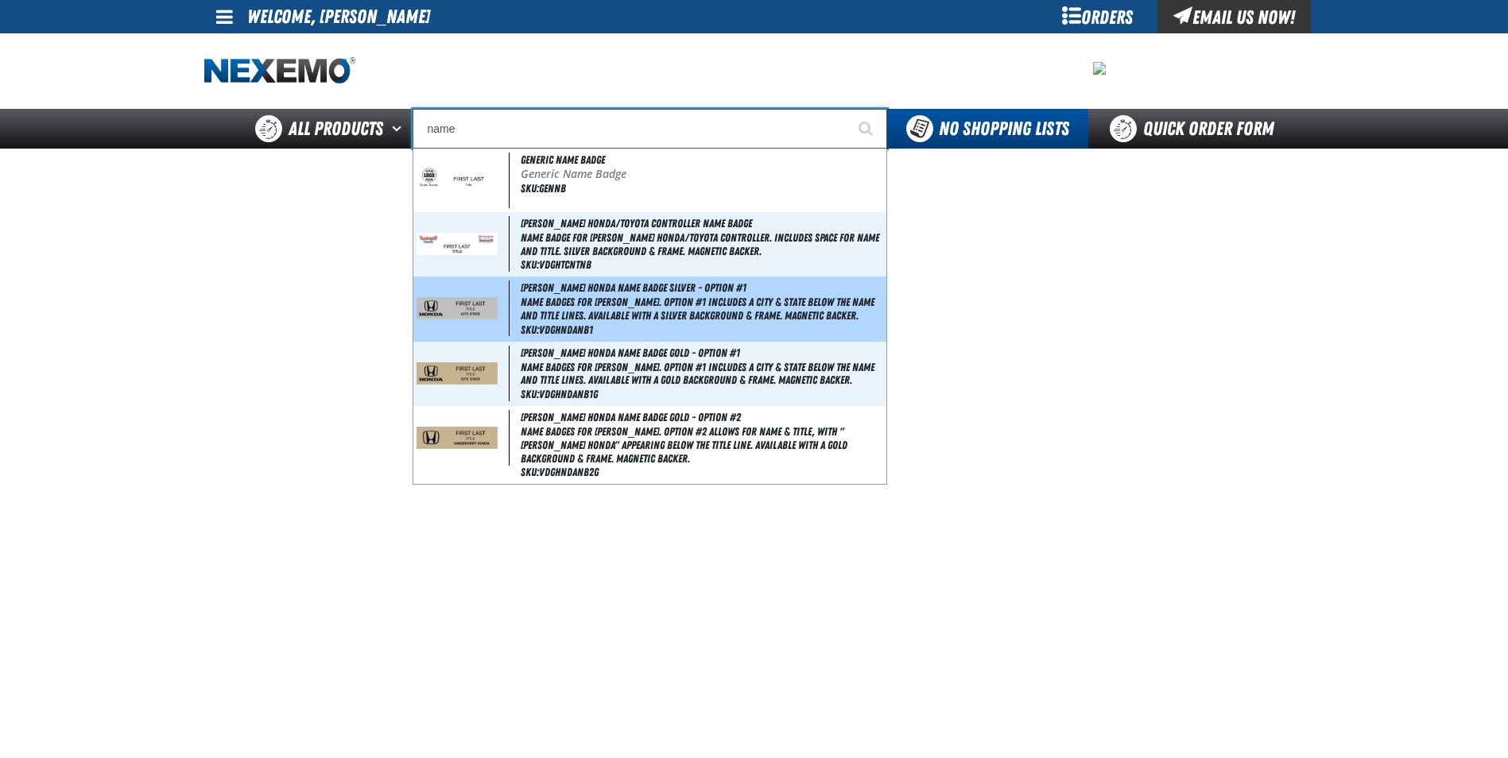
click at [587, 308] on span "Name badges for [PERSON_NAME]. Option #1 includes a city & state below the name…" at bounding box center [702, 309] width 362 height 27
type input "[PERSON_NAME] Honda Name Badge Silver - Option #1"
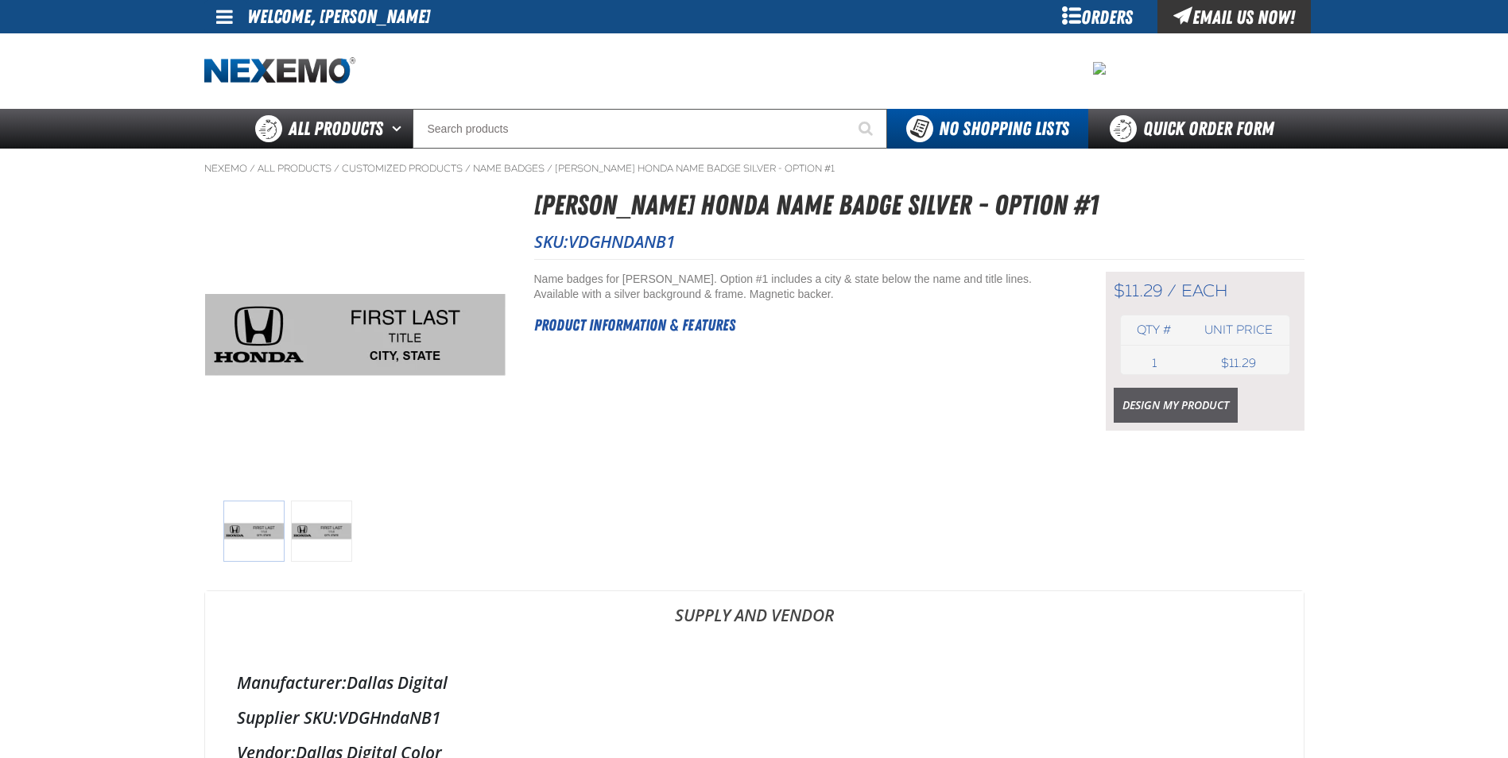
click at [1152, 400] on link "Design My Product" at bounding box center [1175, 405] width 124 height 35
click at [258, 533] on img at bounding box center [253, 531] width 61 height 61
click at [366, 541] on div at bounding box center [355, 531] width 270 height 61
click at [344, 543] on img at bounding box center [321, 531] width 61 height 61
click at [316, 524] on img at bounding box center [321, 531] width 61 height 61
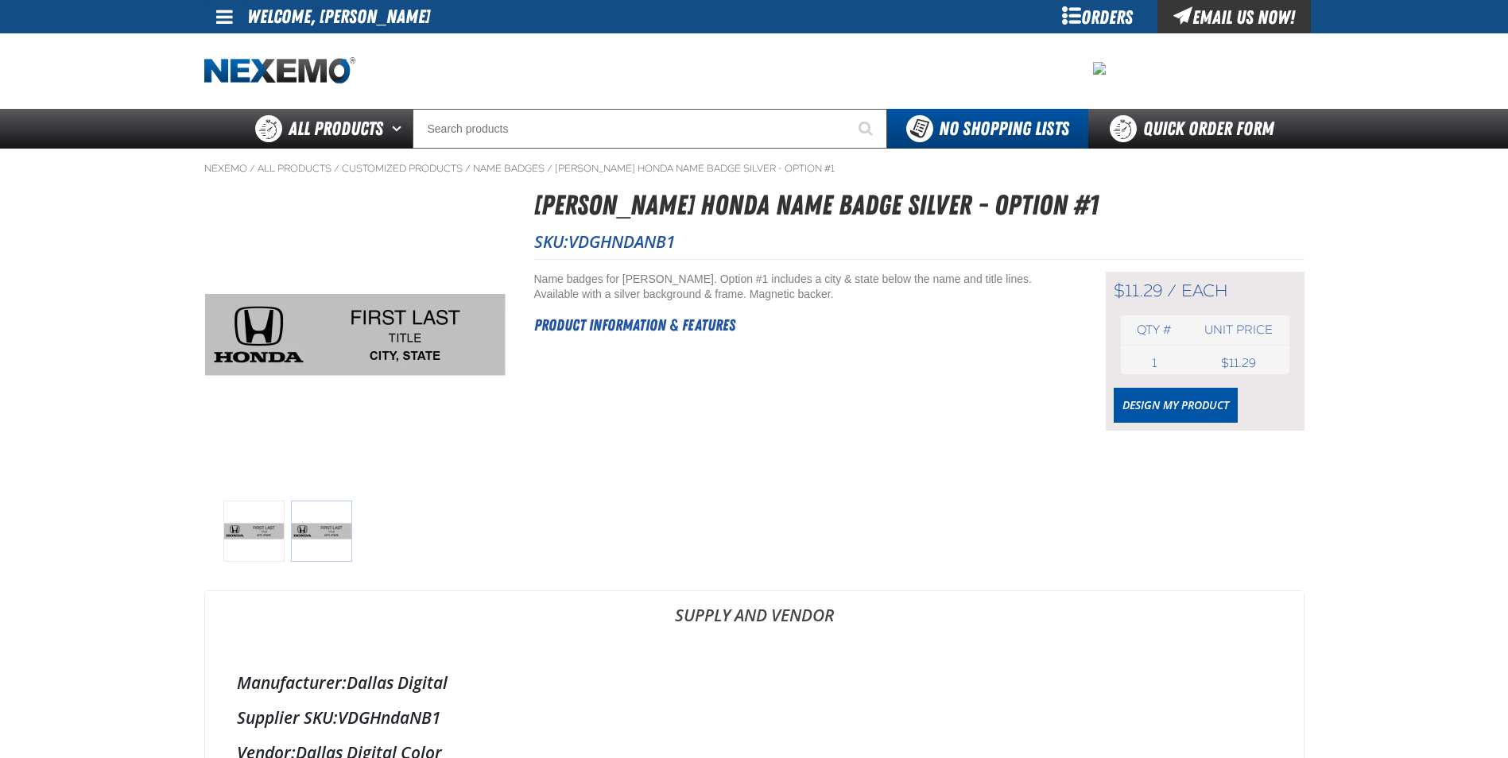
click at [322, 519] on img at bounding box center [321, 531] width 61 height 61
click at [321, 521] on img at bounding box center [321, 531] width 61 height 61
click at [258, 523] on img at bounding box center [253, 531] width 61 height 61
click at [329, 529] on img at bounding box center [321, 531] width 61 height 61
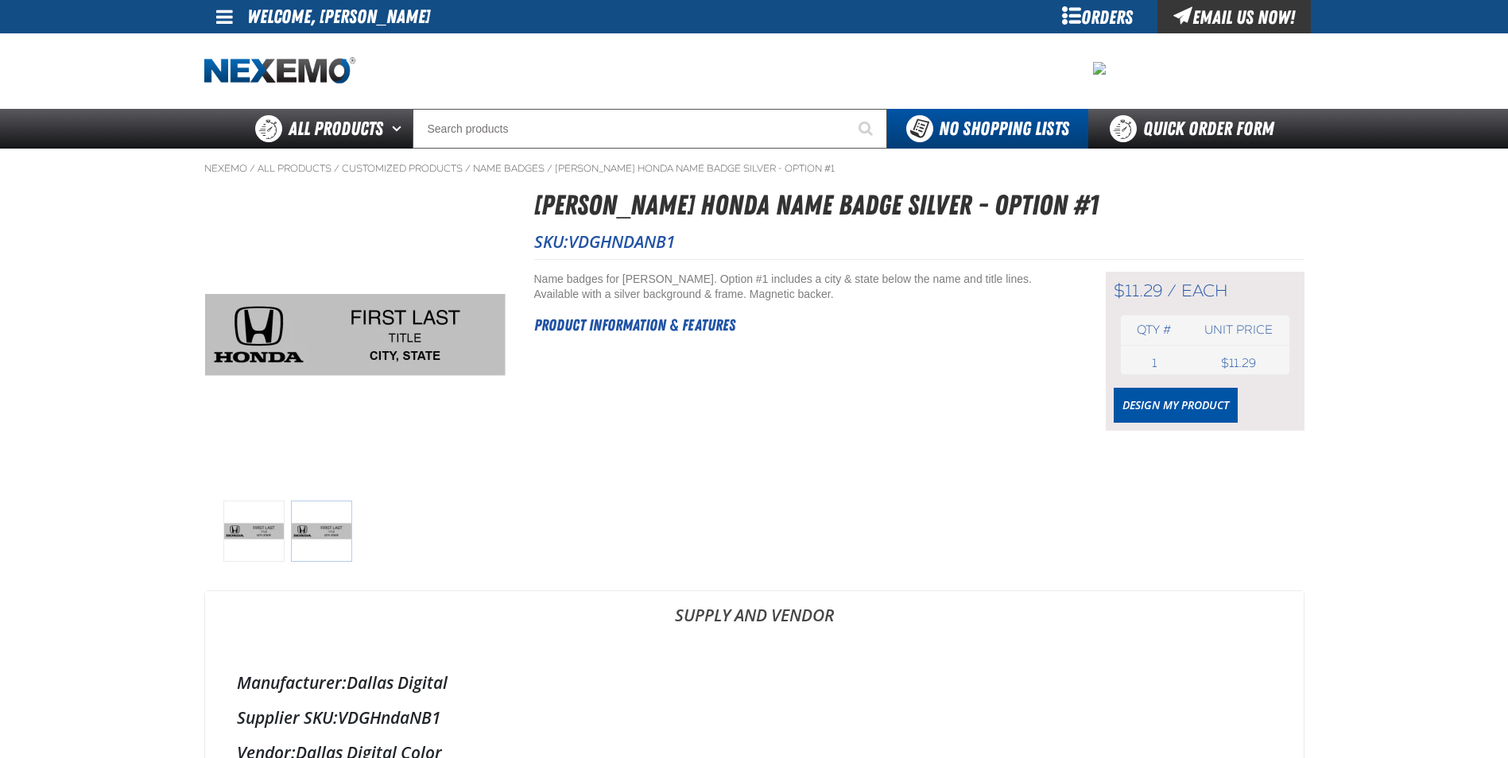
click at [329, 529] on img at bounding box center [321, 531] width 61 height 61
click at [231, 525] on img at bounding box center [253, 531] width 61 height 61
click at [316, 536] on img at bounding box center [321, 531] width 61 height 61
click at [1215, 413] on link "Design My Product" at bounding box center [1175, 405] width 124 height 35
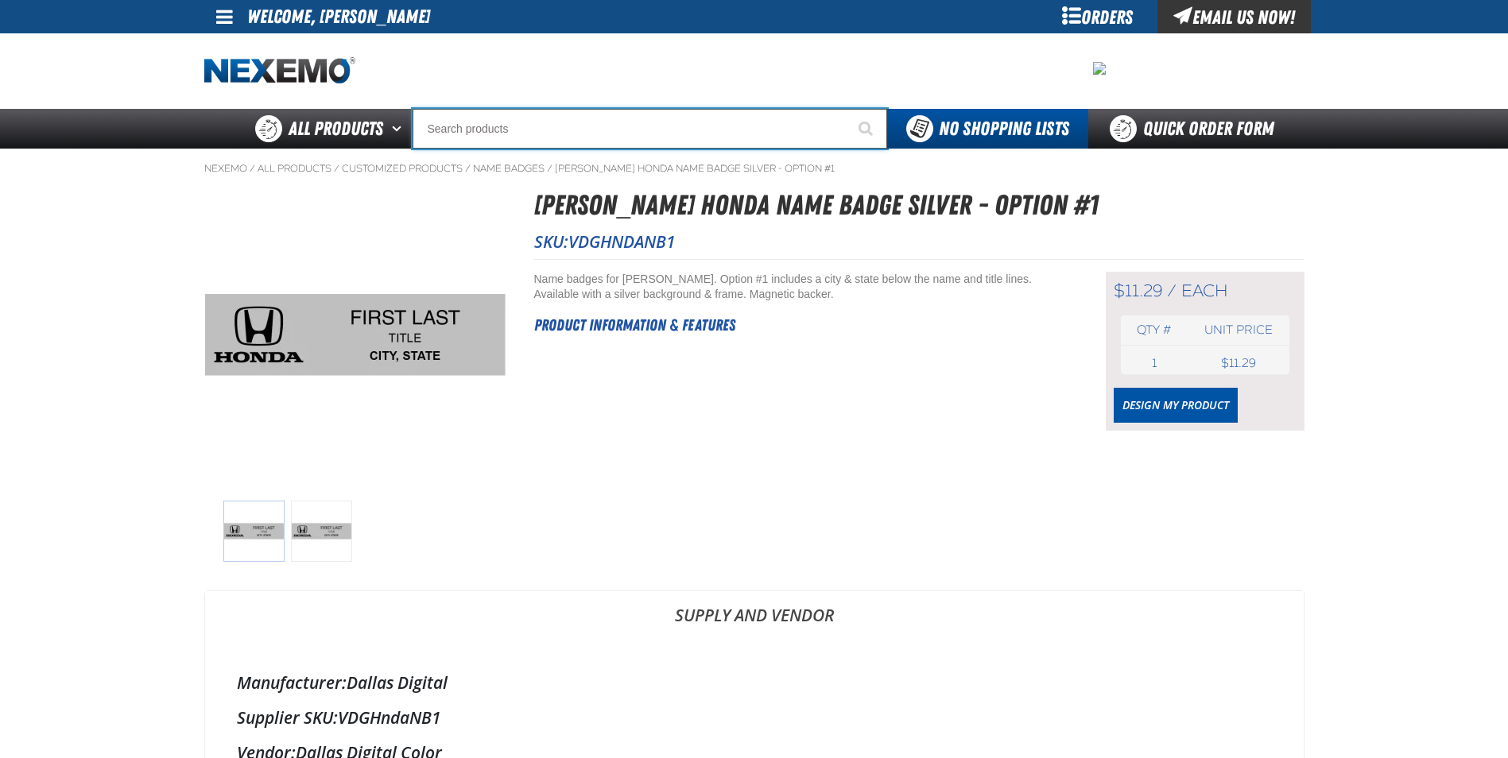
click at [622, 137] on input "Search" at bounding box center [649, 129] width 474 height 40
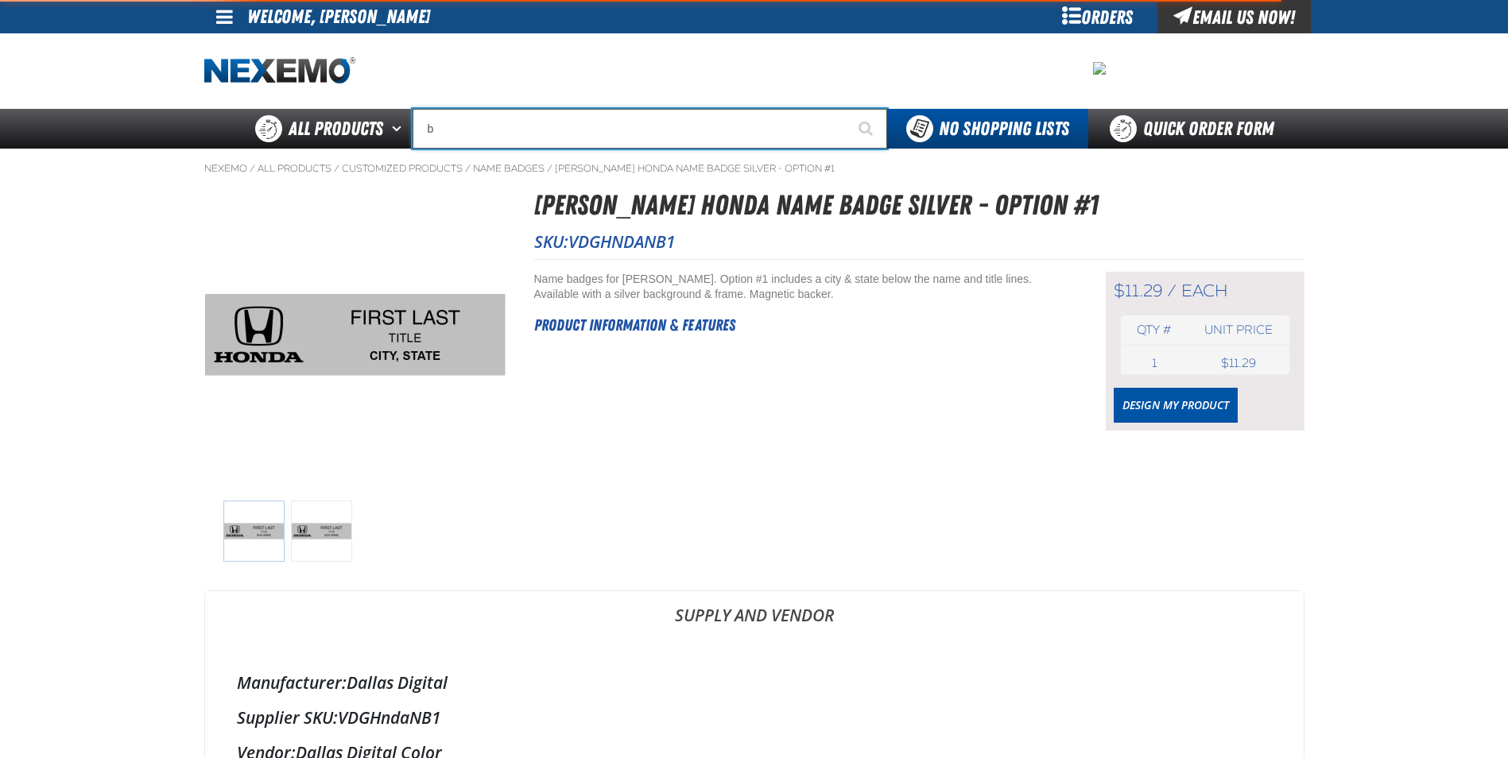
type input "ba"
type input "baRGAIN"
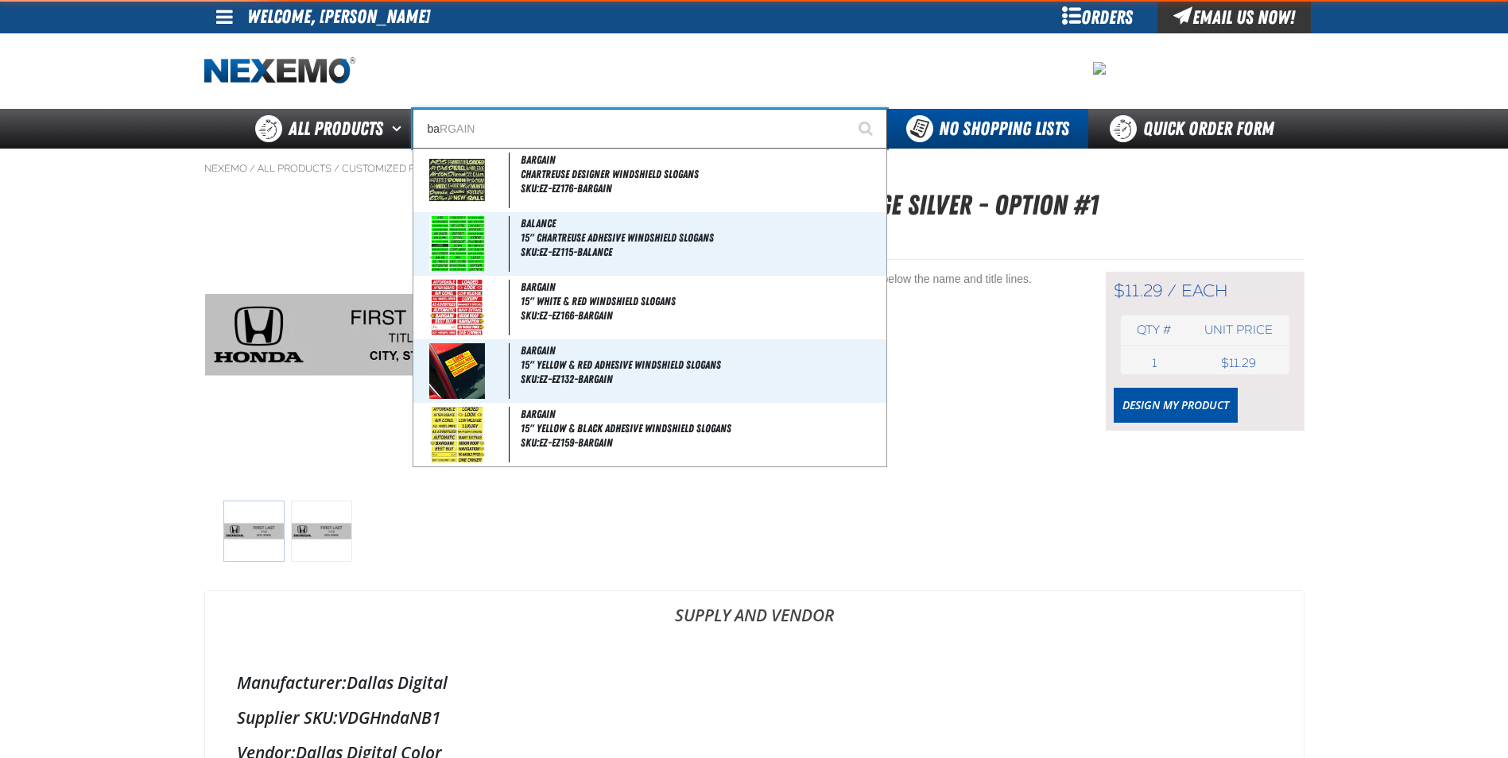
type input "bad"
type input "bad CREDIT"
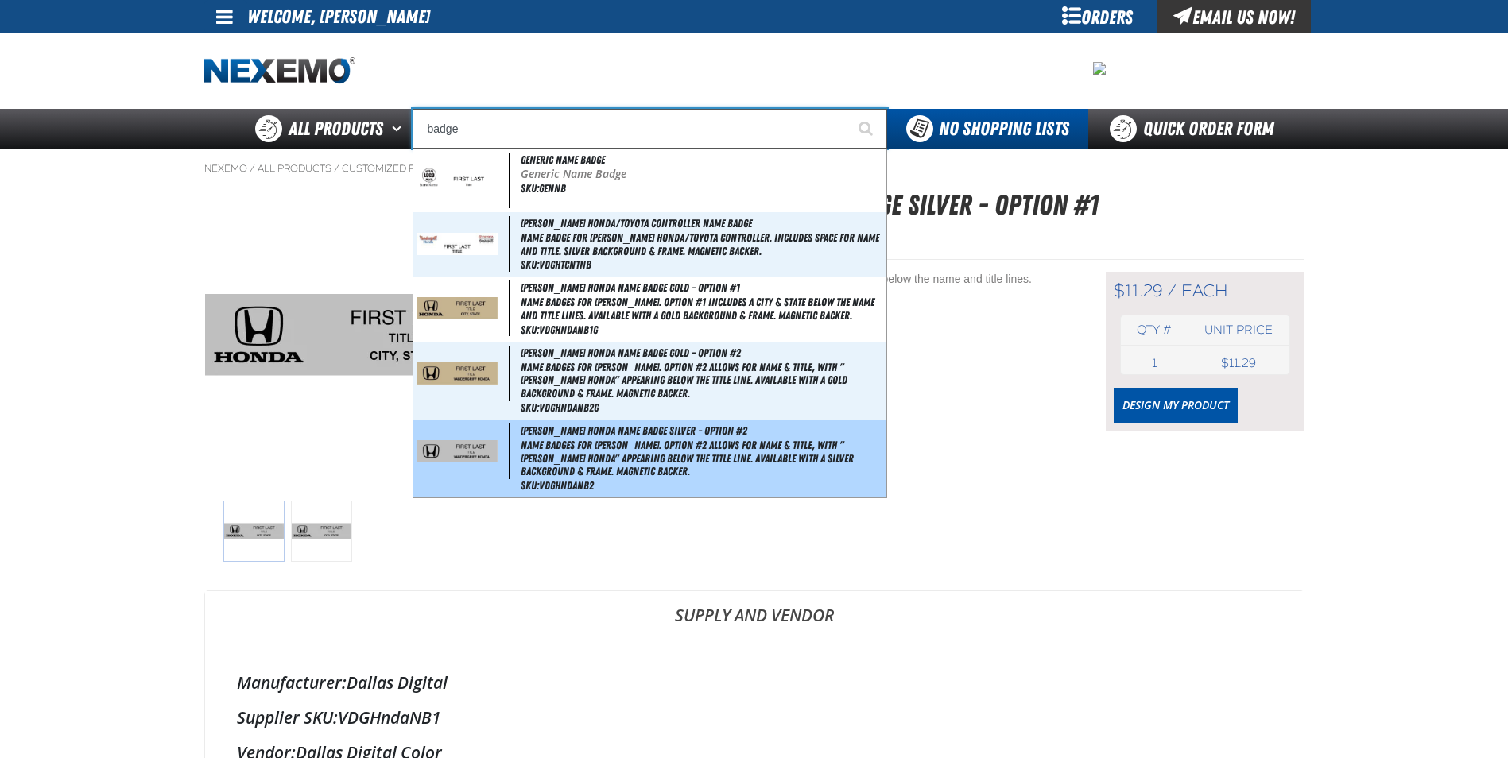
click at [488, 457] on img at bounding box center [456, 451] width 81 height 22
type input "Vandergriff Honda Name Badge Silver - Option #2"
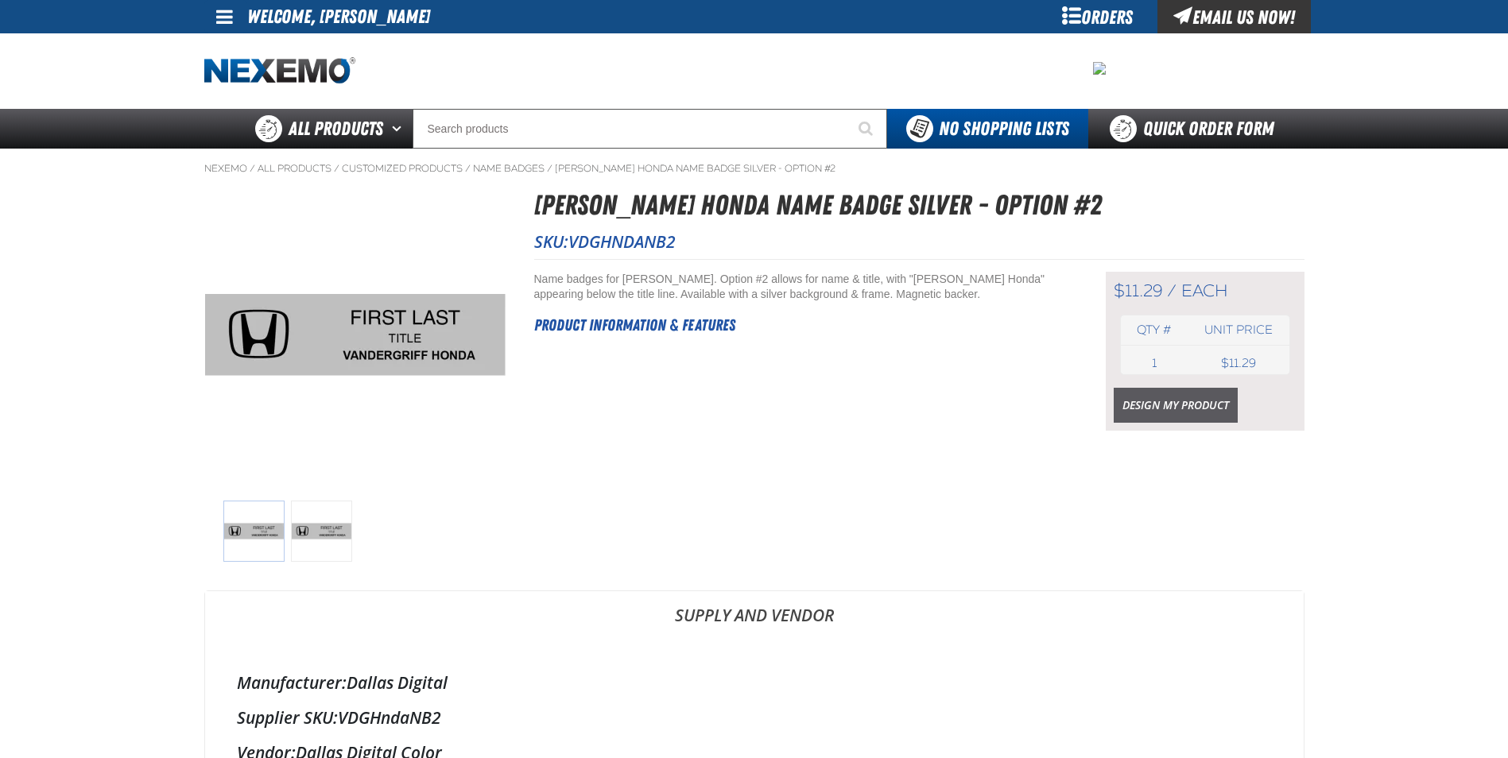
click at [1172, 403] on link "Design My Product" at bounding box center [1175, 405] width 124 height 35
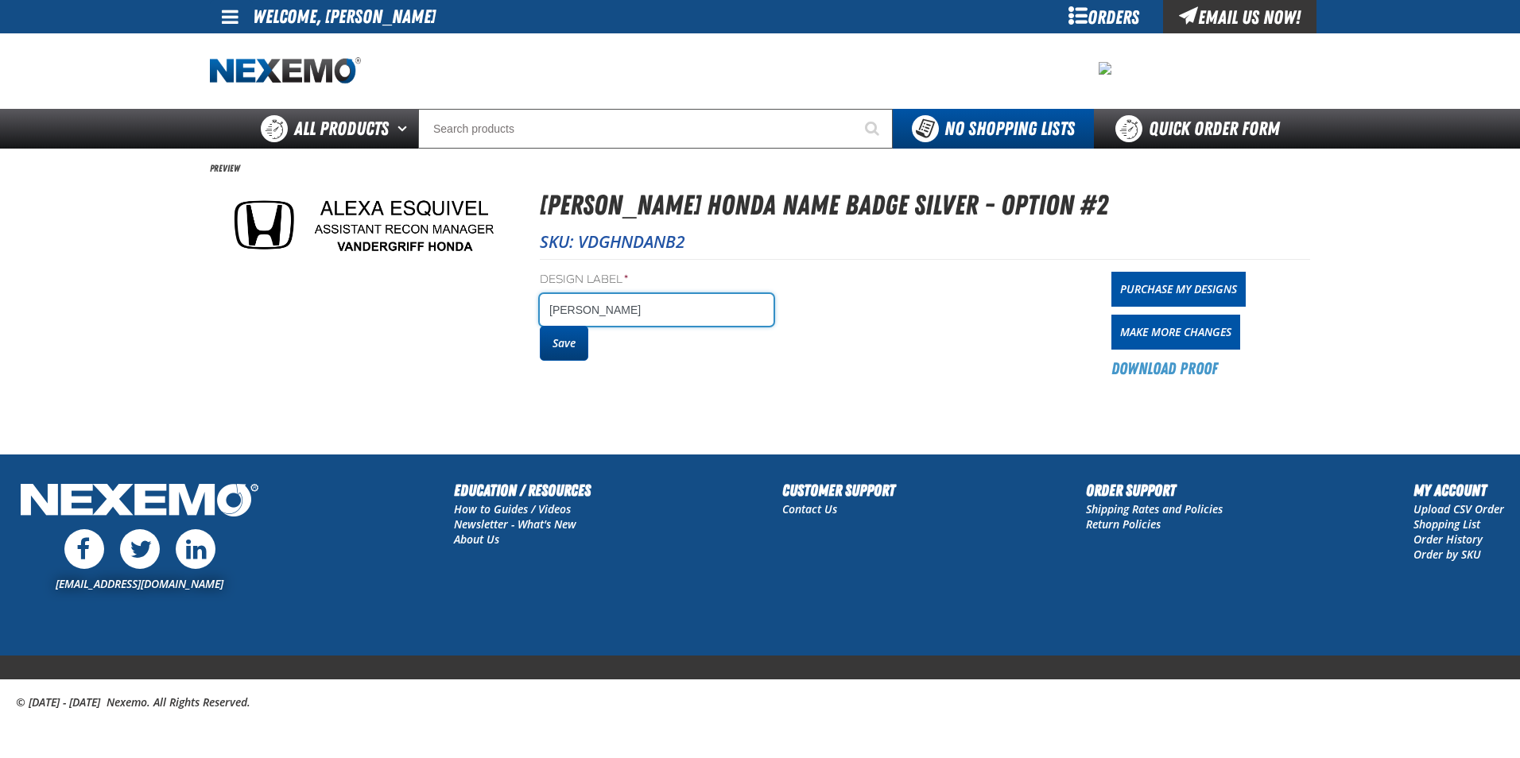
type input "[PERSON_NAME]"
click at [567, 347] on button "Save" at bounding box center [564, 343] width 48 height 35
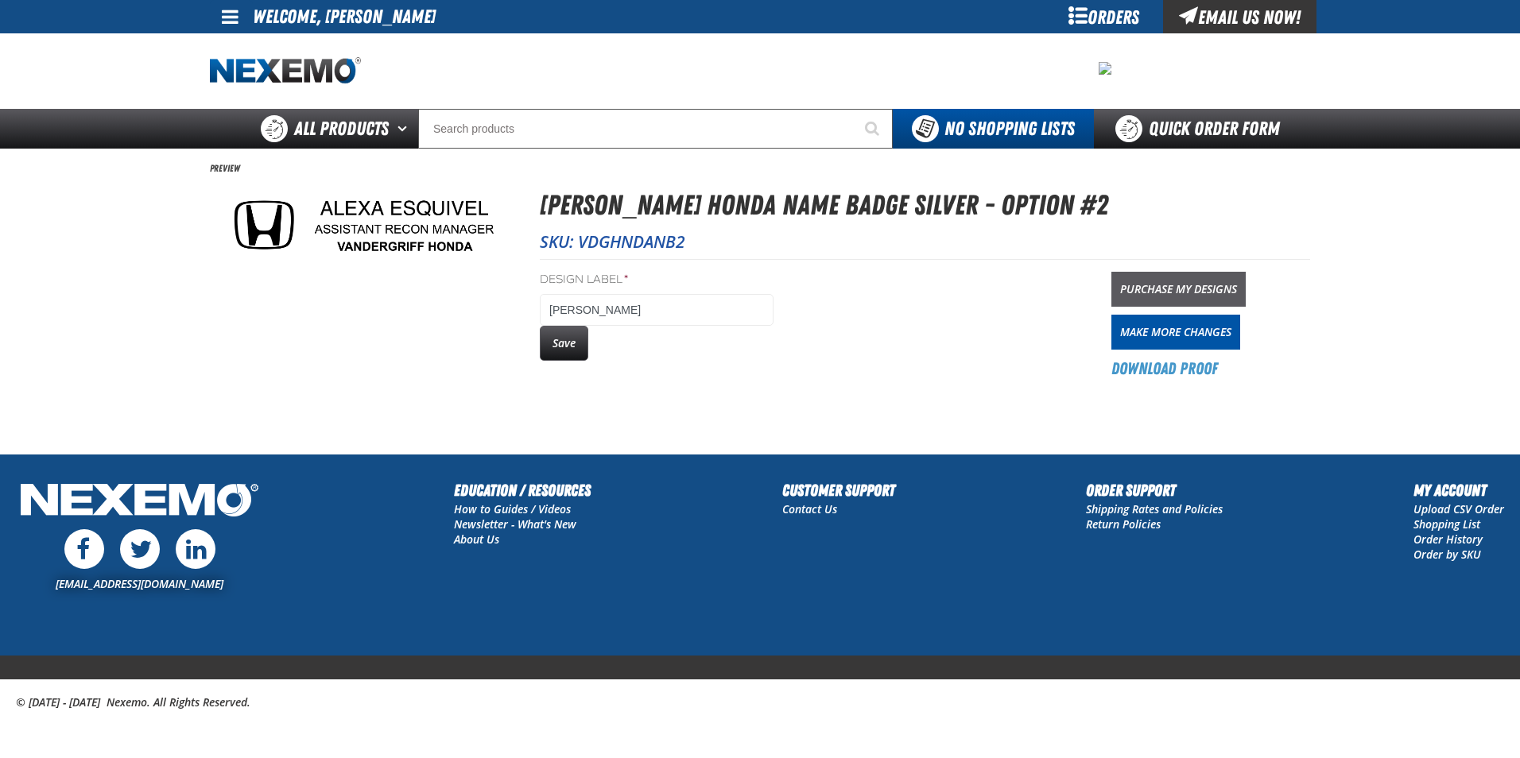
click at [1147, 290] on link "Purchase My Designs" at bounding box center [1178, 289] width 134 height 35
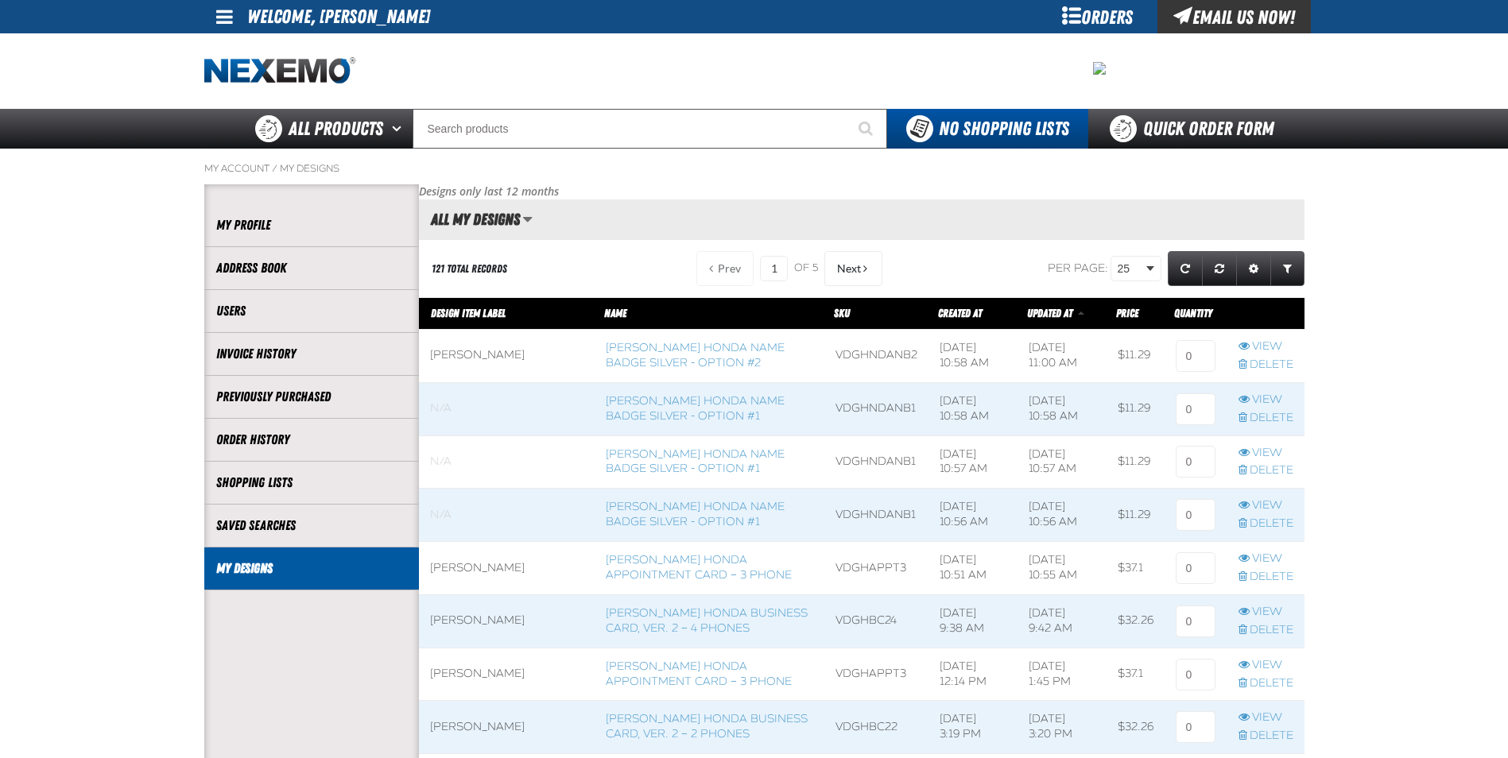
scroll to position [1, 1]
click at [1191, 355] on input at bounding box center [1195, 356] width 40 height 32
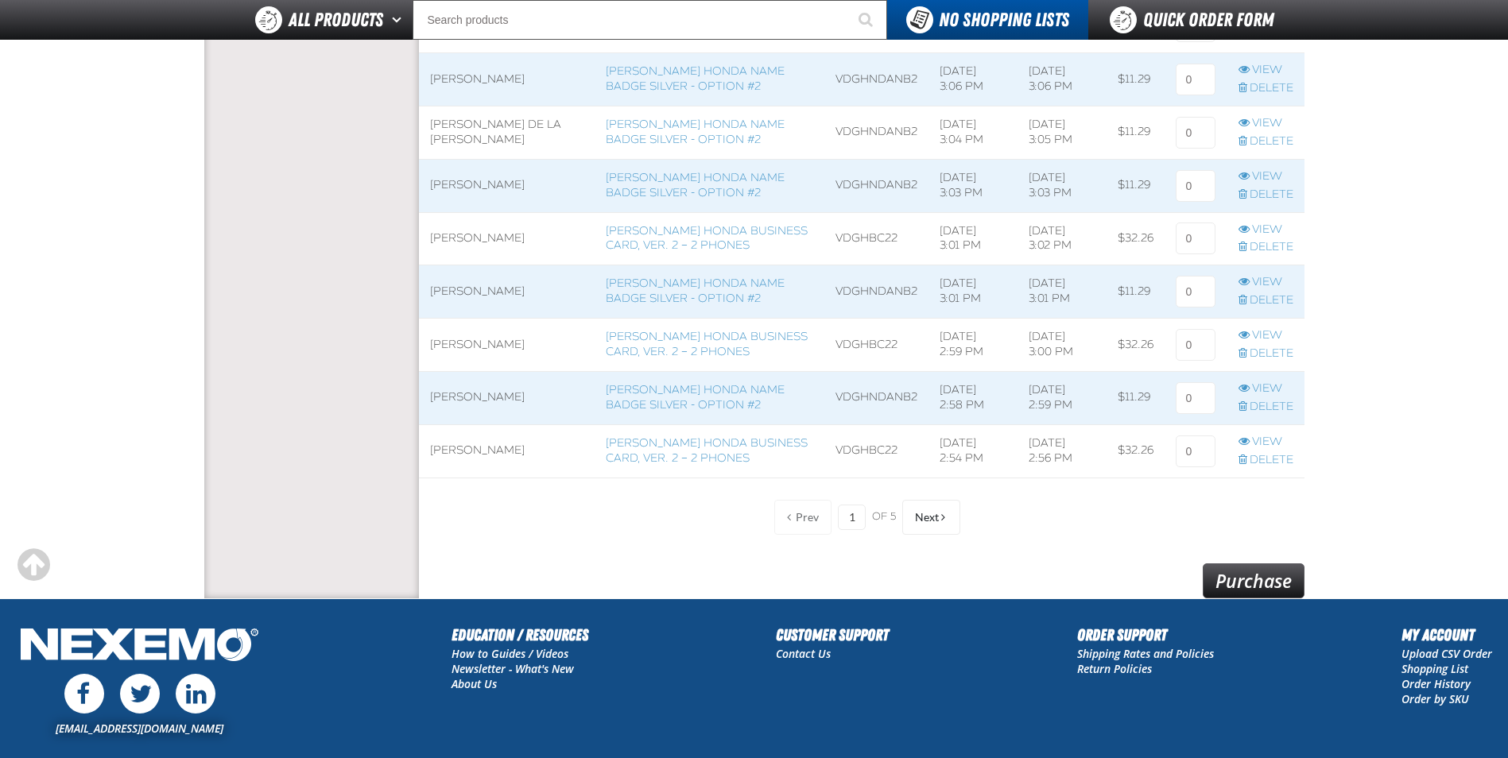
scroll to position [1284, 0]
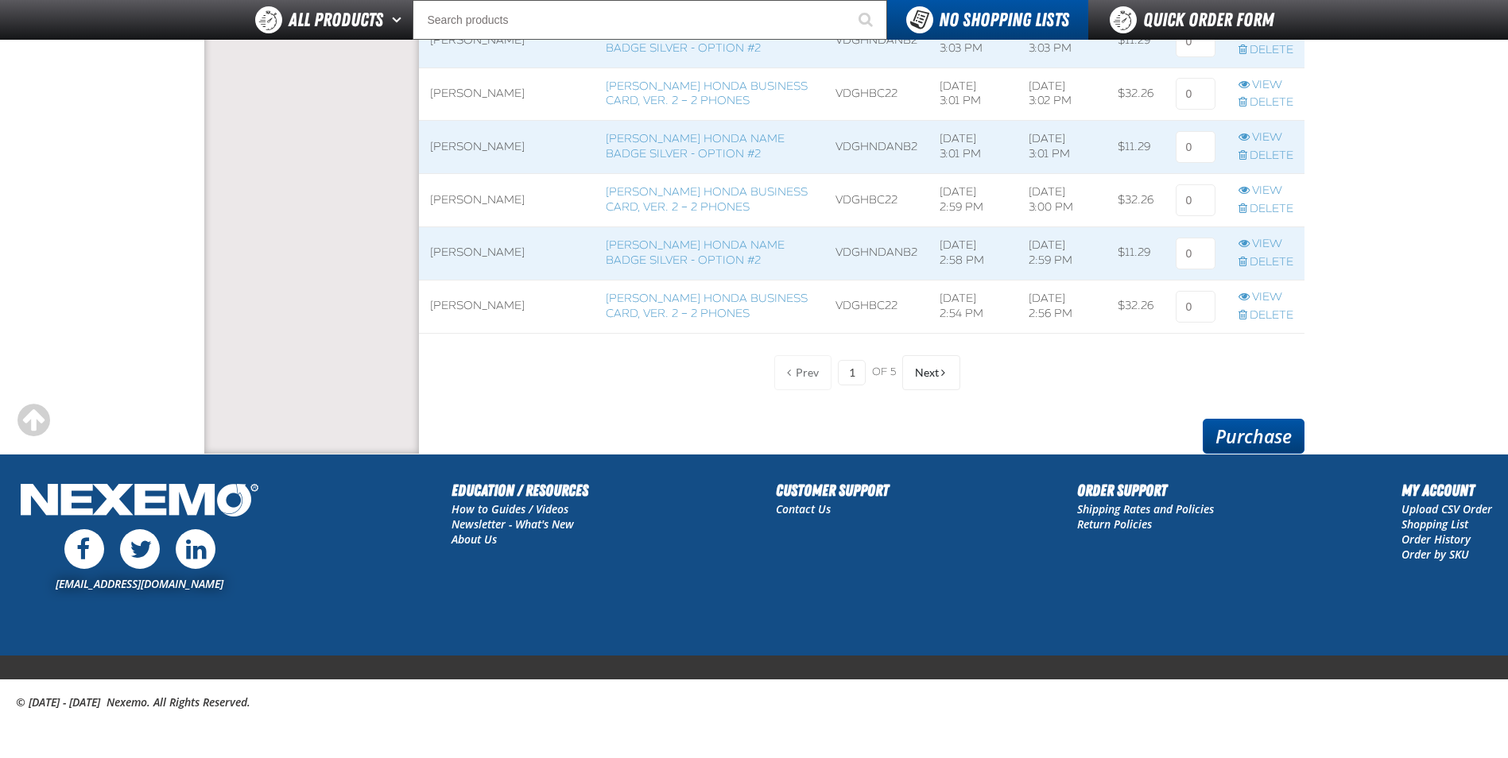
type input "1"
click at [1274, 435] on link "Purchase" at bounding box center [1253, 436] width 102 height 35
click at [1268, 438] on link "Purchase" at bounding box center [1253, 436] width 102 height 35
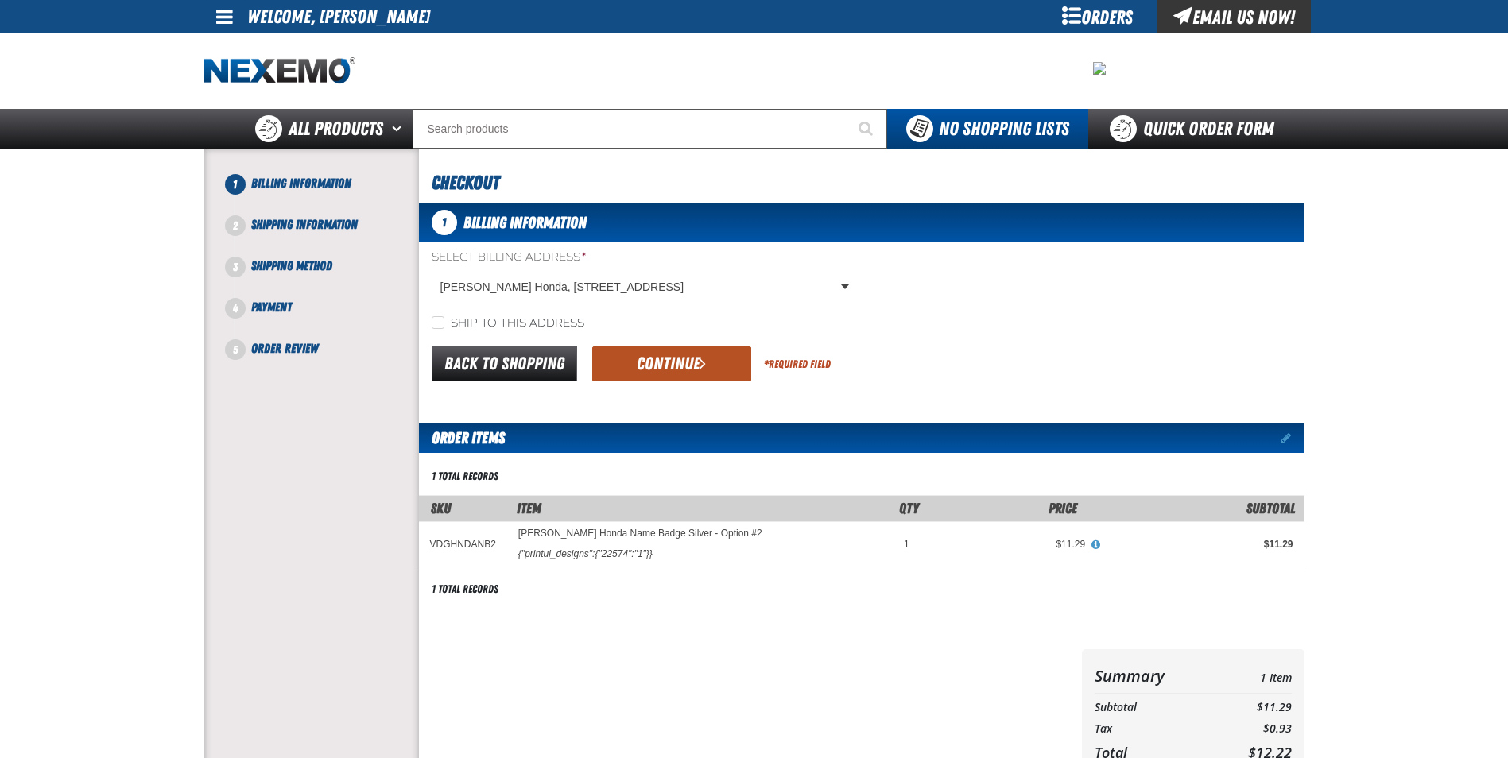
click at [669, 370] on button "Continue" at bounding box center [671, 364] width 159 height 35
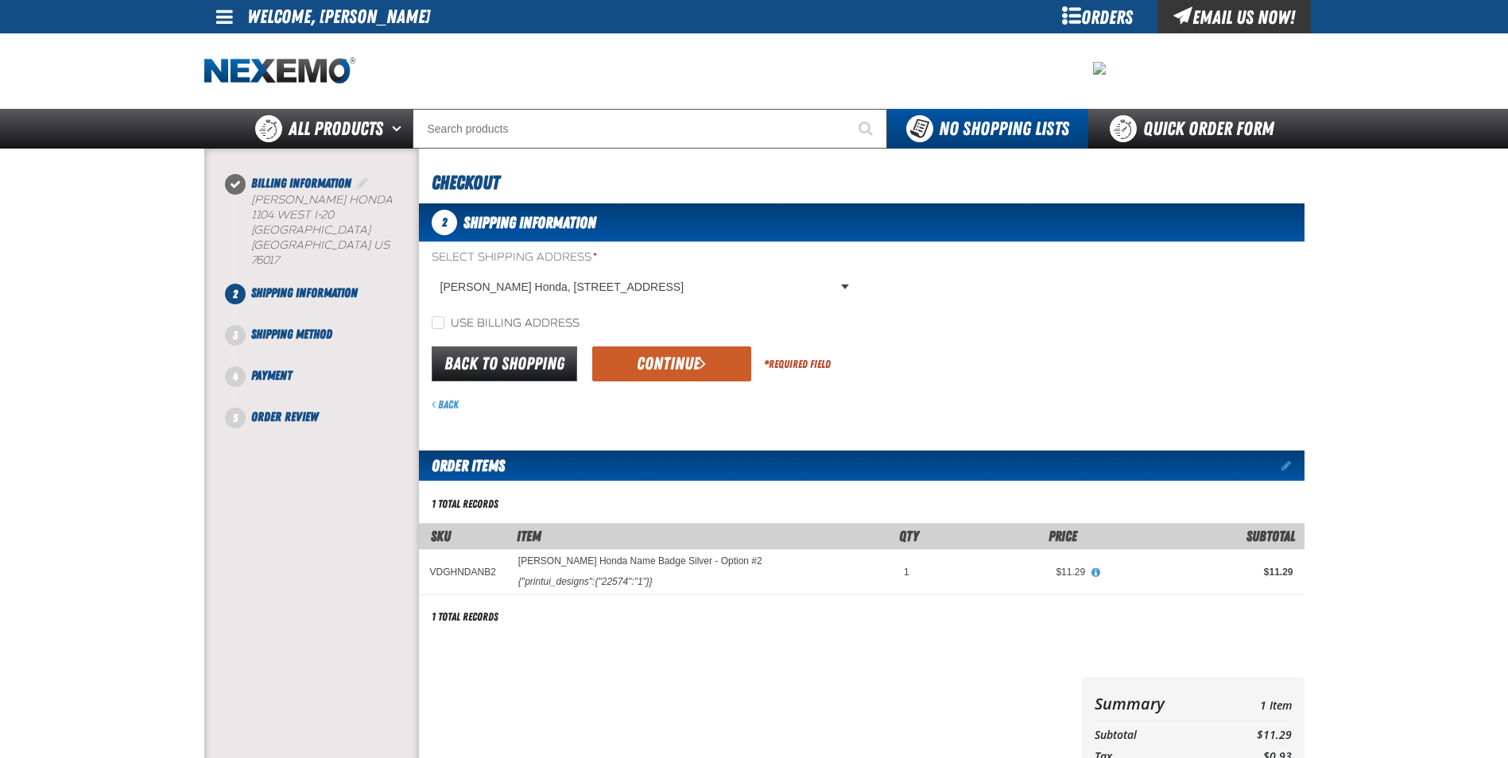
click at [675, 366] on button "Continue" at bounding box center [671, 364] width 159 height 35
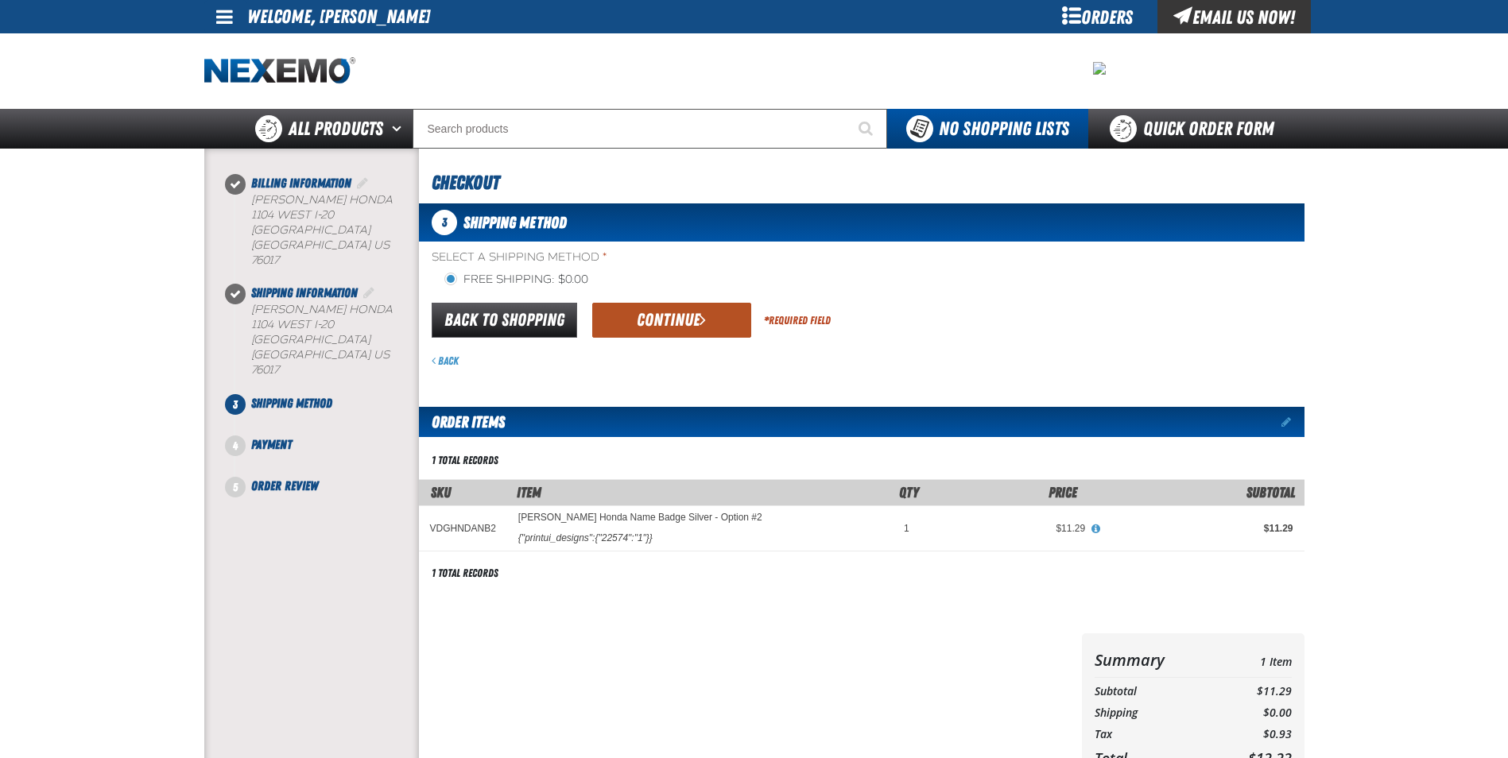
click at [677, 317] on button "Continue" at bounding box center [671, 320] width 159 height 35
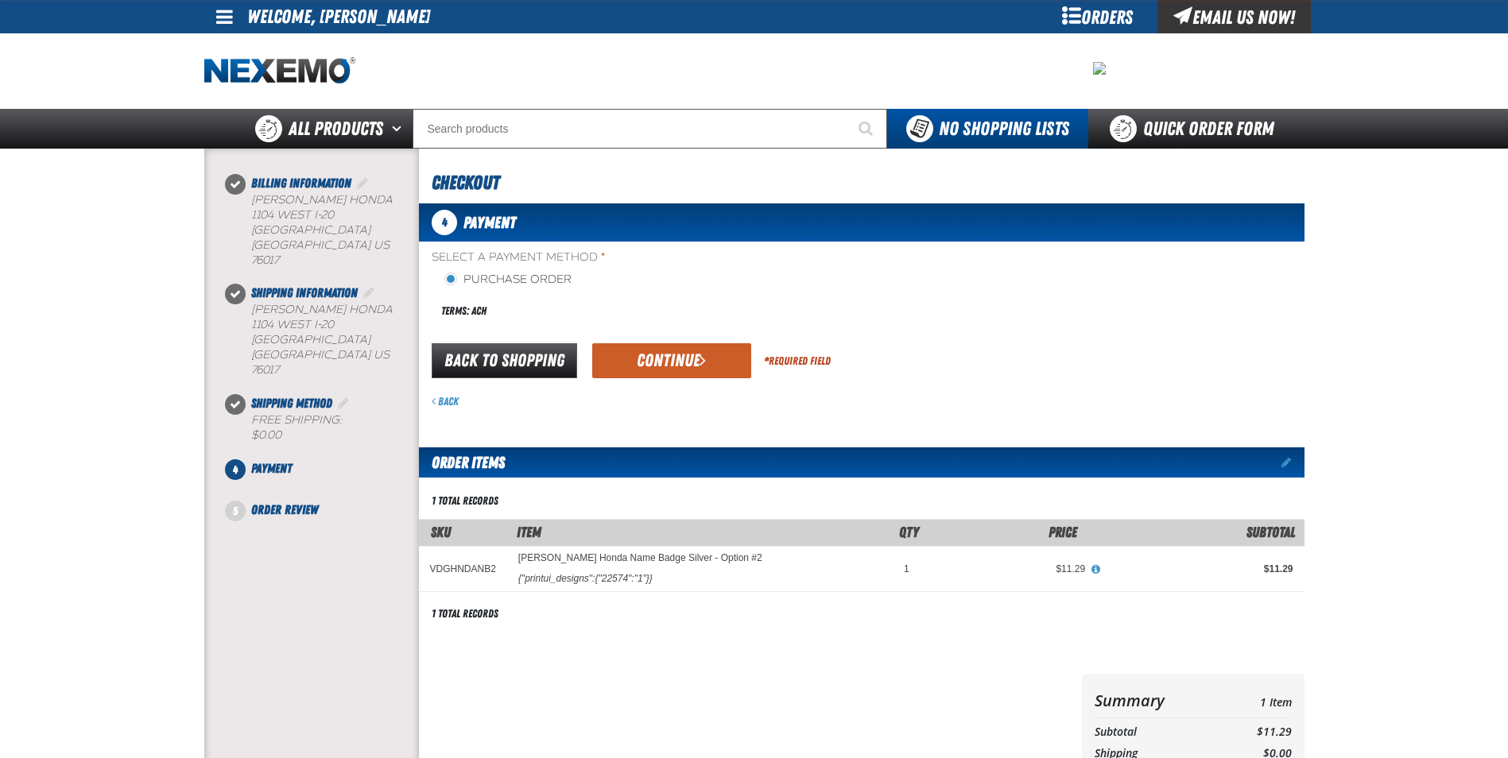
click at [675, 317] on div "Terms: ACH" at bounding box center [647, 311] width 430 height 34
click at [664, 356] on button "Continue" at bounding box center [671, 360] width 159 height 35
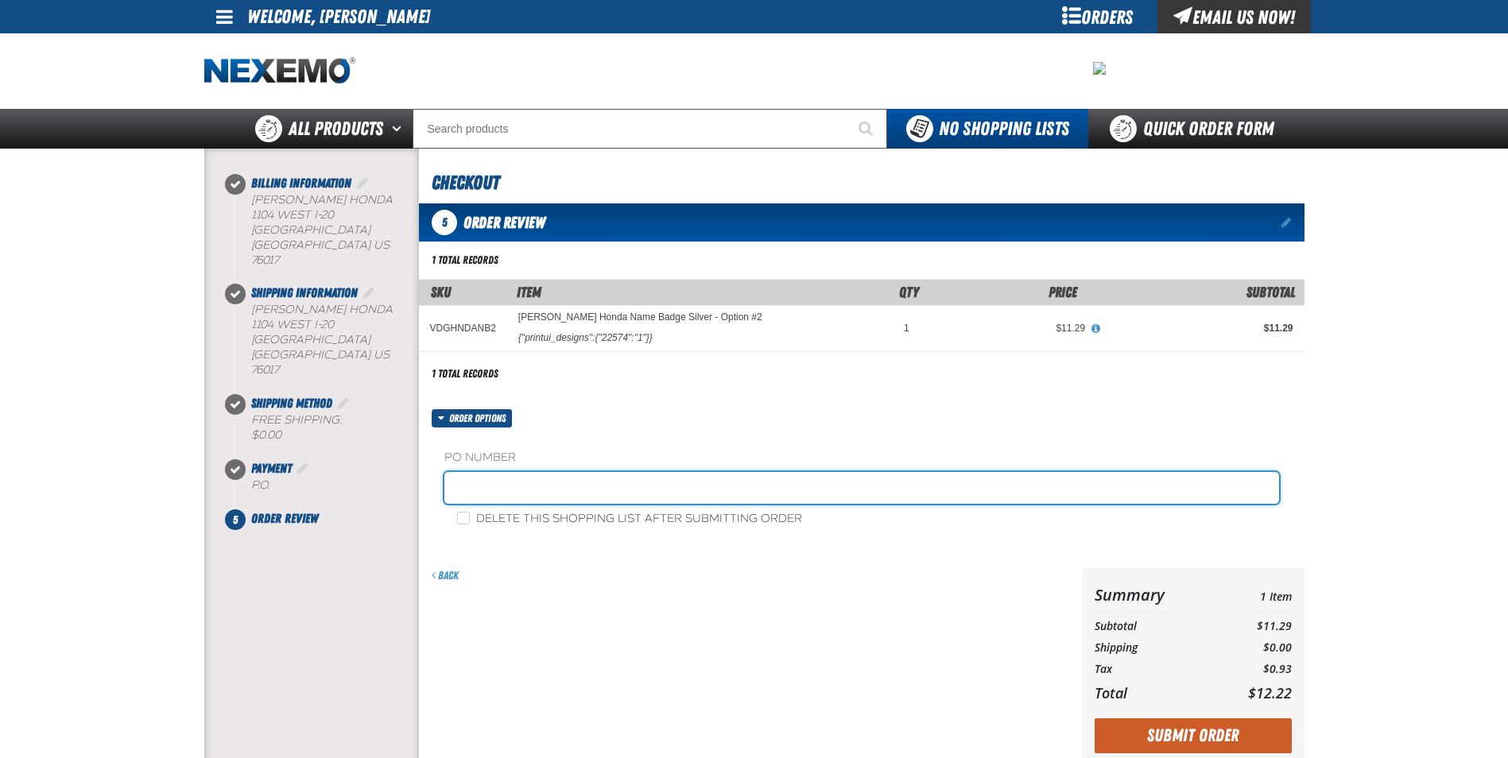
click at [664, 488] on input "text" at bounding box center [861, 488] width 835 height 32
type input "RICKY SANDOVAL SERVICE"
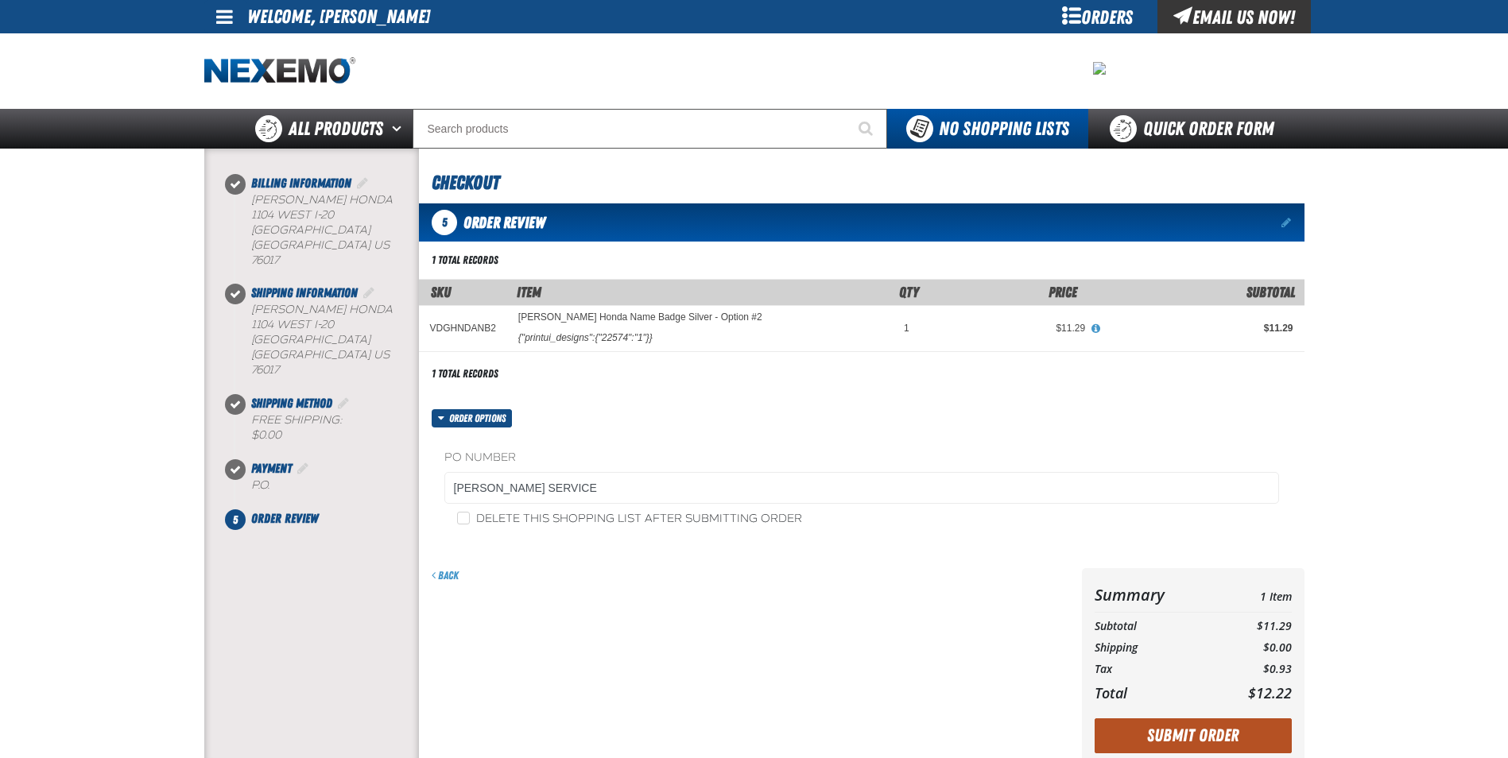
click at [1214, 742] on button "Submit Order" at bounding box center [1192, 735] width 197 height 35
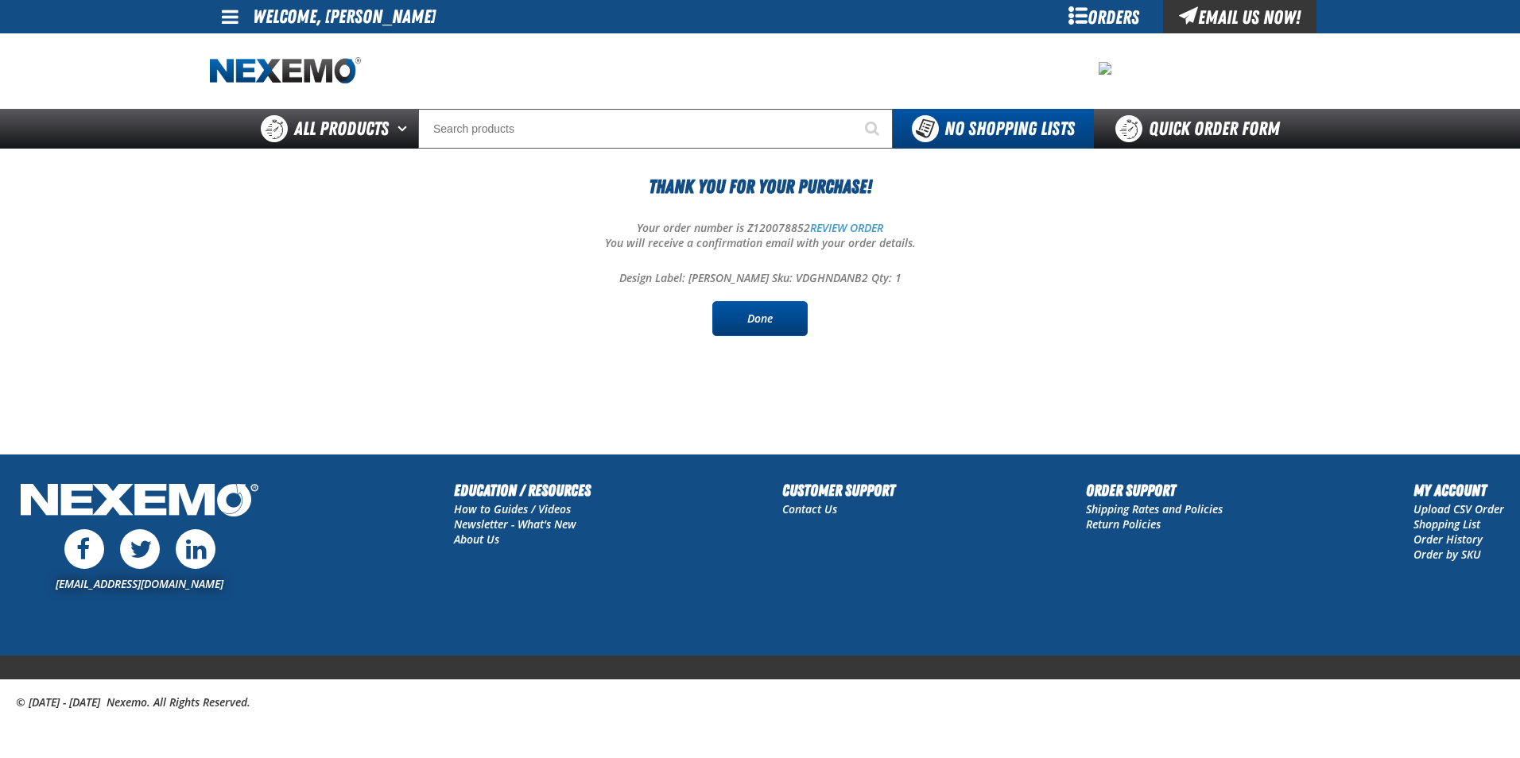
click at [777, 318] on link "Done" at bounding box center [759, 318] width 95 height 35
